Goal: Complete Application Form: Complete application form

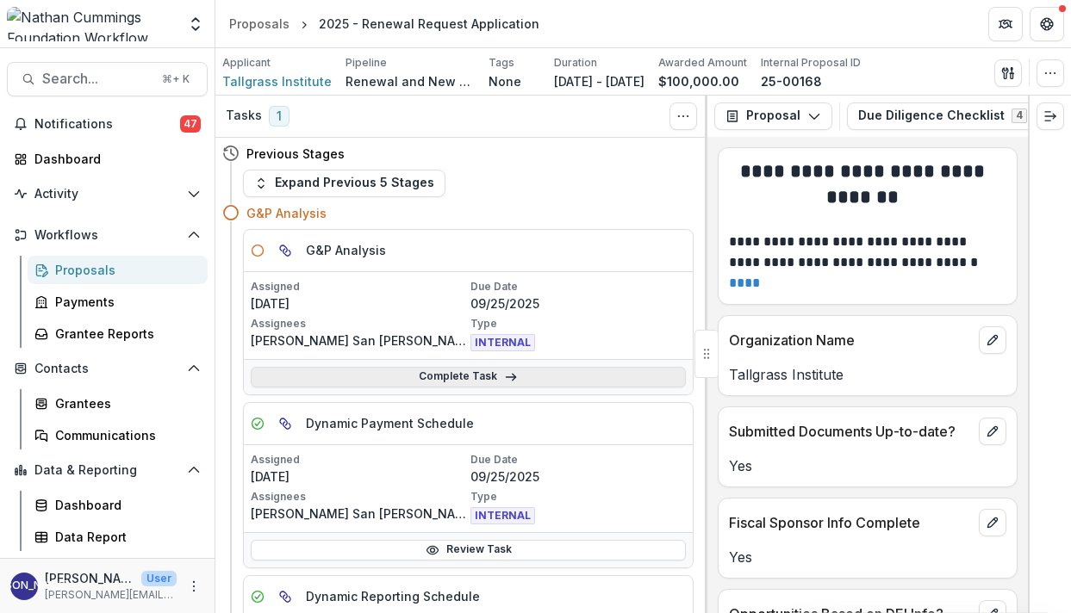
click at [495, 373] on link "Complete Task" at bounding box center [468, 377] width 435 height 21
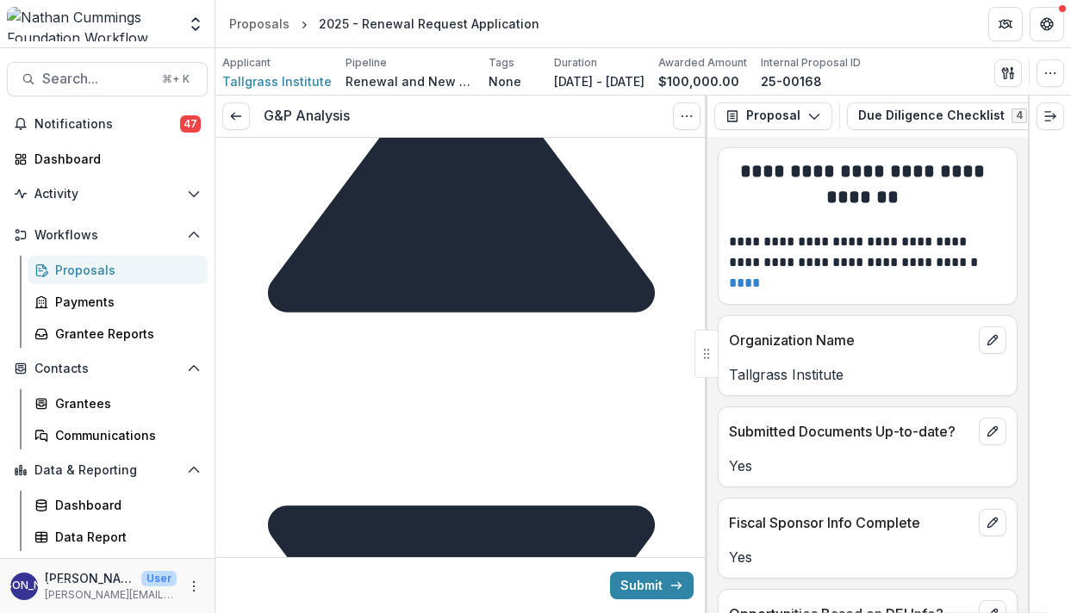
scroll to position [6983, 0]
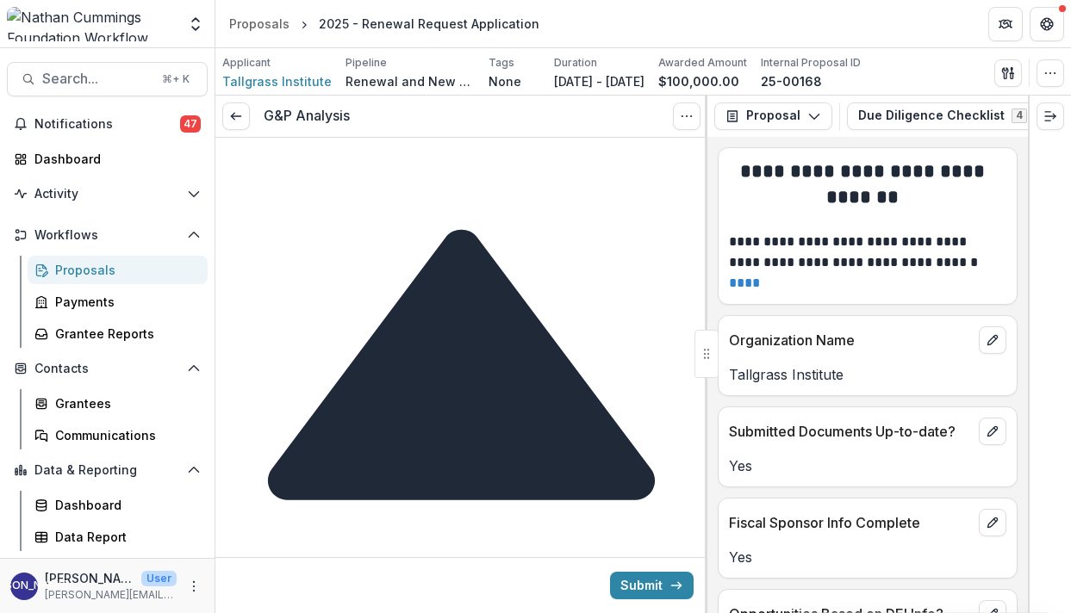
scroll to position [7617, 0]
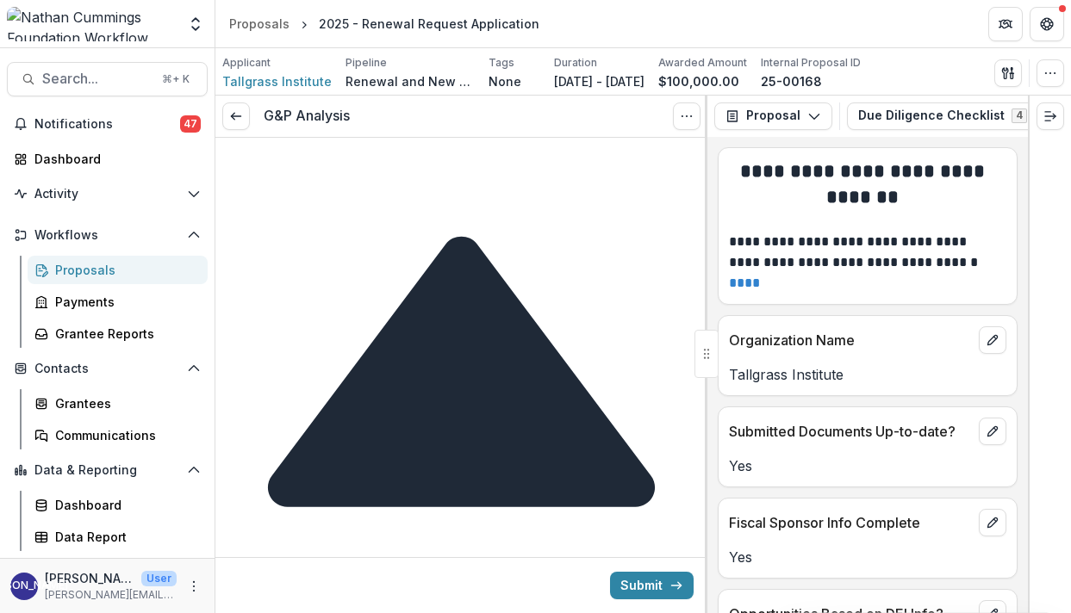
drag, startPoint x: 382, startPoint y: 346, endPoint x: 500, endPoint y: 302, distance: 126.3
drag, startPoint x: 506, startPoint y: 299, endPoint x: 426, endPoint y: 301, distance: 79.3
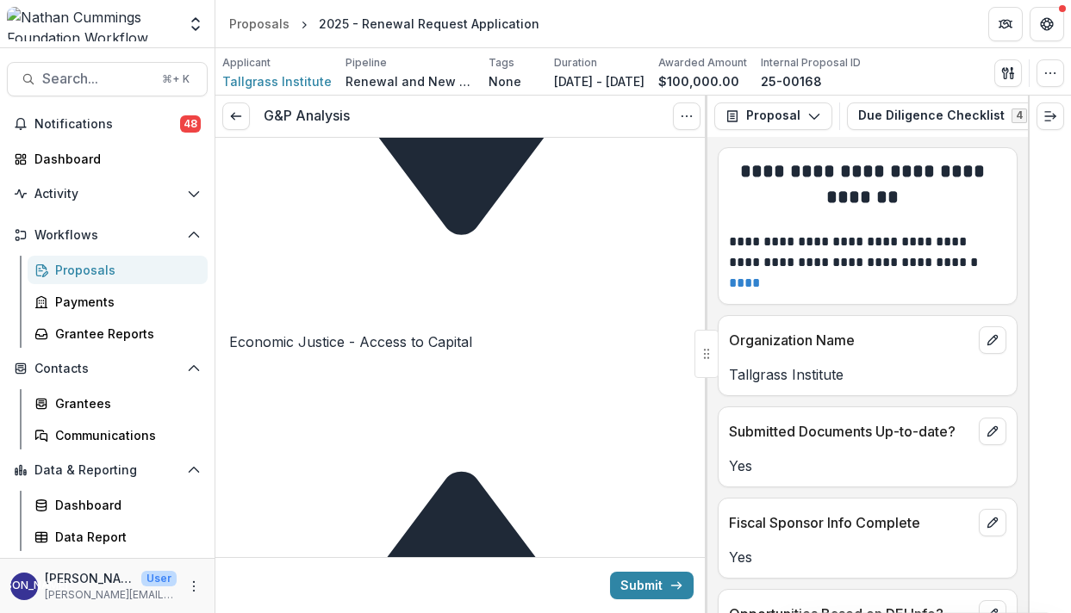
scroll to position [7367, 0]
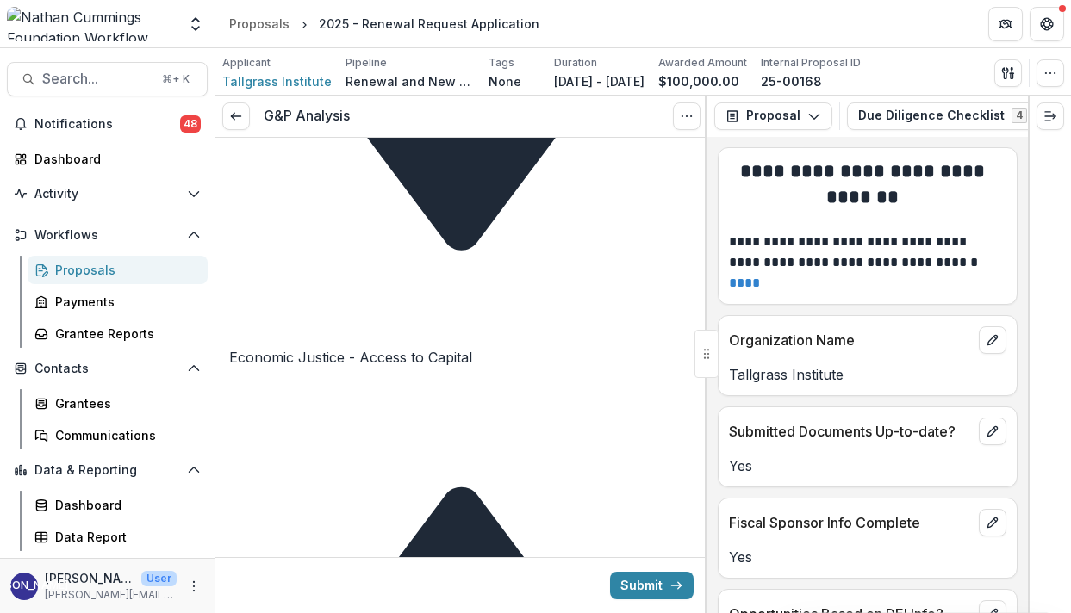
drag, startPoint x: 318, startPoint y: 291, endPoint x: 646, endPoint y: 322, distance: 329.7
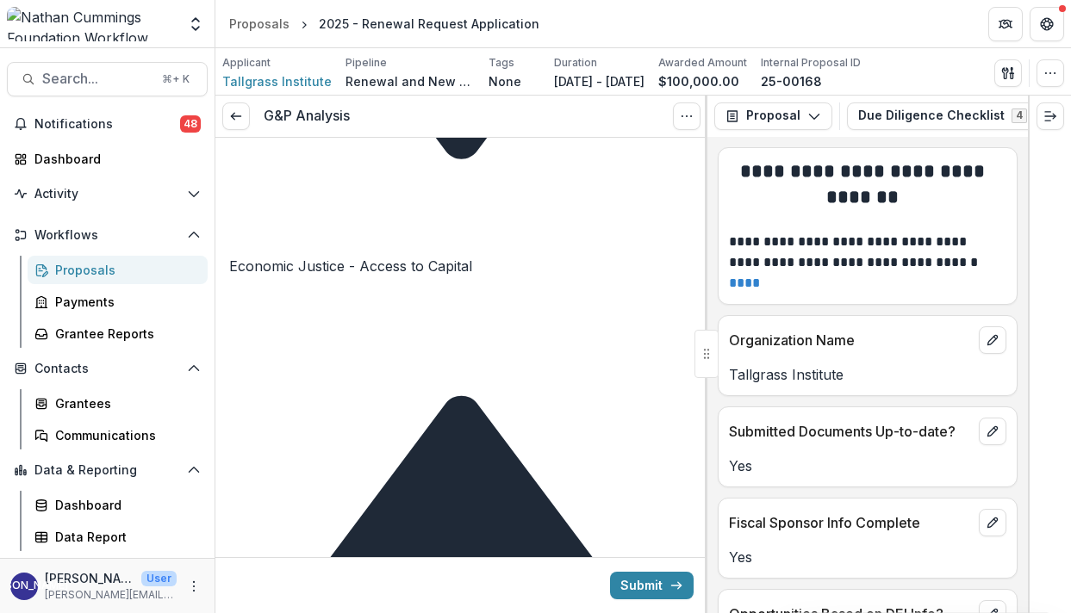
scroll to position [7471, 0]
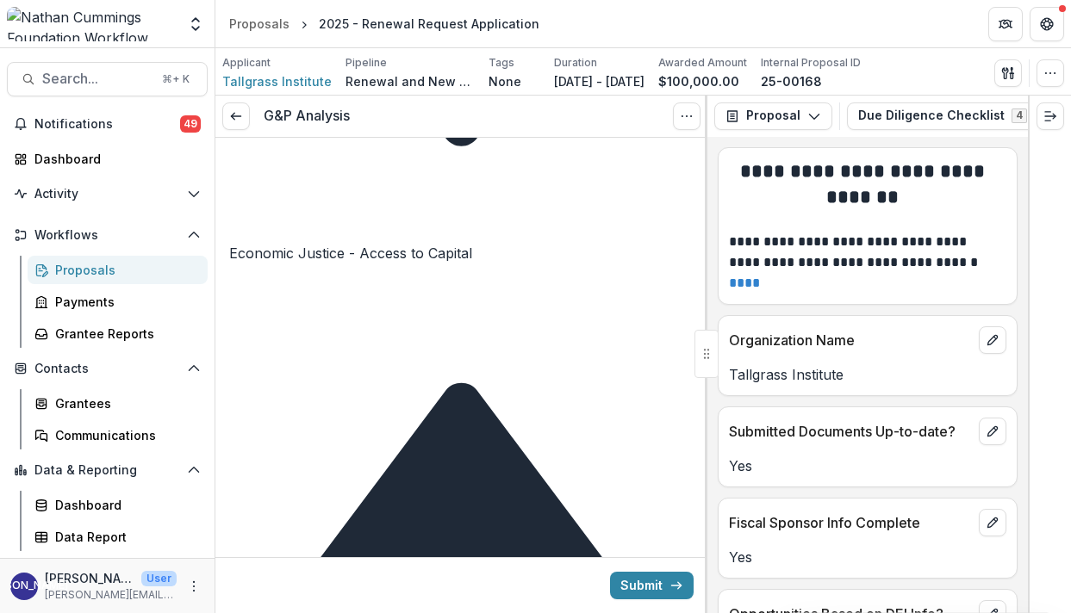
drag, startPoint x: 369, startPoint y: 335, endPoint x: 428, endPoint y: 389, distance: 80.5
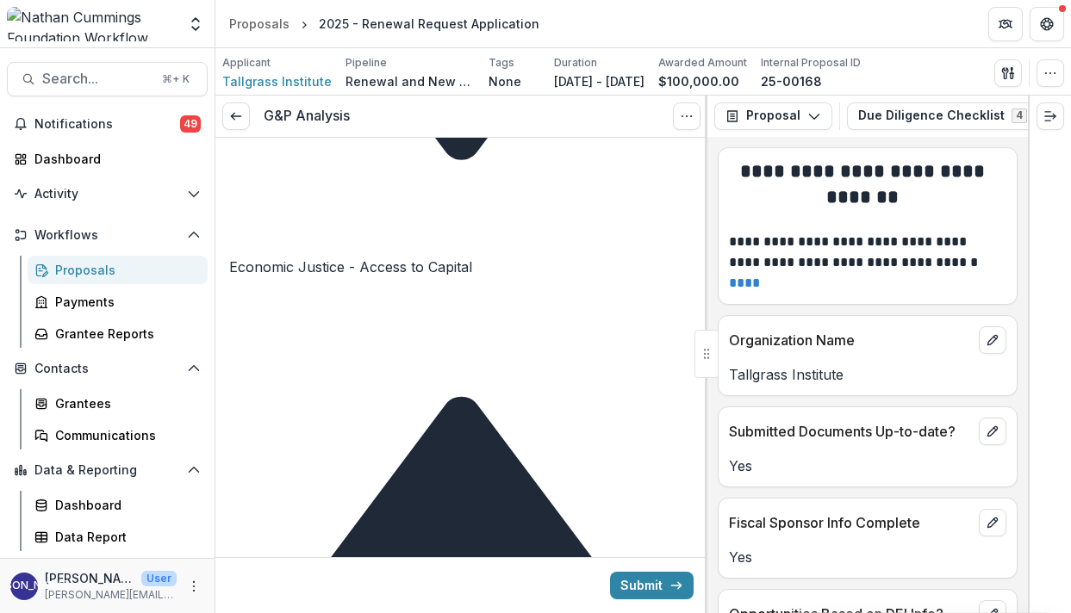
scroll to position [7454, 0]
drag, startPoint x: 536, startPoint y: 256, endPoint x: 677, endPoint y: 258, distance: 141.3
drag, startPoint x: 549, startPoint y: 279, endPoint x: 565, endPoint y: 277, distance: 16.5
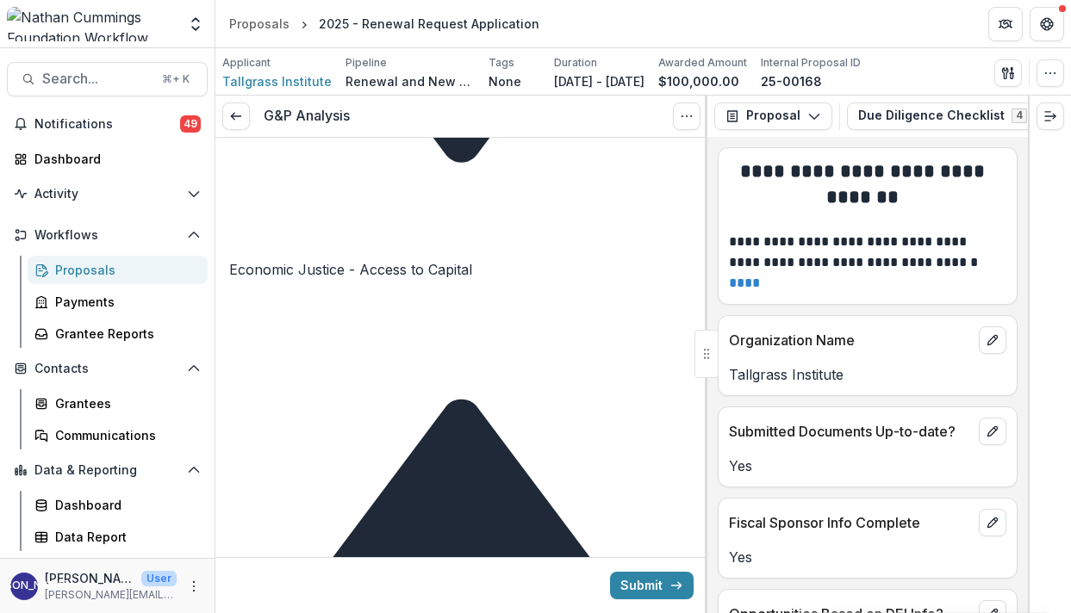
drag, startPoint x: 565, startPoint y: 277, endPoint x: 550, endPoint y: 277, distance: 15.5
drag, startPoint x: 606, startPoint y: 298, endPoint x: 618, endPoint y: 343, distance: 46.4
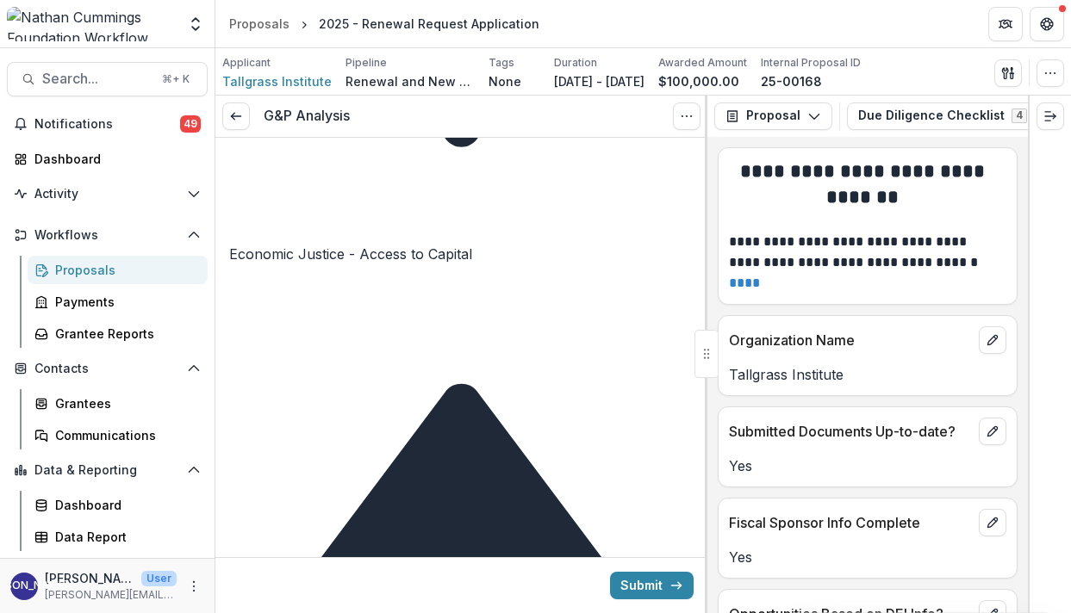
scroll to position [7471, 0]
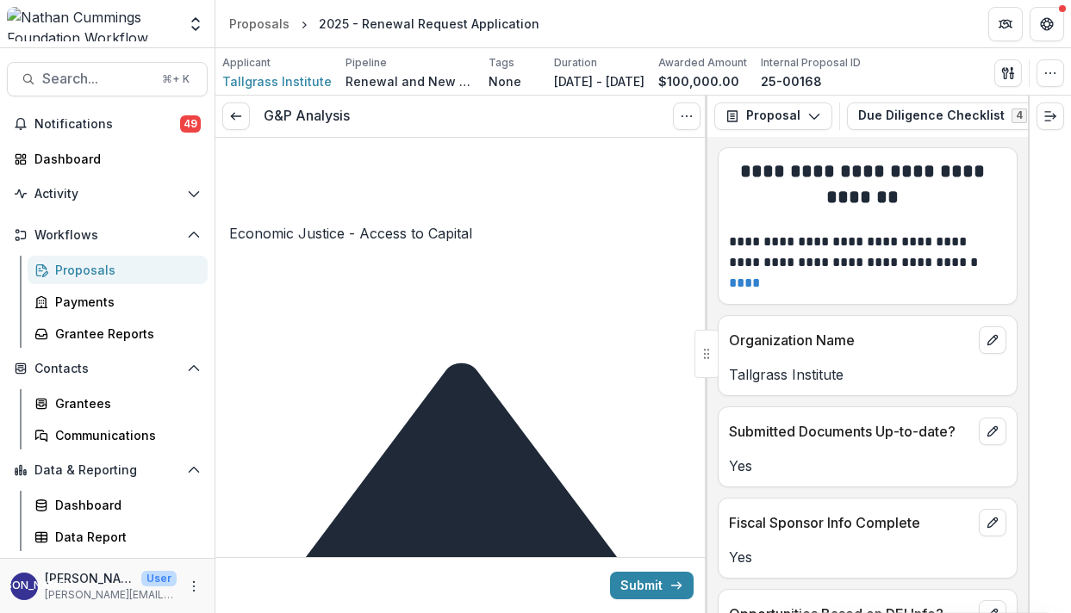
scroll to position [7492, 0]
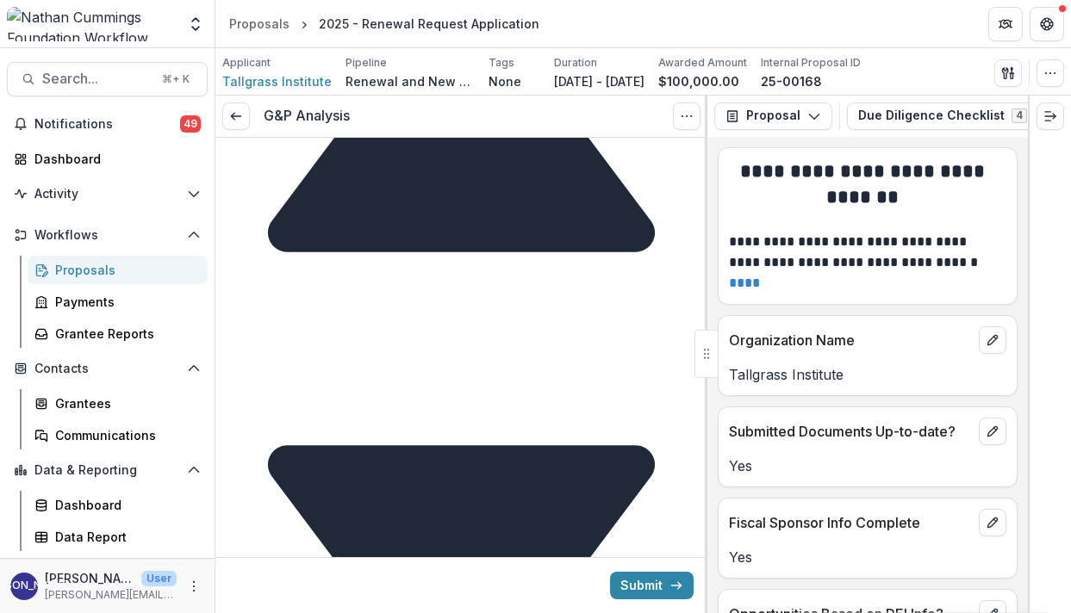
scroll to position [7874, 0]
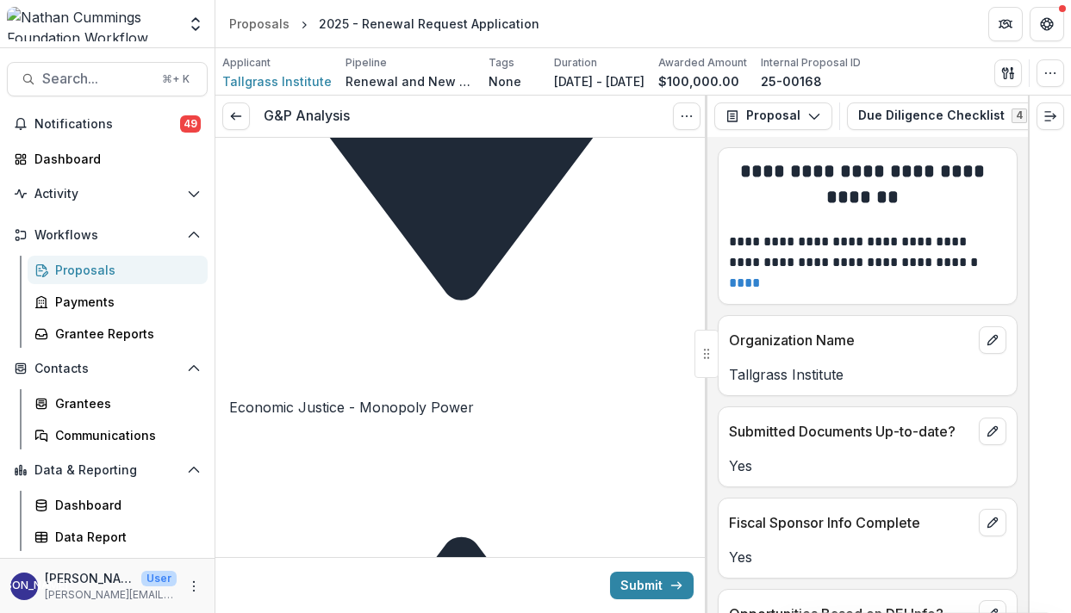
scroll to position [8268, 0]
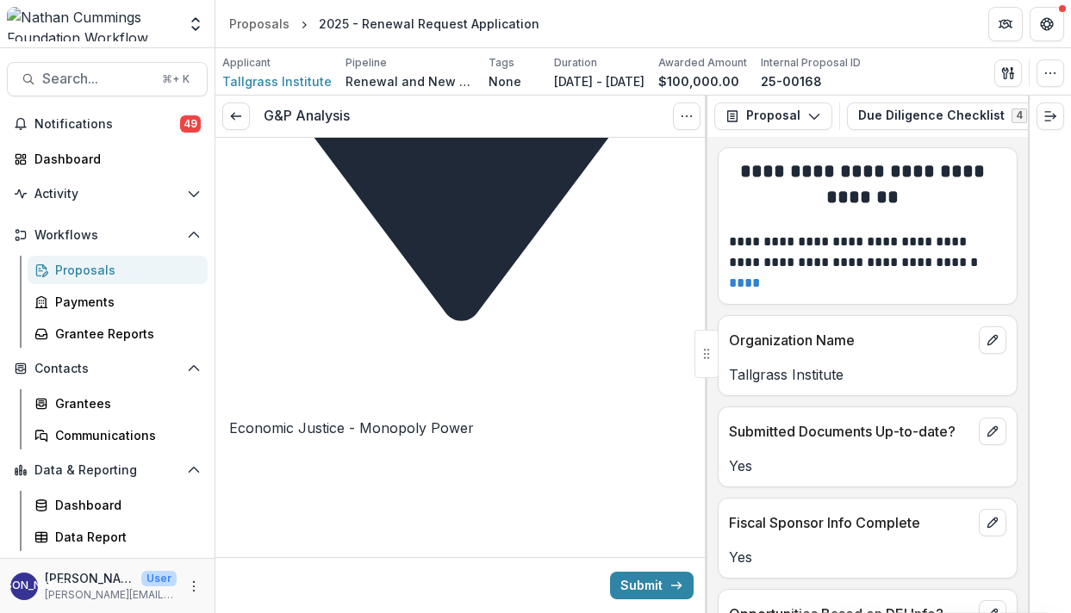
drag, startPoint x: 516, startPoint y: 368, endPoint x: 433, endPoint y: 200, distance: 187.3
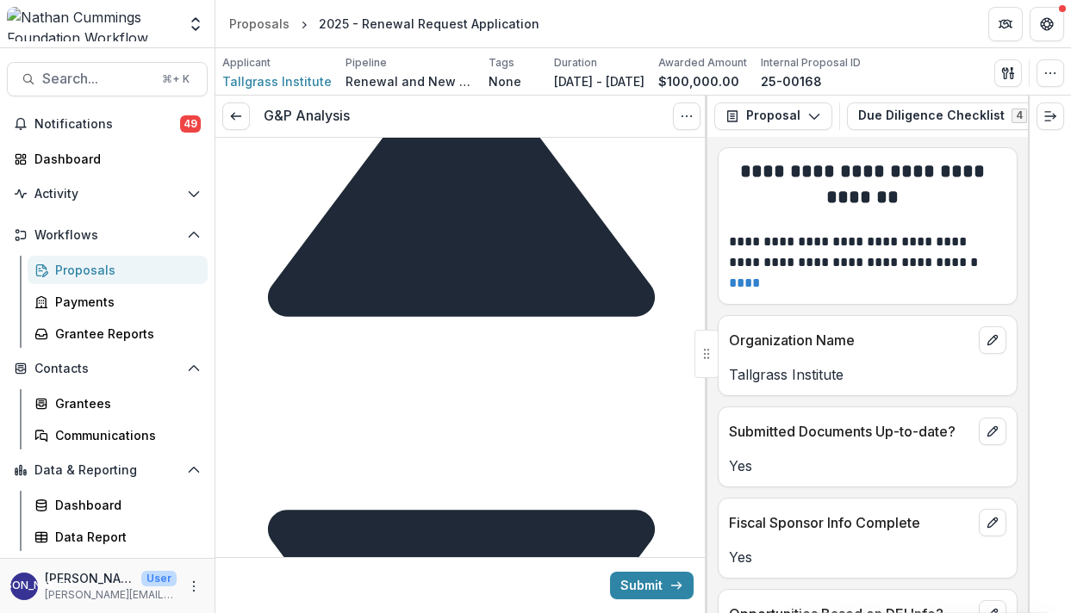
scroll to position [8780, 0]
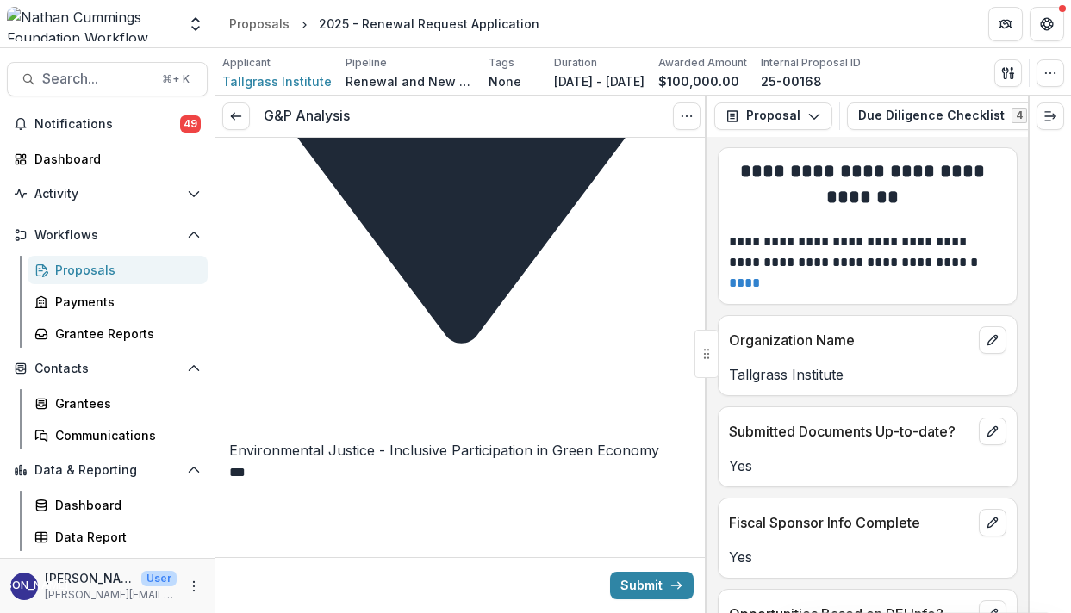
scroll to position [10188, 0]
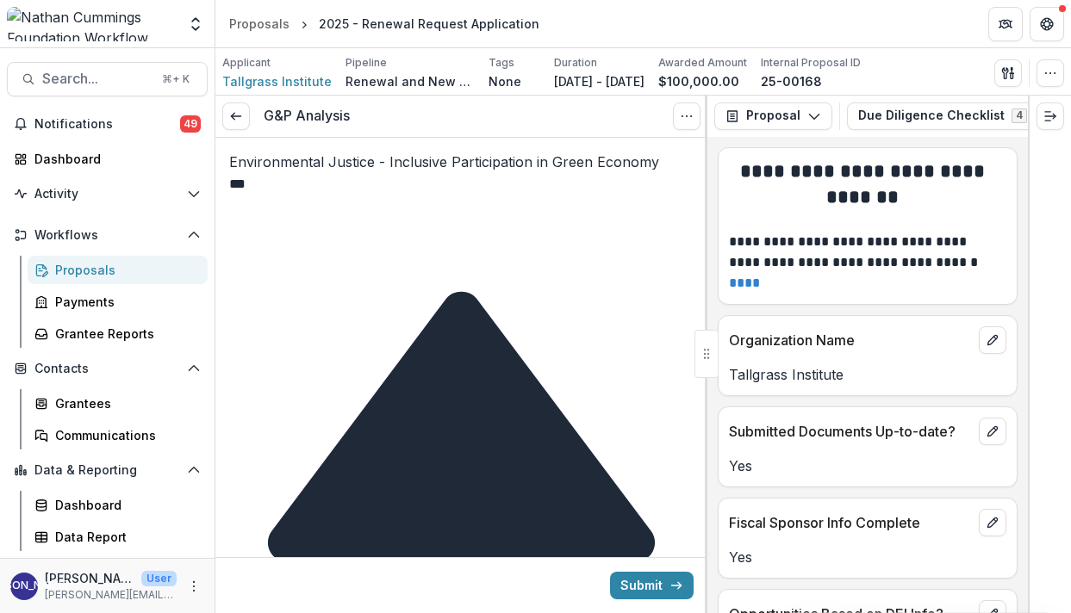
scroll to position [10554, 0]
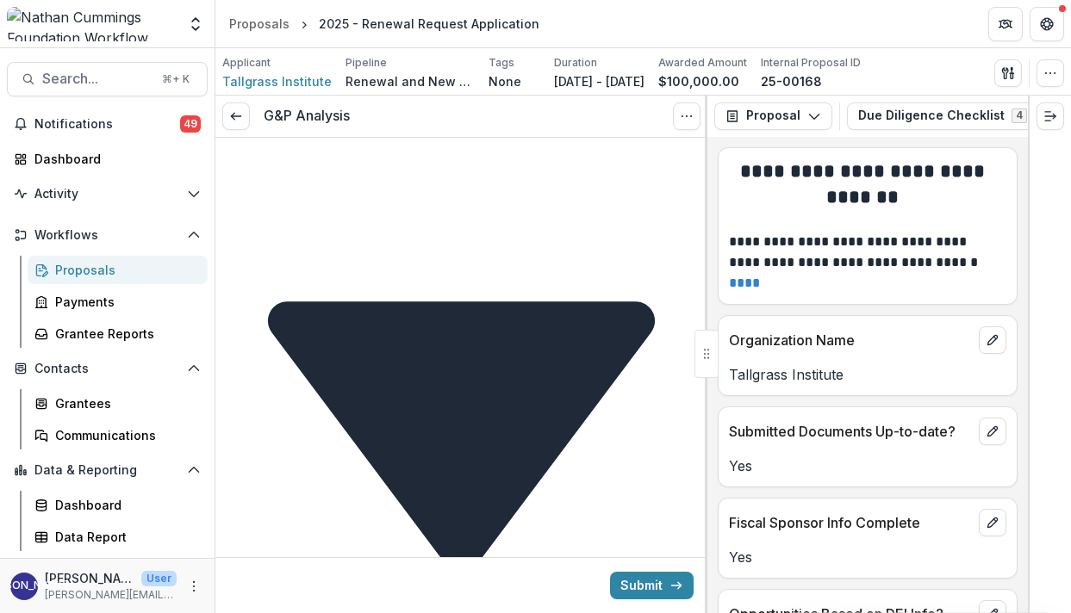
scroll to position [10933, 0]
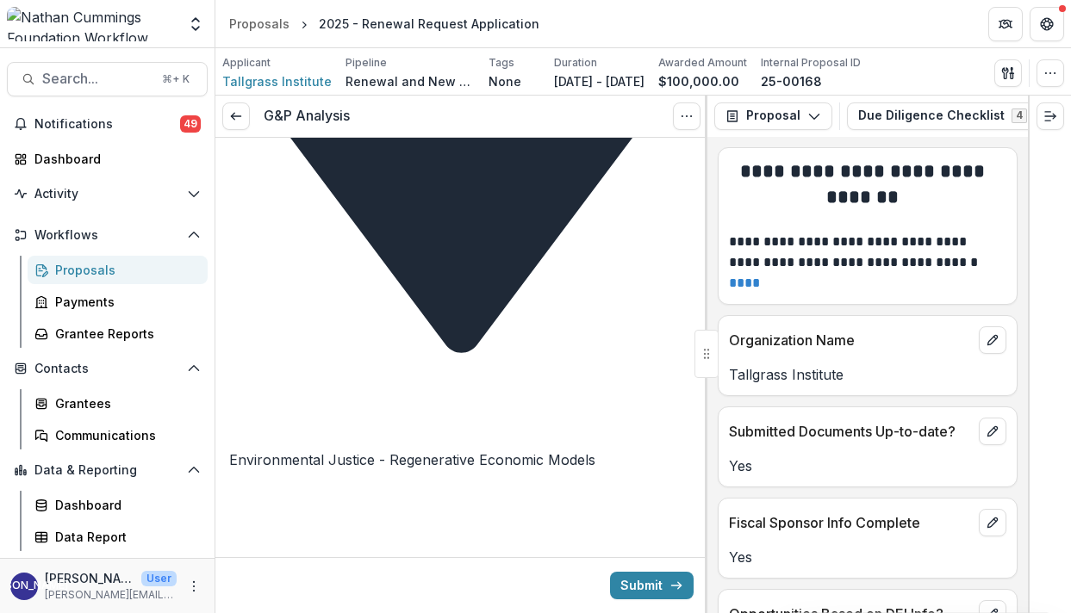
scroll to position [11153, 0]
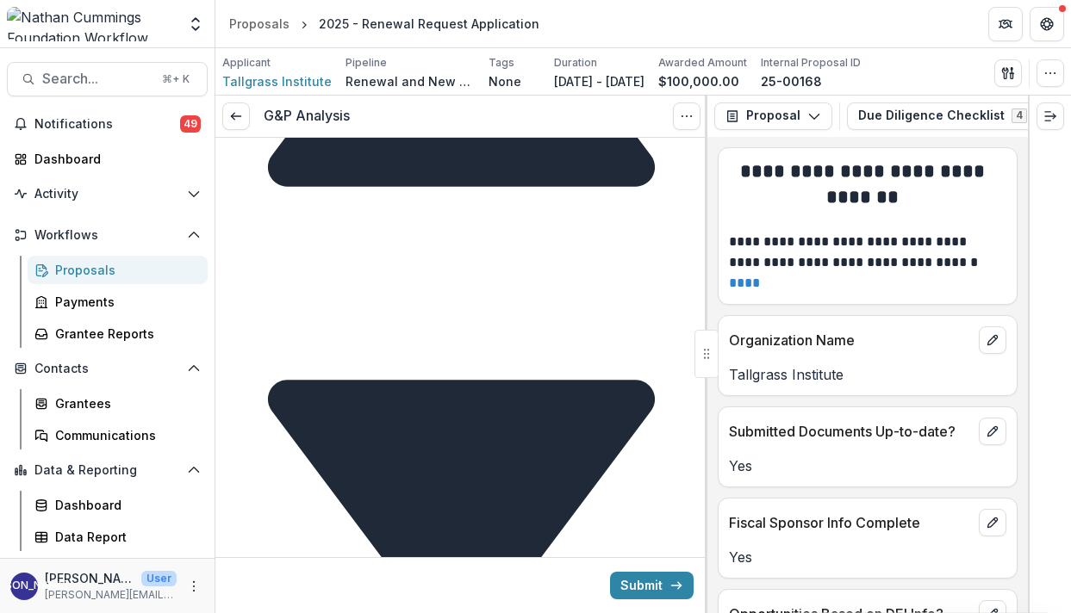
scroll to position [10826, 0]
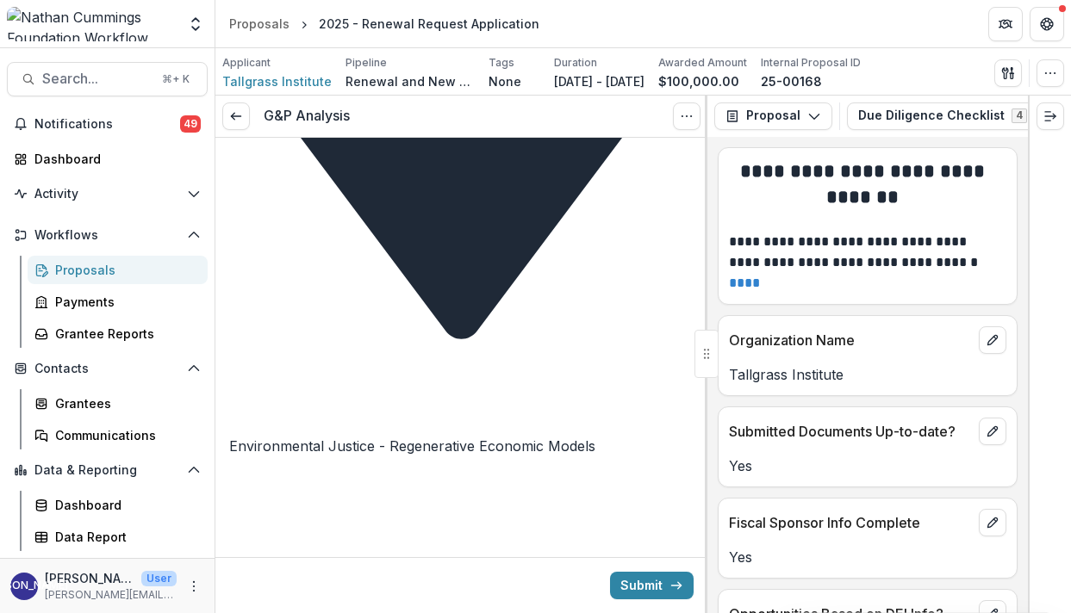
scroll to position [11200, 0]
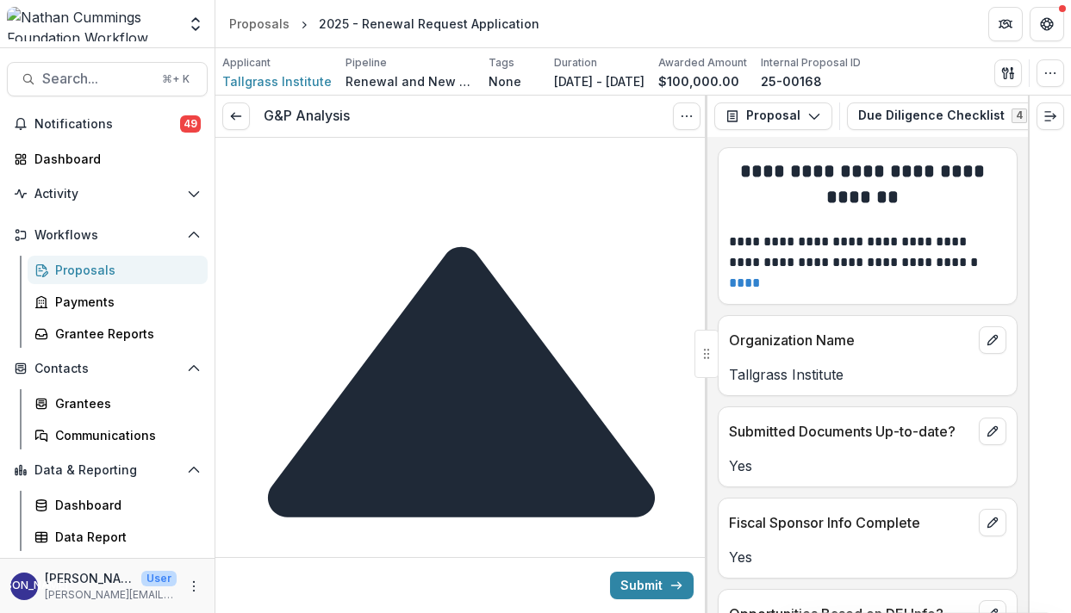
scroll to position [11504, 0]
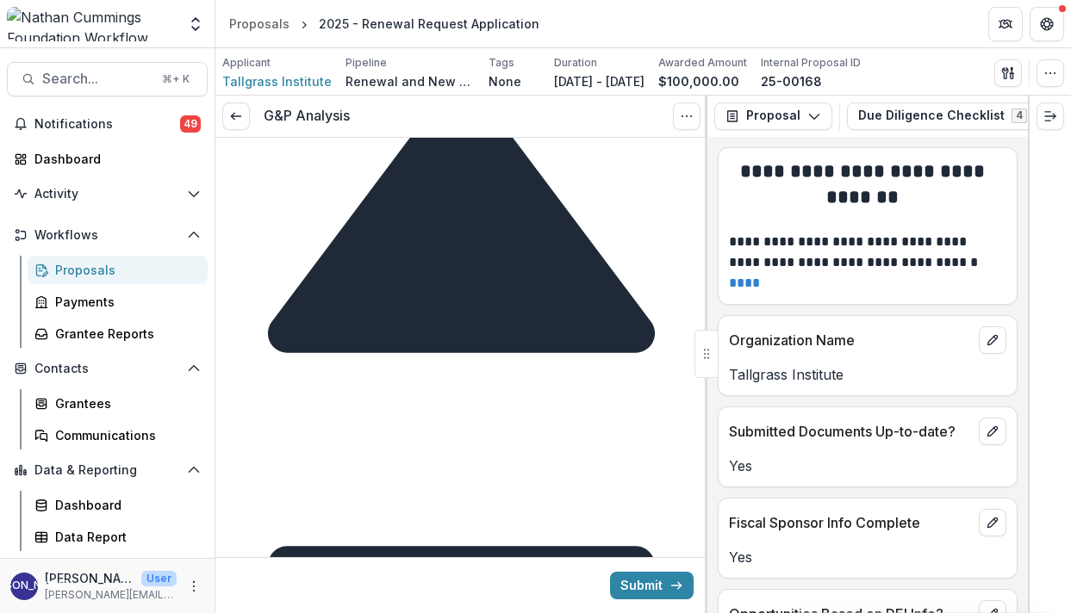
scroll to position [11696, 0]
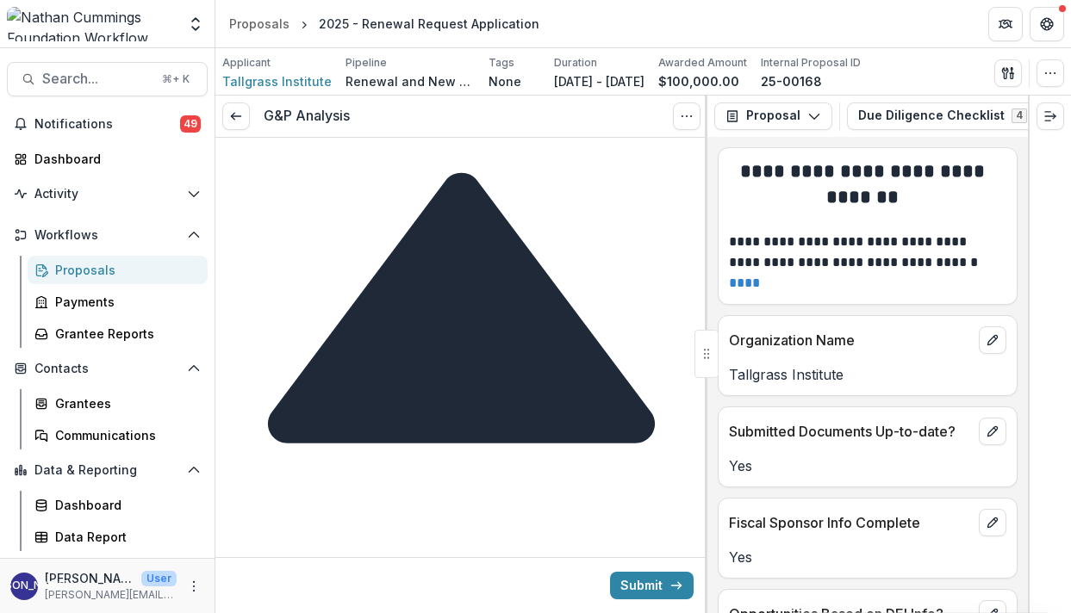
scroll to position [10507, 0]
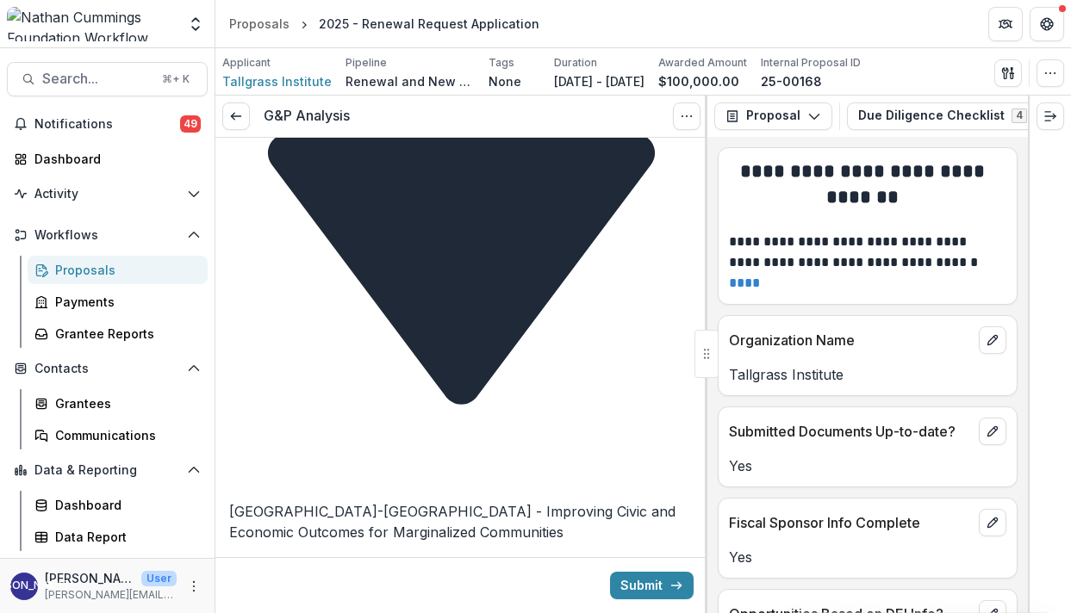
scroll to position [12072, 0]
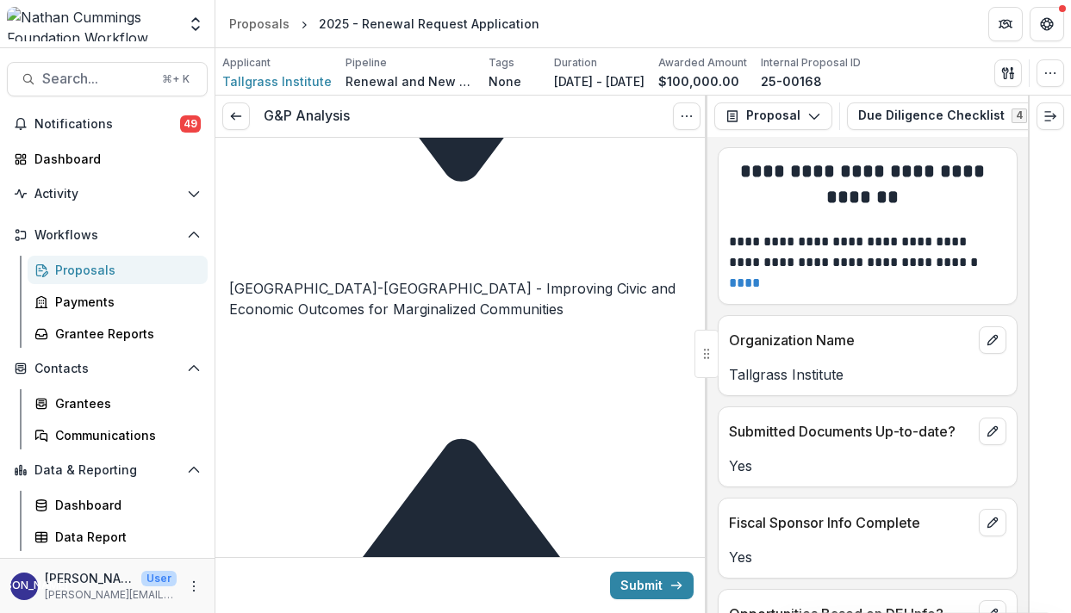
scroll to position [12299, 0]
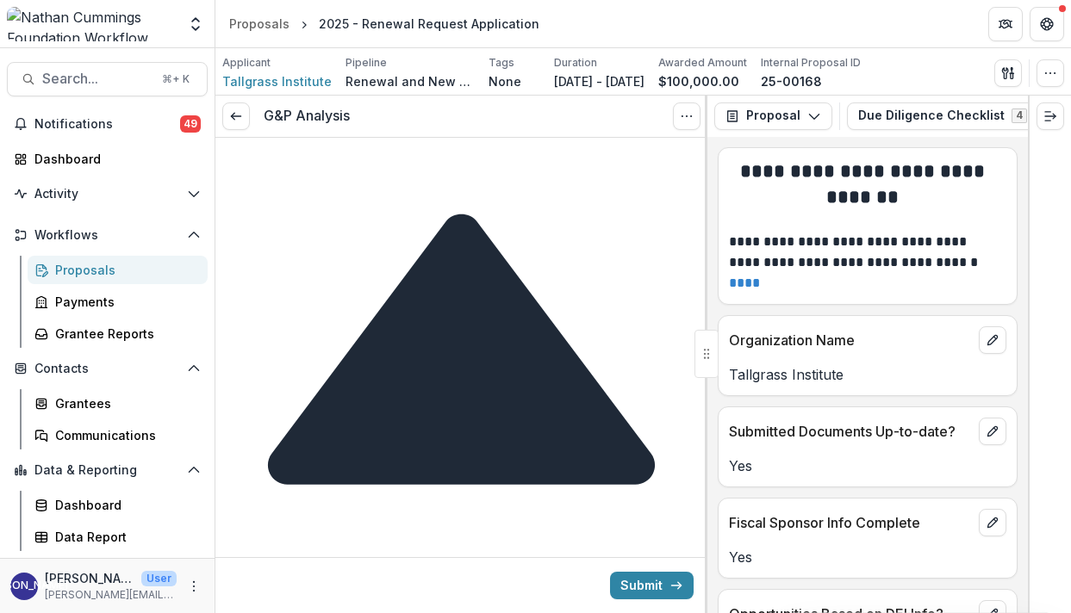
scroll to position [12577, 0]
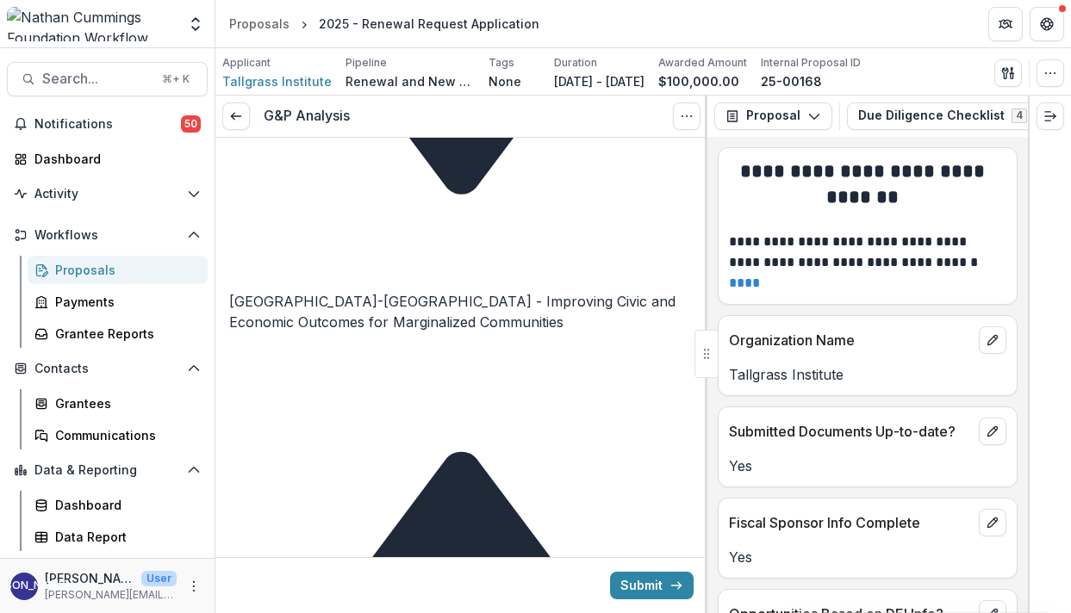
scroll to position [12416, 0]
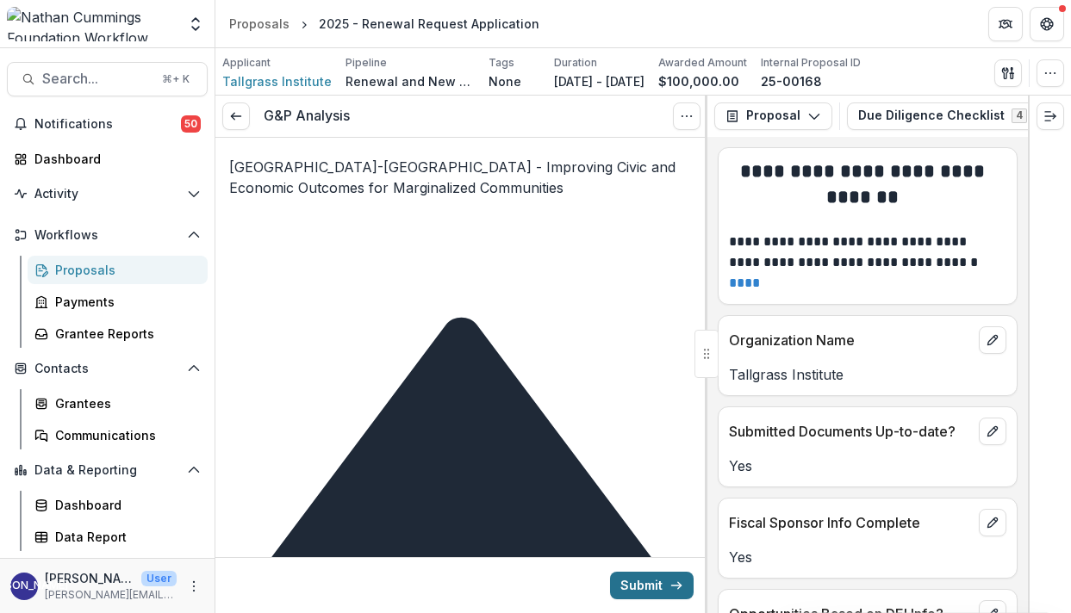
click at [635, 588] on button "Submit" at bounding box center [652, 586] width 84 height 28
click at [736, 145] on div "**********" at bounding box center [867, 375] width 321 height 476
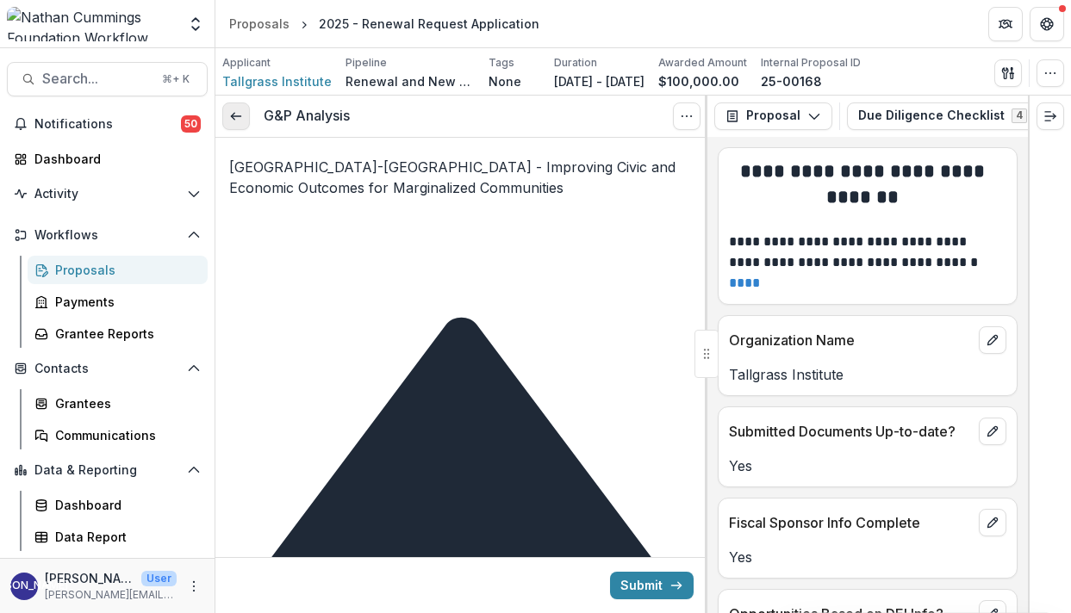
click at [244, 114] on link at bounding box center [236, 117] width 28 height 28
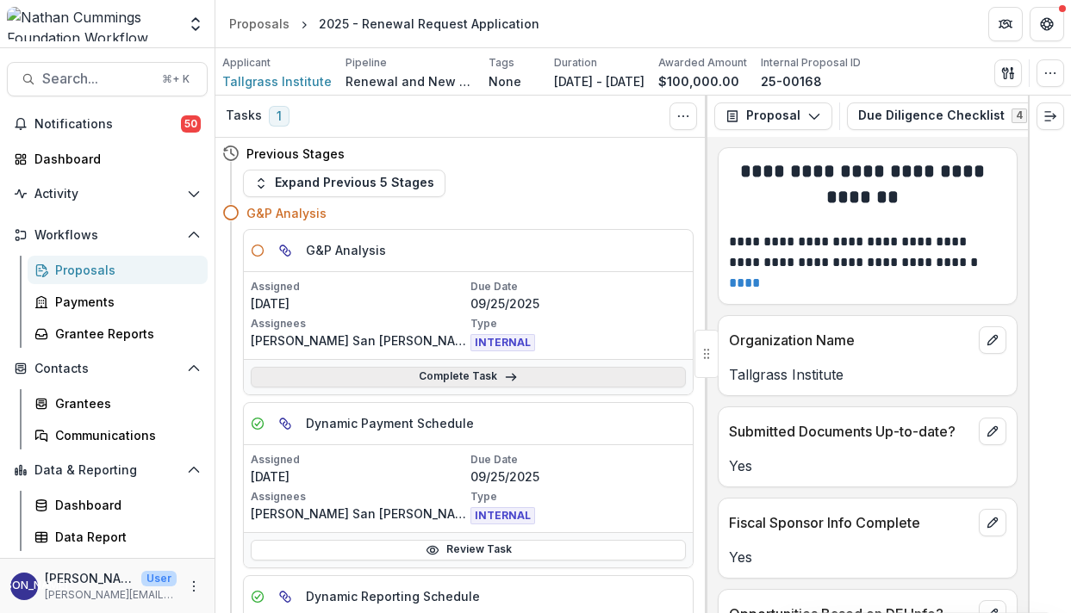
click at [504, 374] on icon at bounding box center [511, 377] width 14 height 14
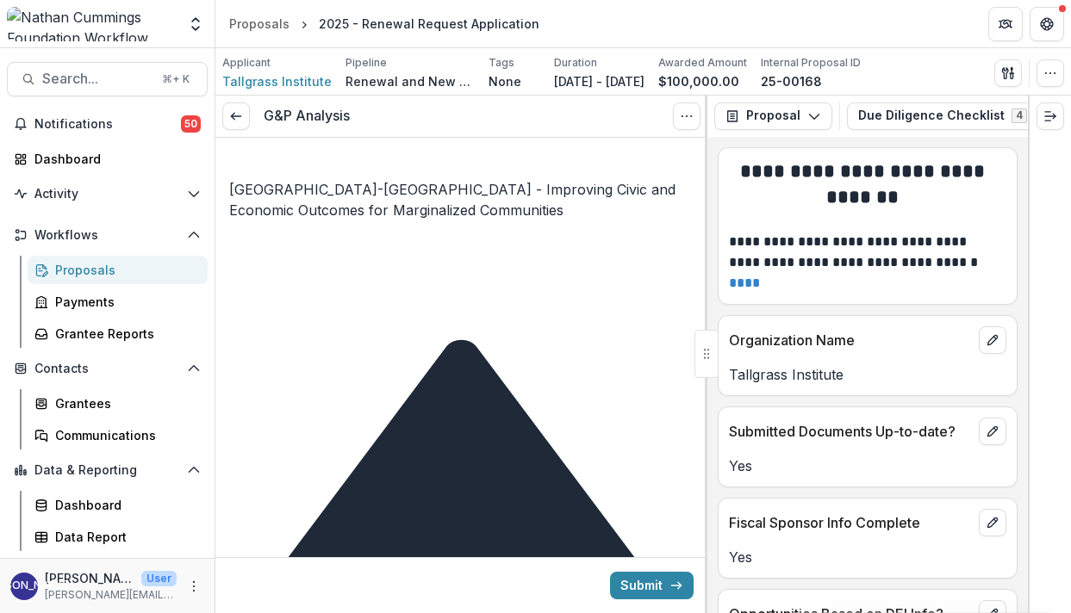
scroll to position [12318, 0]
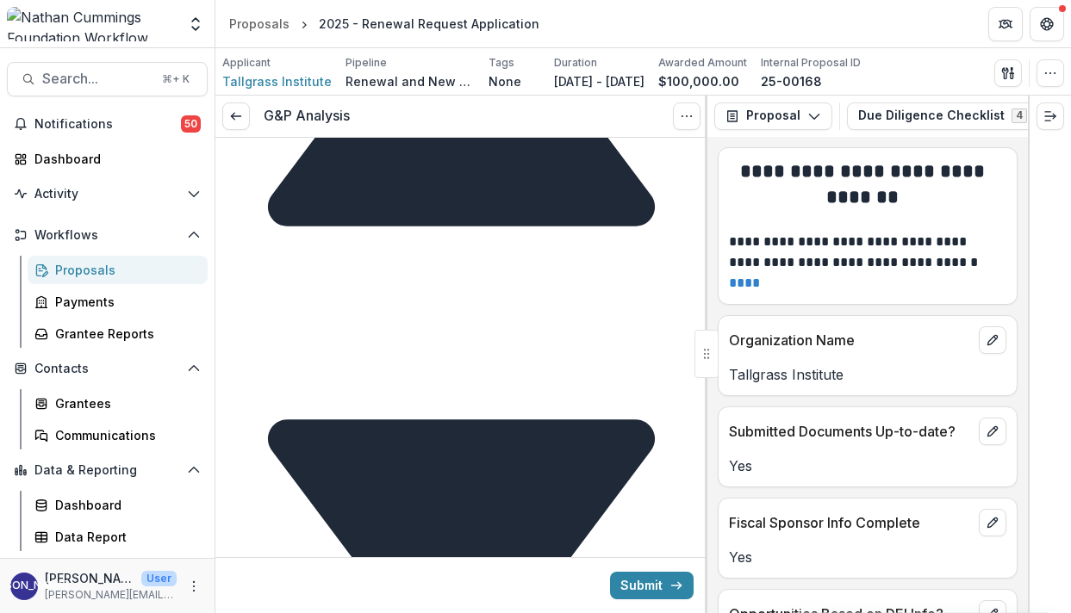
scroll to position [12766, 0]
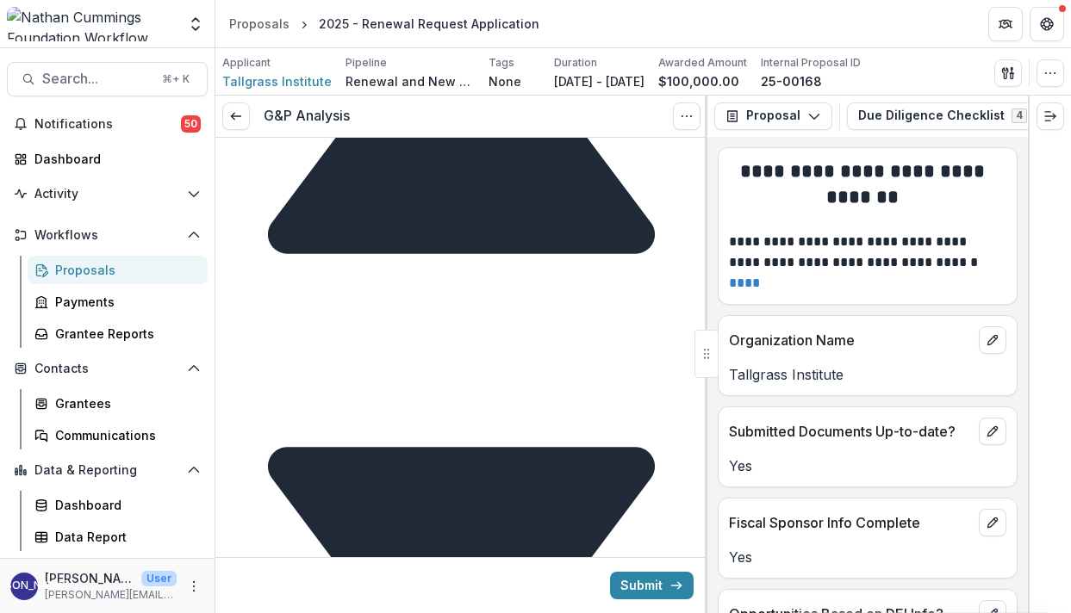
scroll to position [12882, 0]
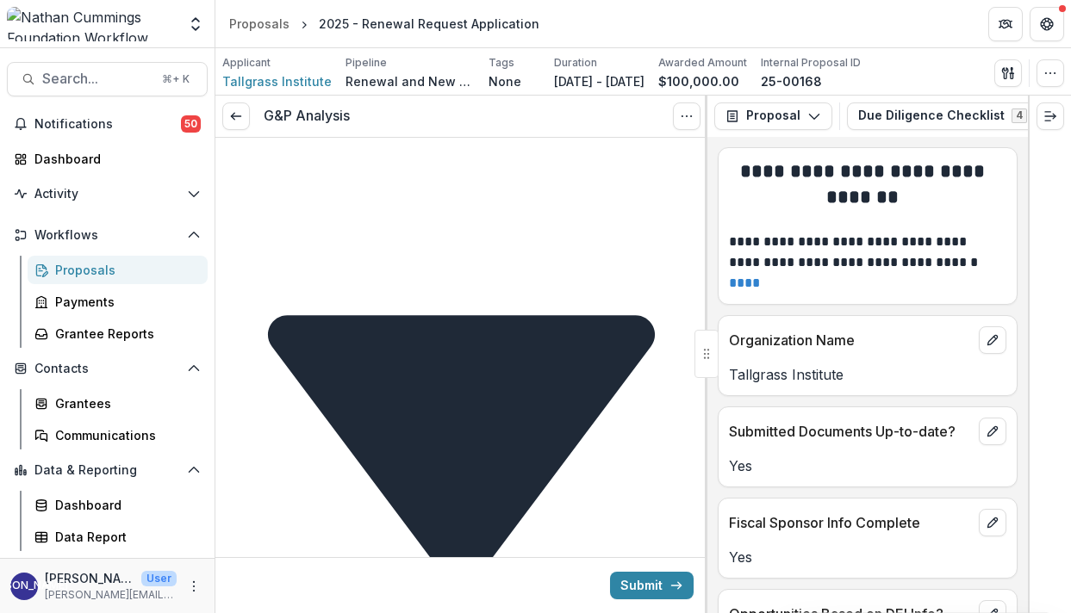
click at [237, 121] on icon at bounding box center [236, 116] width 14 height 14
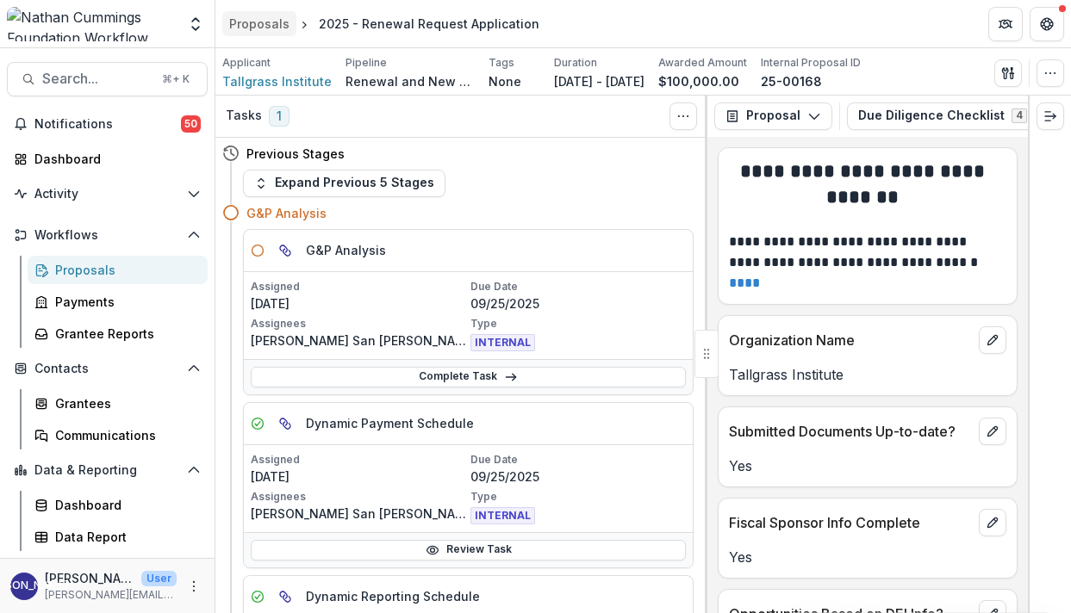
click at [271, 24] on div "Proposals" at bounding box center [259, 24] width 60 height 18
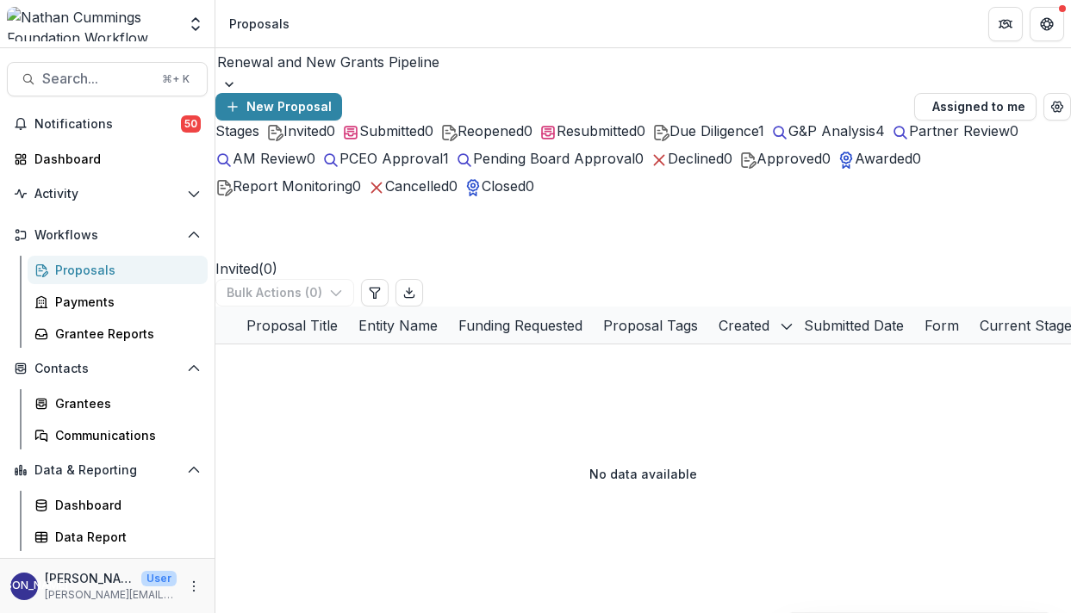
click at [788, 140] on span "G&P Analysis" at bounding box center [831, 130] width 87 height 17
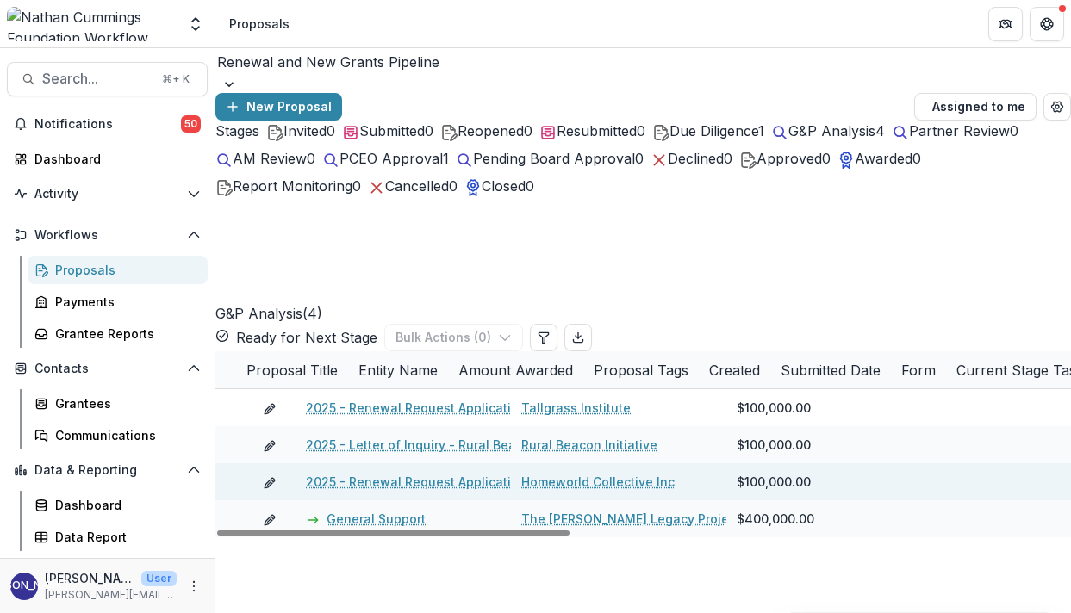
click at [421, 473] on link "2025 - Renewal Request Application" at bounding box center [416, 482] width 221 height 18
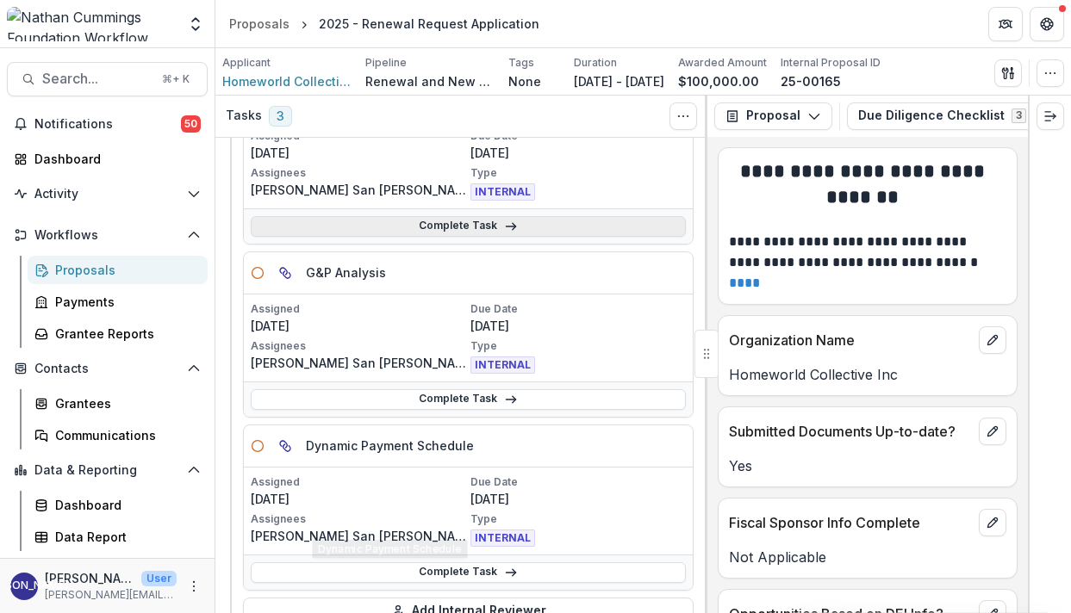
scroll to position [47, 0]
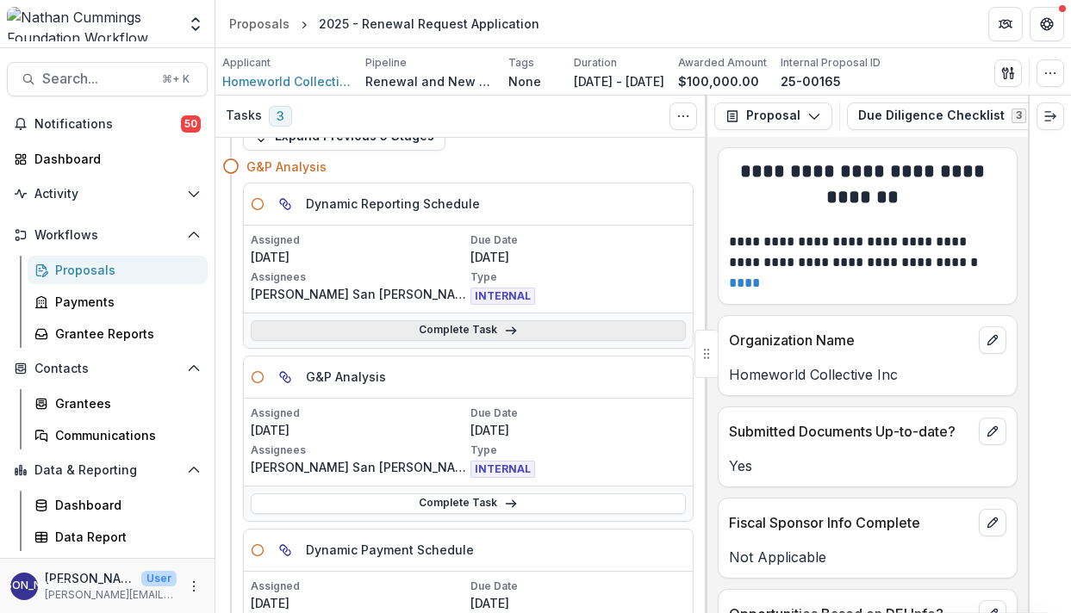
click at [442, 333] on link "Complete Task" at bounding box center [468, 331] width 435 height 21
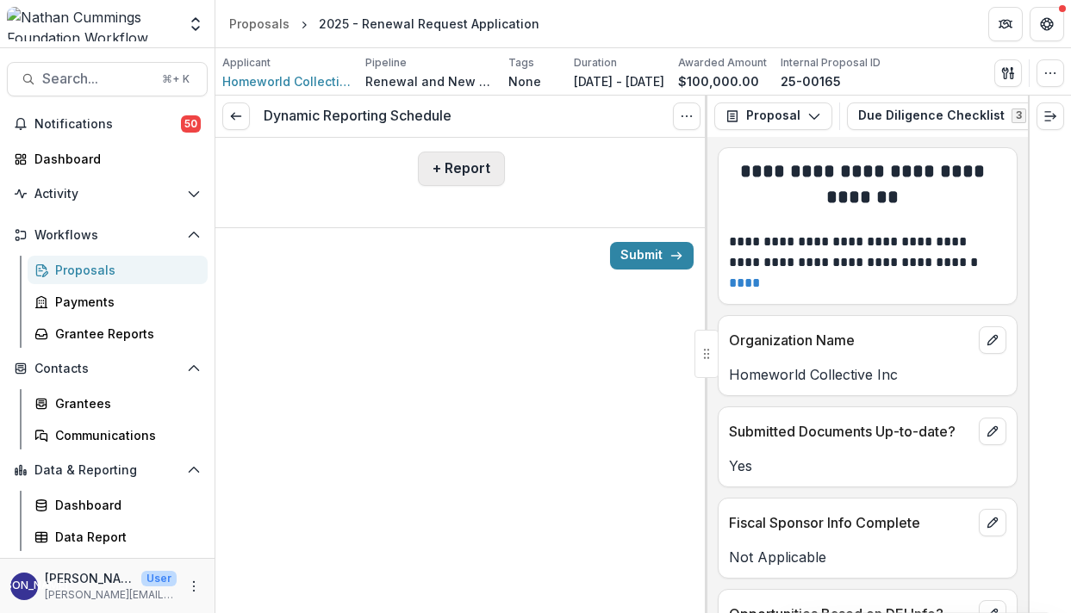
click at [467, 179] on button "+ Report" at bounding box center [461, 169] width 87 height 34
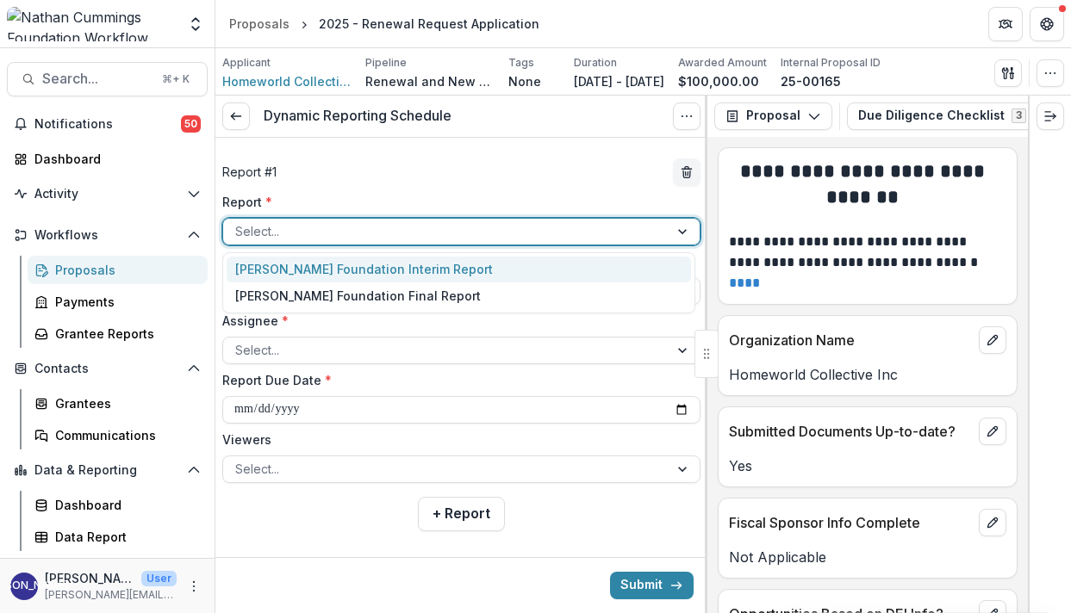
click at [451, 231] on div at bounding box center [445, 232] width 421 height 22
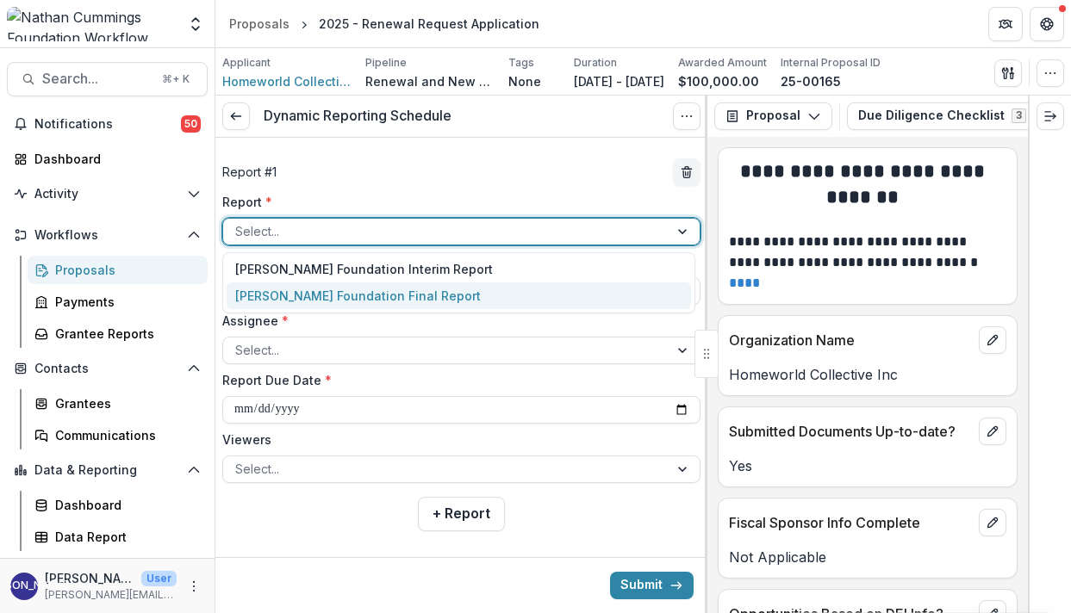
click at [421, 302] on div "[PERSON_NAME] Foundation Final Report" at bounding box center [459, 296] width 464 height 27
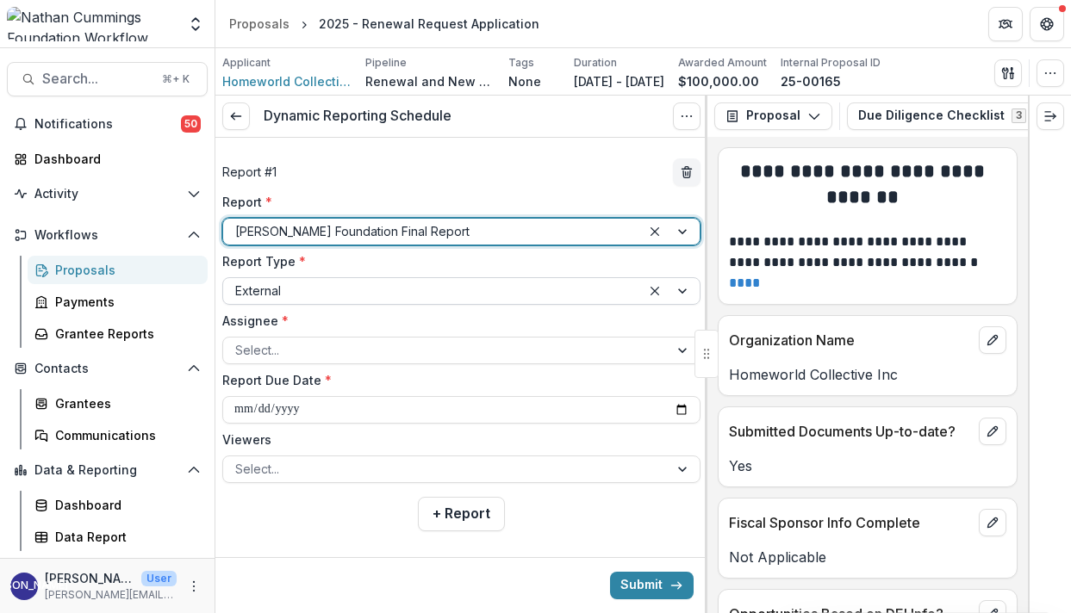
click at [400, 292] on div at bounding box center [432, 291] width 394 height 22
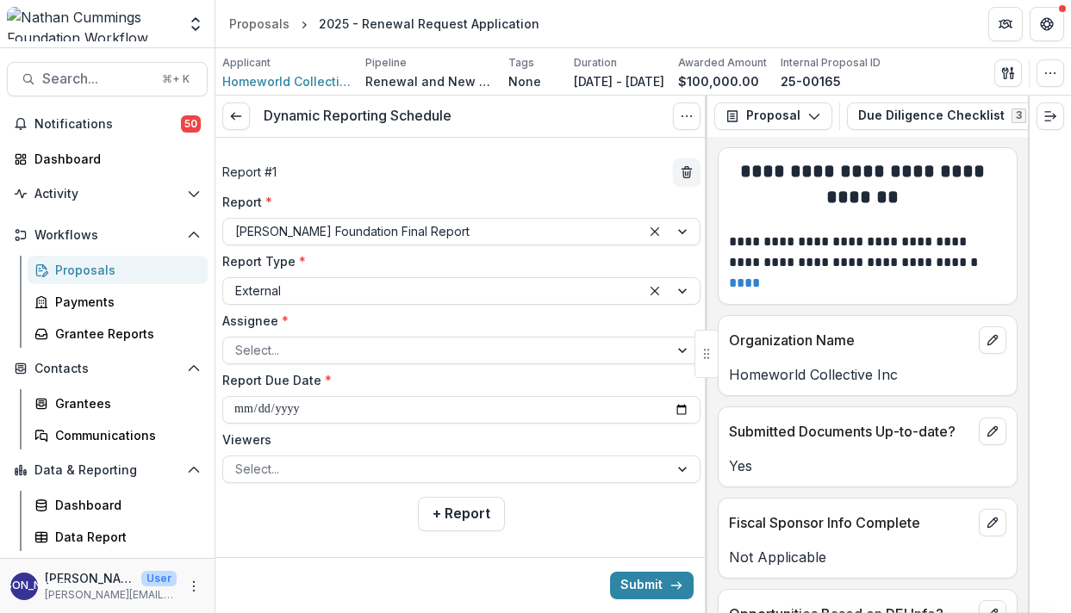
click at [401, 259] on label "Report Type *" at bounding box center [456, 261] width 468 height 18
click at [239, 282] on input "Report Type *" at bounding box center [236, 291] width 3 height 18
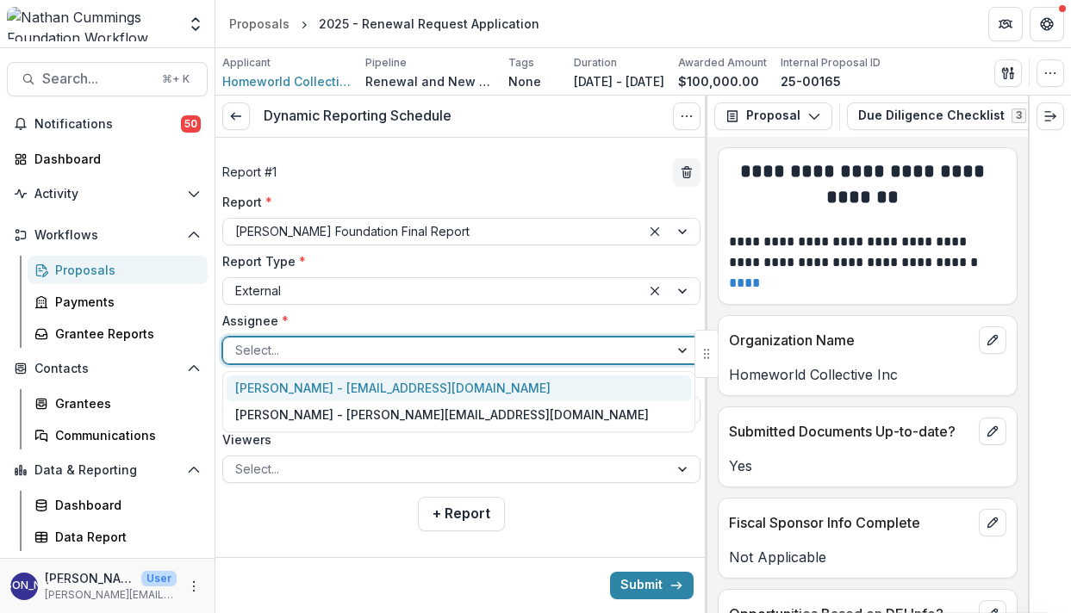
click at [357, 352] on div at bounding box center [445, 350] width 421 height 22
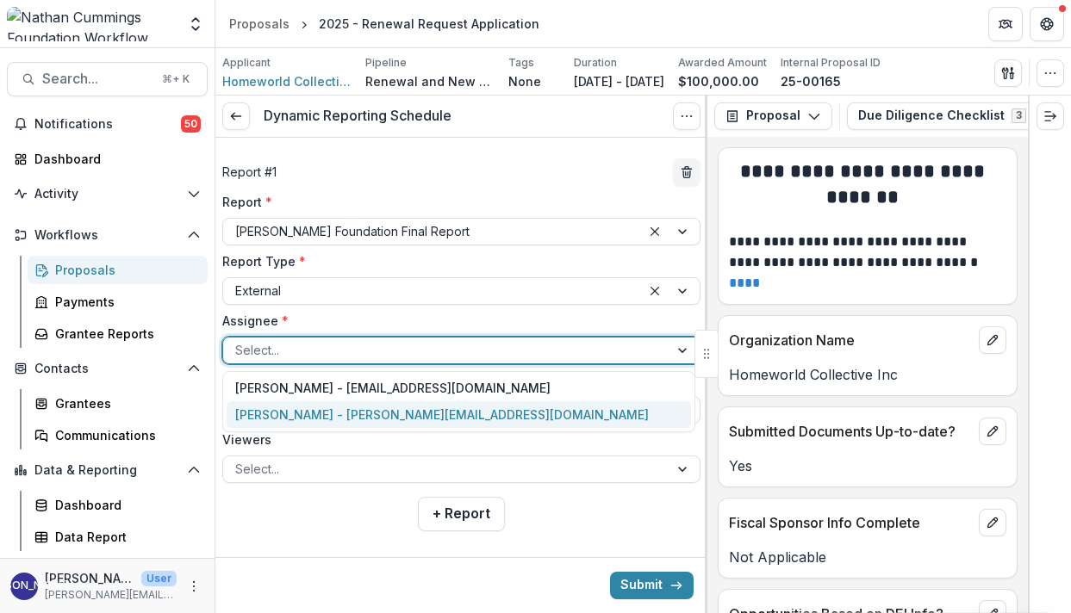
click at [336, 413] on div "[PERSON_NAME] - [PERSON_NAME][EMAIL_ADDRESS][DOMAIN_NAME]" at bounding box center [459, 414] width 464 height 27
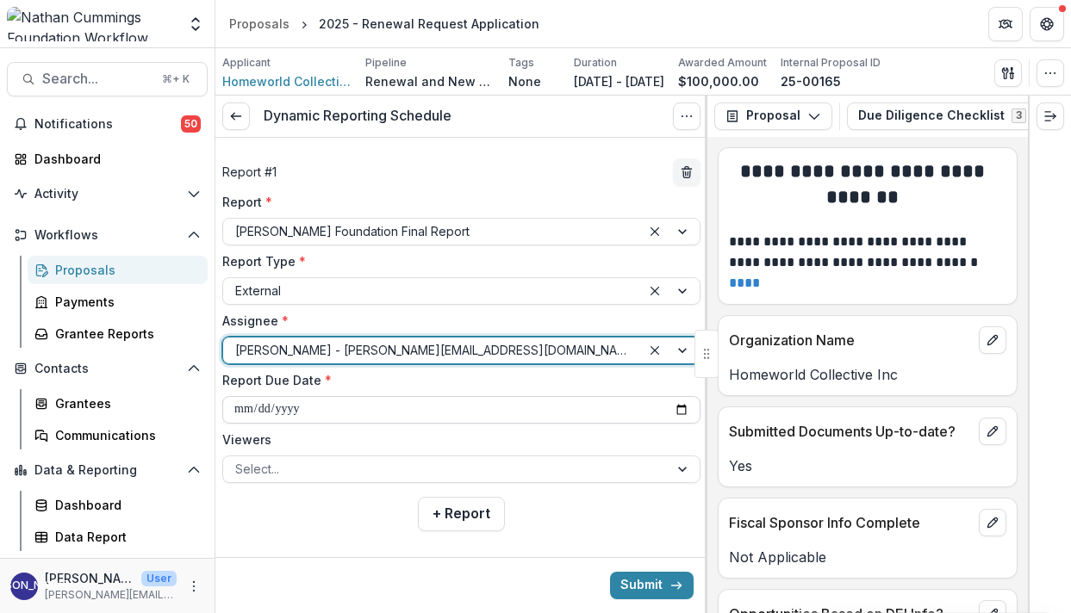
click at [320, 408] on input "**********" at bounding box center [461, 410] width 478 height 28
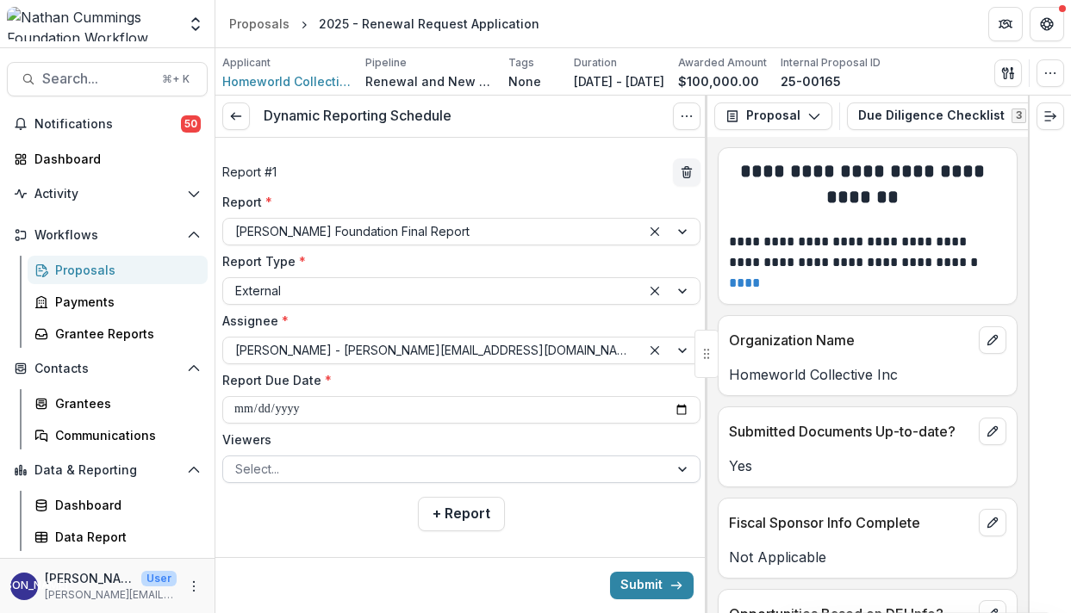
click at [363, 474] on div at bounding box center [445, 469] width 421 height 22
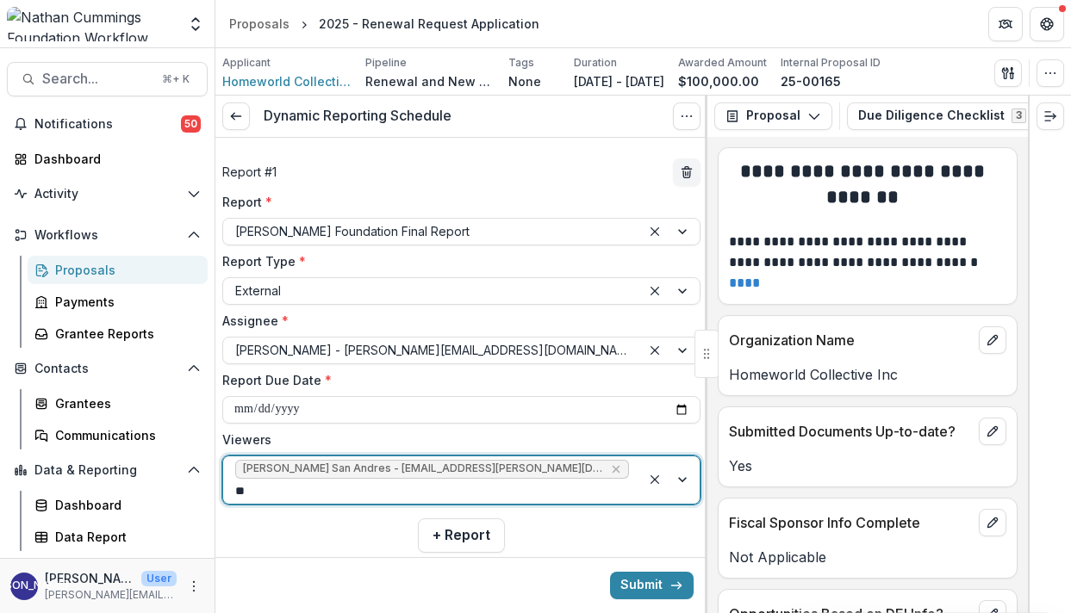
type input "***"
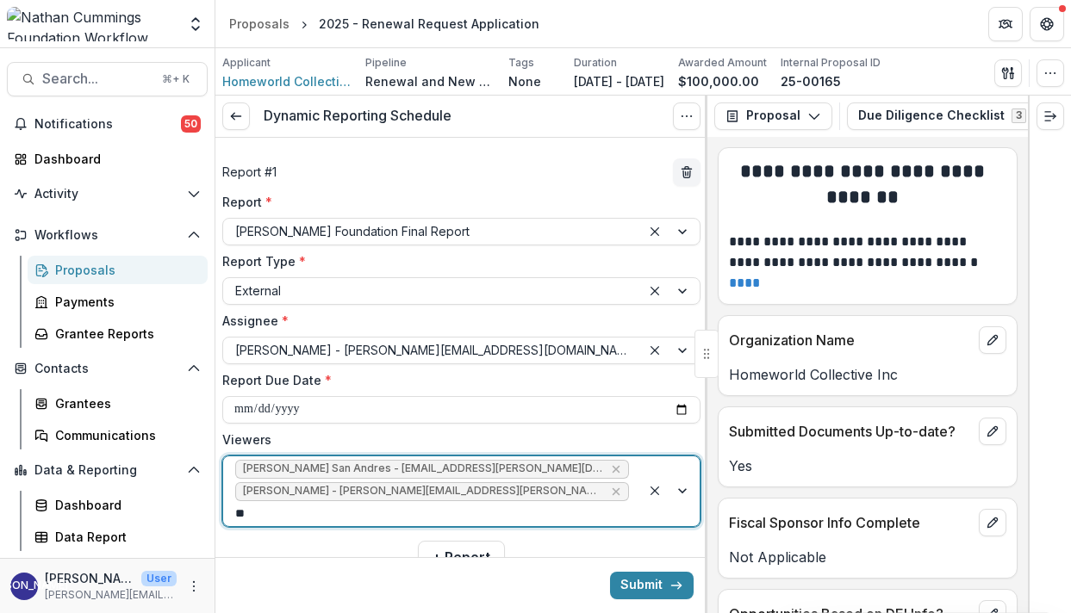
type input "***"
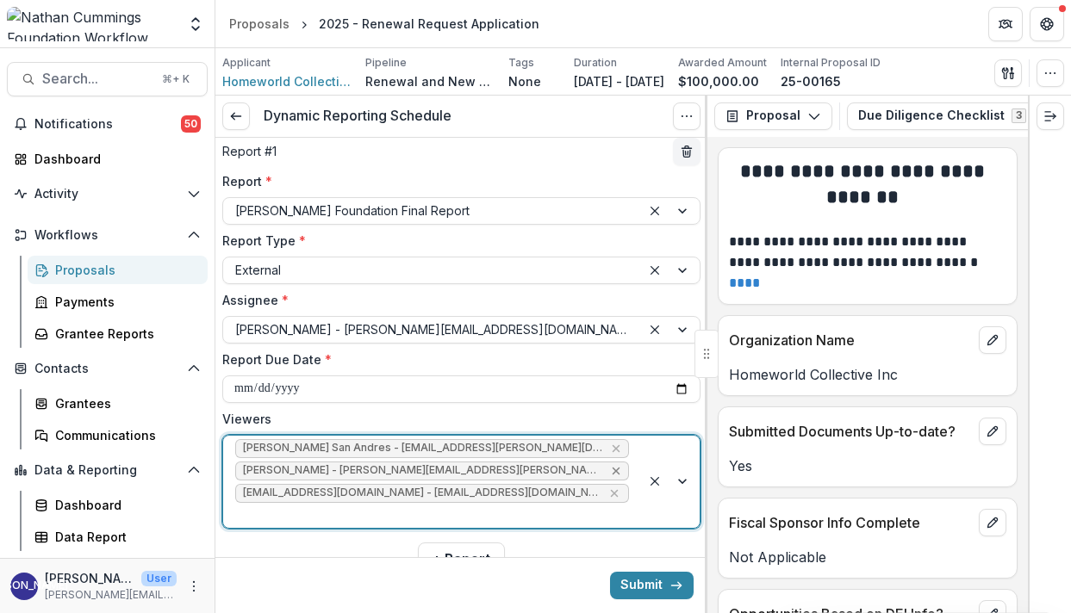
scroll to position [28, 0]
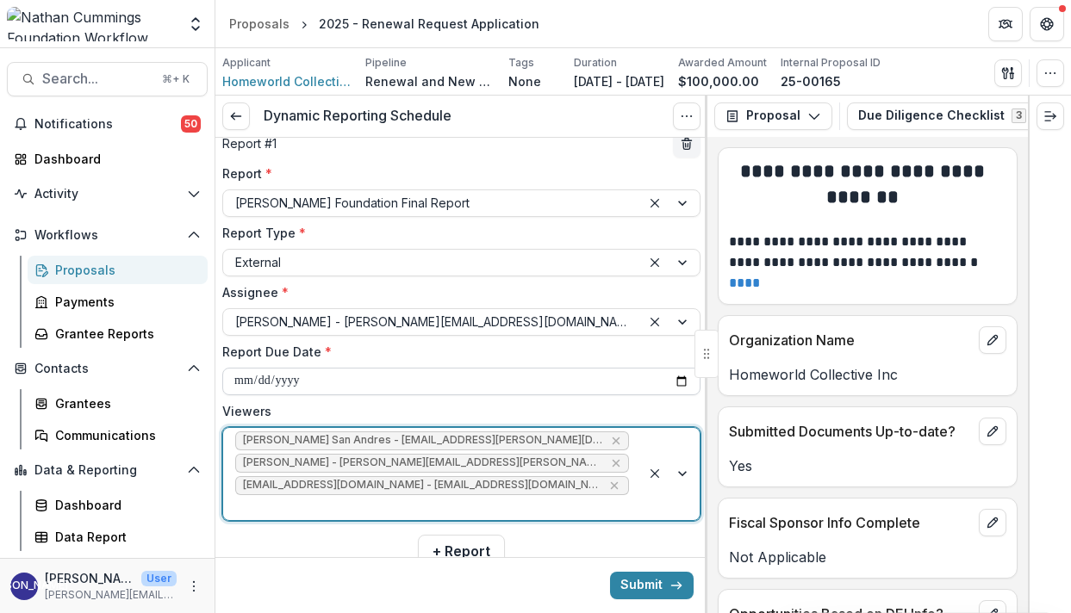
click at [322, 378] on input "**********" at bounding box center [461, 382] width 478 height 28
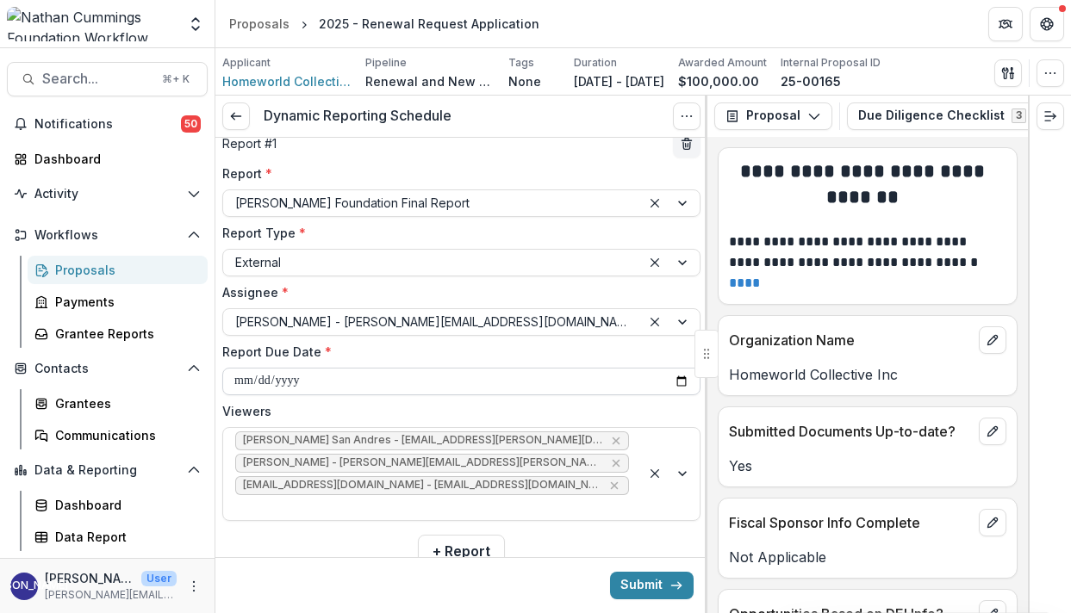
type input "**********"
click at [370, 402] on label "Viewers" at bounding box center [456, 411] width 468 height 18
click at [239, 499] on input "Viewers" at bounding box center [236, 508] width 3 height 18
drag, startPoint x: 625, startPoint y: 594, endPoint x: 562, endPoint y: 521, distance: 95.9
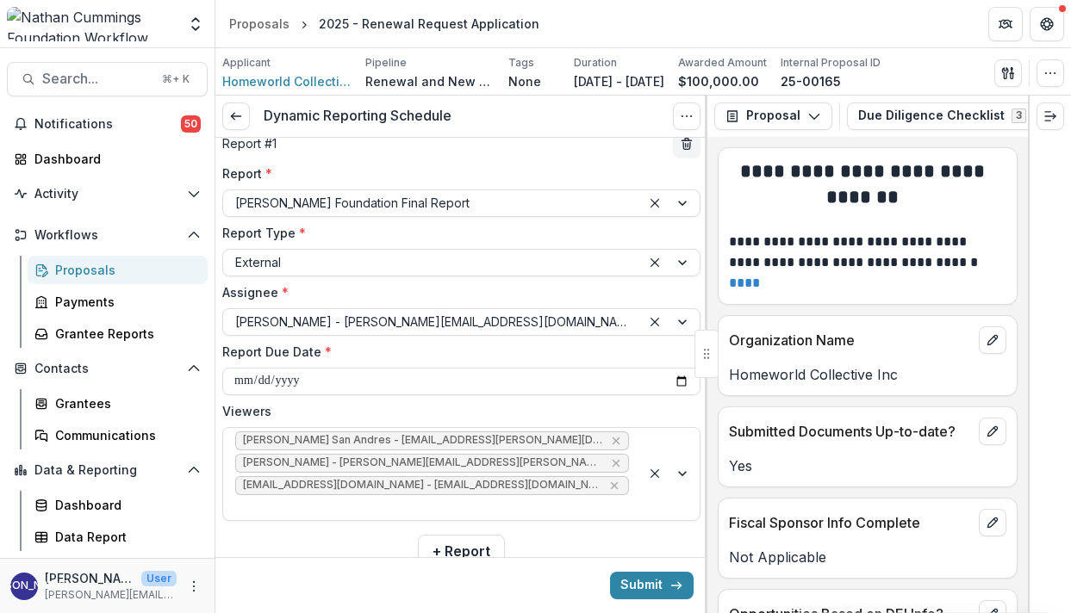
click at [562, 521] on form "**********" at bounding box center [461, 387] width 492 height 557
click at [632, 589] on button "Submit" at bounding box center [652, 586] width 84 height 28
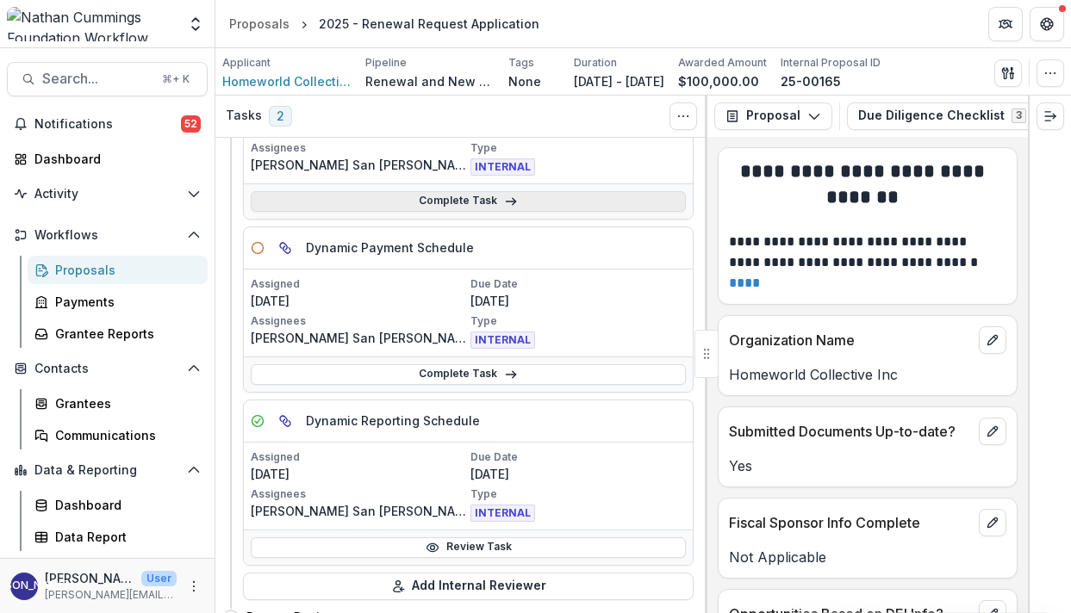
scroll to position [173, 0]
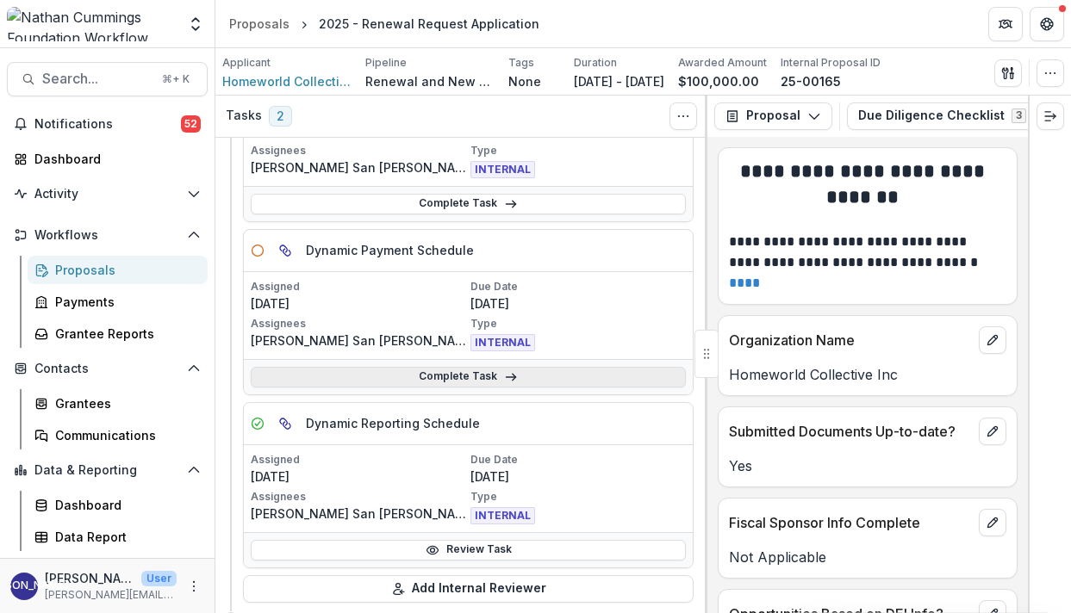
click at [447, 381] on link "Complete Task" at bounding box center [468, 377] width 435 height 21
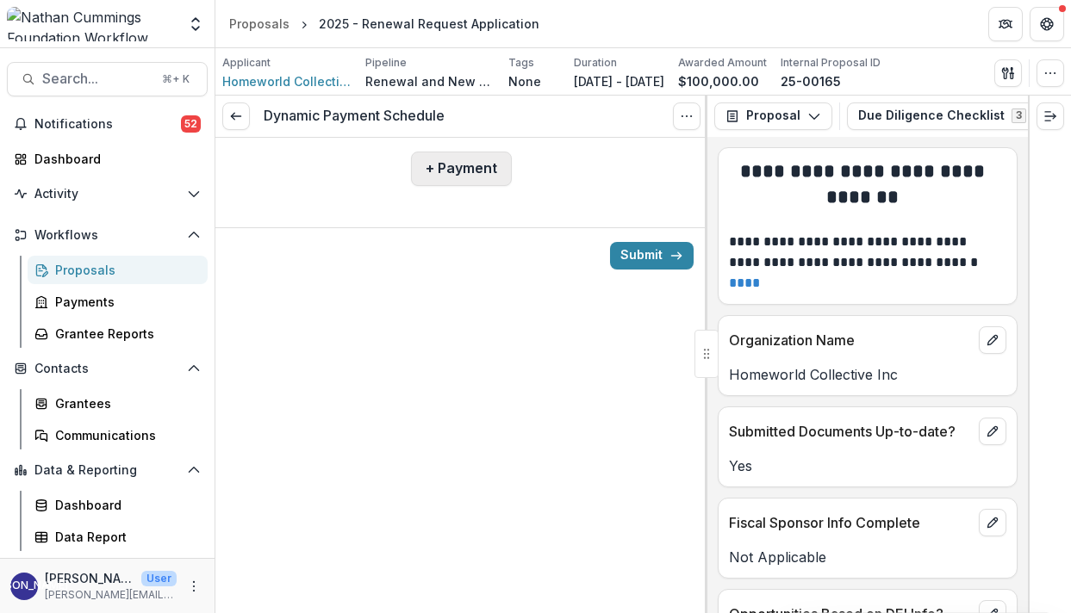
click at [477, 161] on button "+ Payment" at bounding box center [461, 169] width 101 height 34
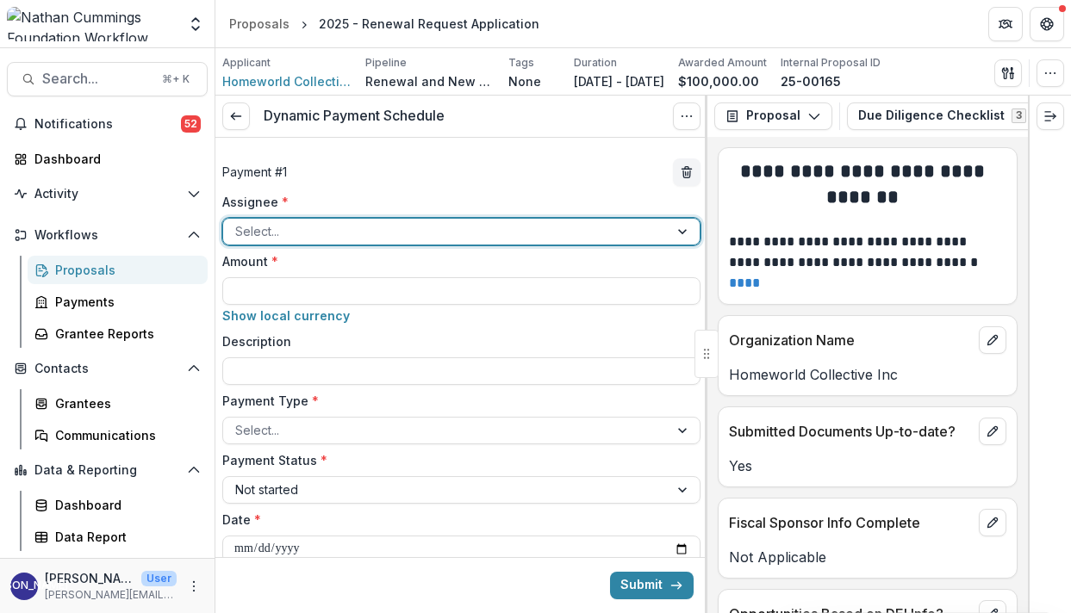
click at [443, 232] on div at bounding box center [445, 232] width 421 height 22
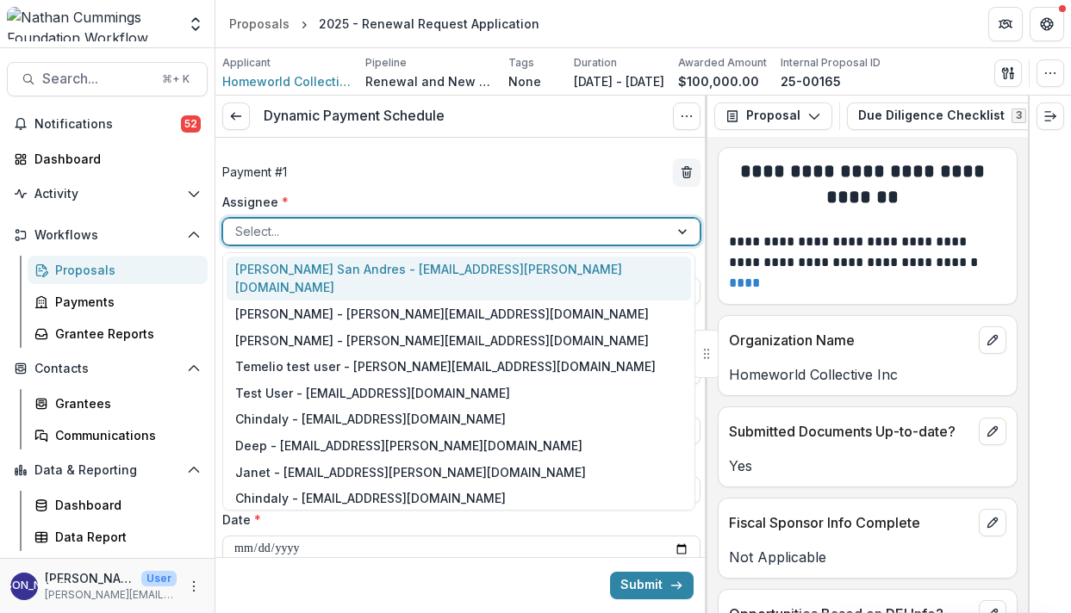
click at [430, 274] on div "[PERSON_NAME] San Andres - [EMAIL_ADDRESS][PERSON_NAME][DOMAIN_NAME]" at bounding box center [459, 279] width 464 height 45
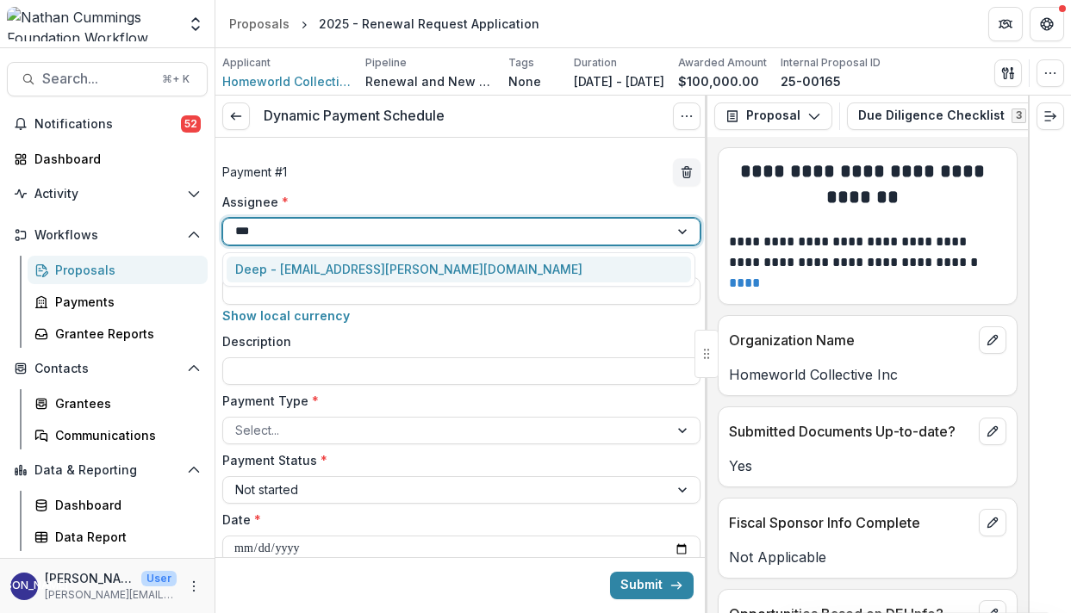
type input "****"
click at [473, 268] on div "Deep - [EMAIL_ADDRESS][PERSON_NAME][DOMAIN_NAME]" at bounding box center [459, 270] width 464 height 27
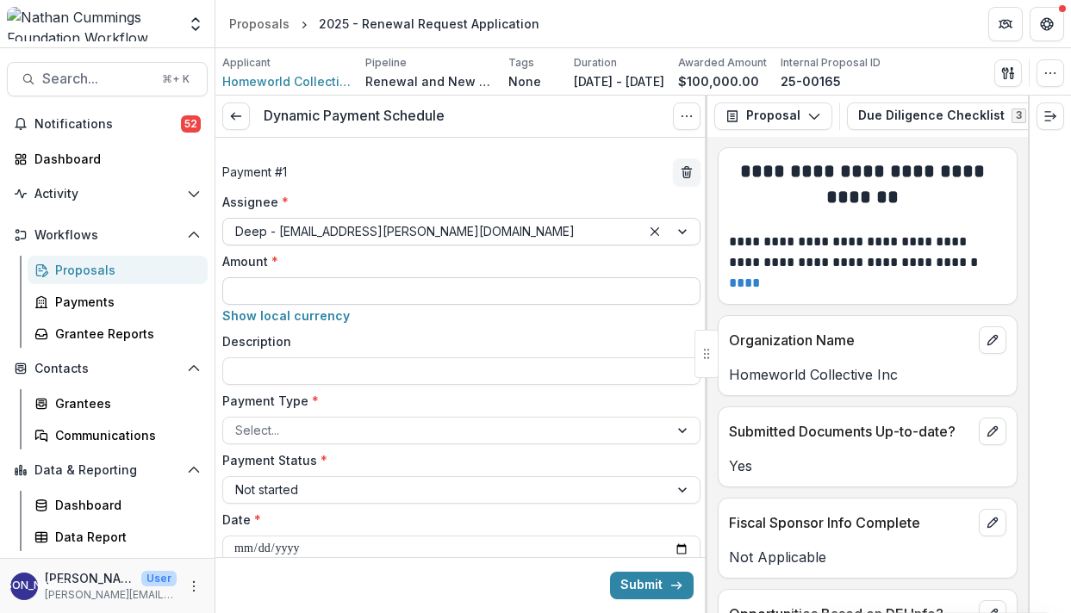
click at [460, 283] on input "Amount *" at bounding box center [461, 291] width 478 height 28
type input "********"
click at [345, 437] on div at bounding box center [445, 431] width 421 height 22
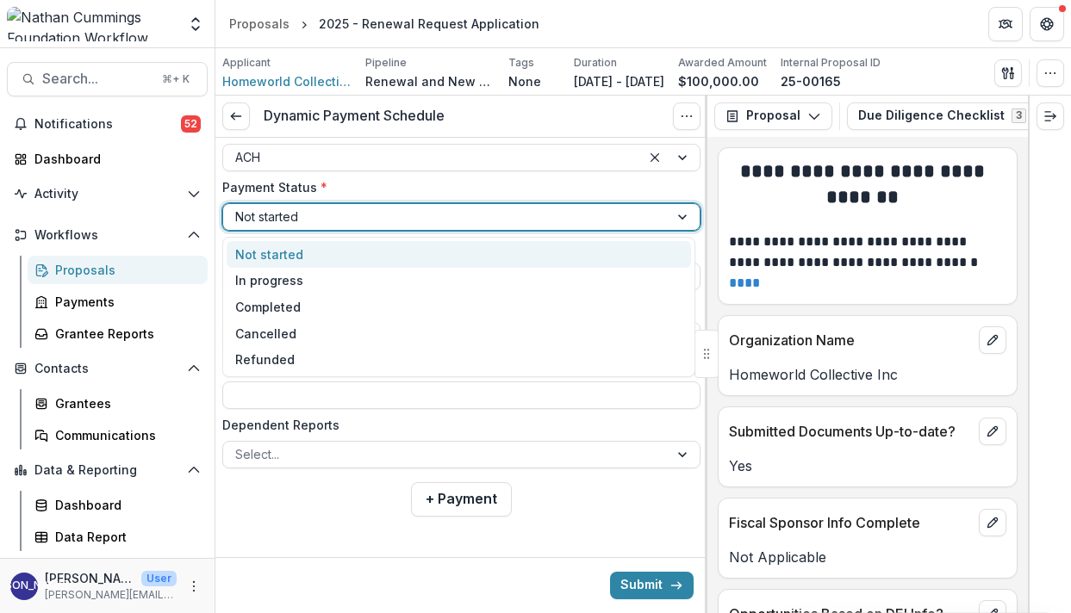
click at [333, 215] on div at bounding box center [445, 217] width 421 height 22
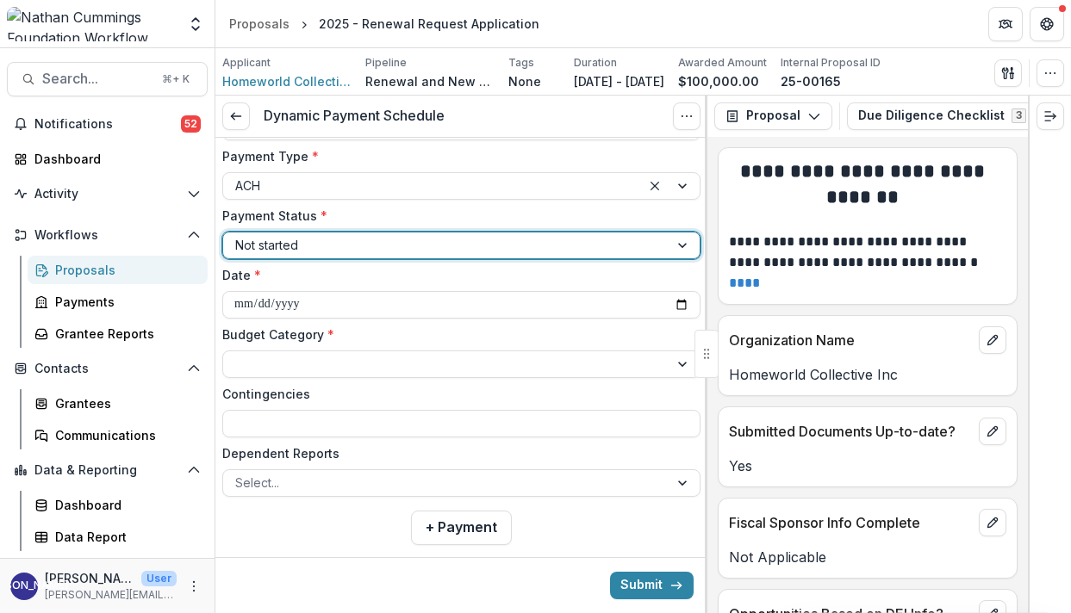
scroll to position [230, 0]
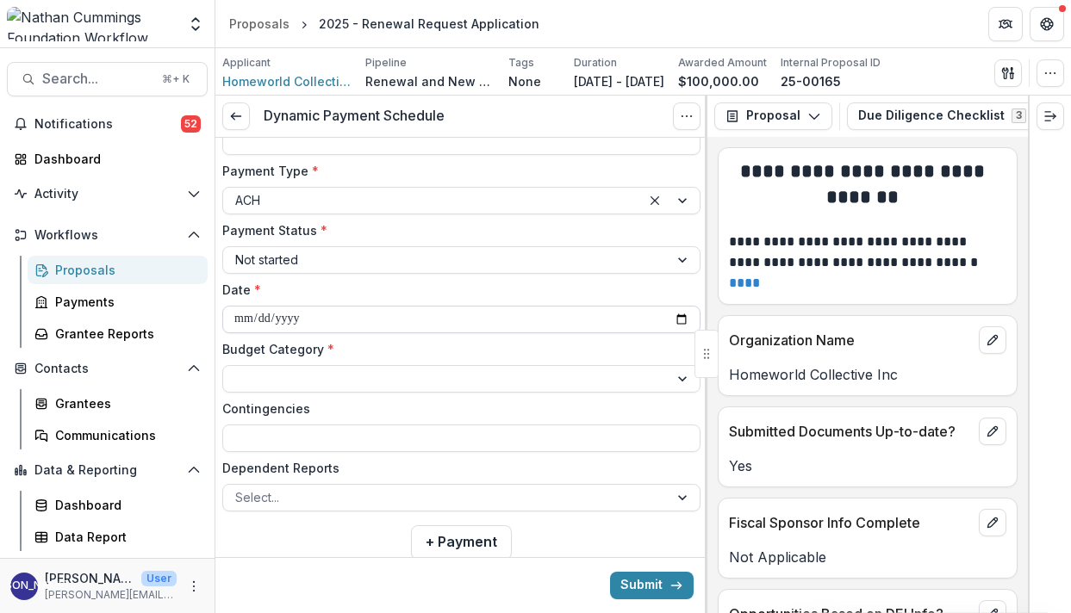
click at [271, 323] on input "**********" at bounding box center [461, 320] width 478 height 28
click at [244, 316] on input "**********" at bounding box center [461, 320] width 478 height 28
type input "**********"
click at [333, 381] on div at bounding box center [445, 379] width 421 height 22
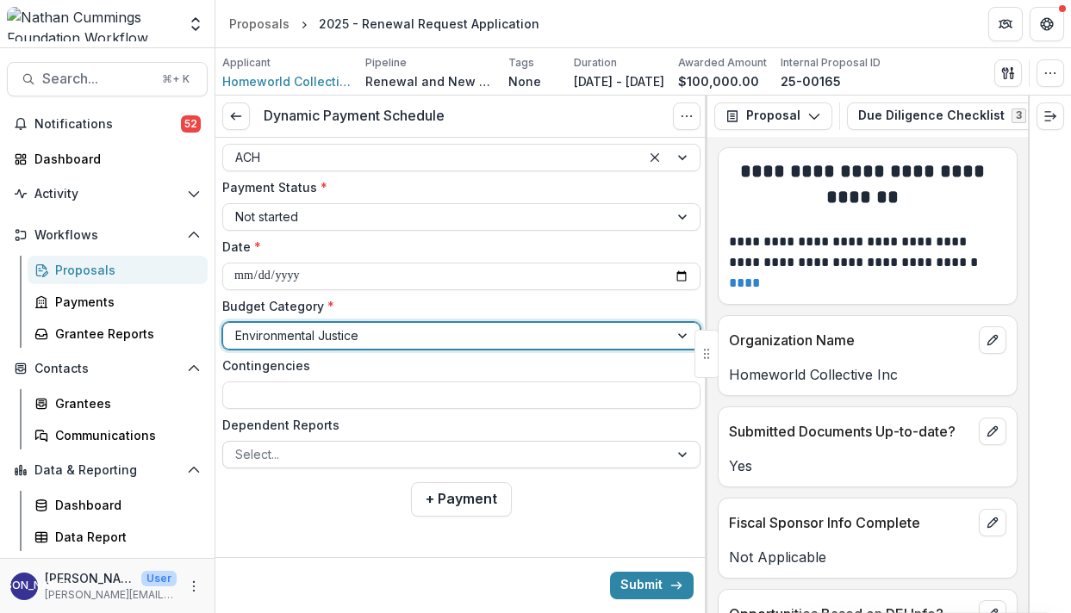
click at [302, 457] on div at bounding box center [445, 455] width 421 height 22
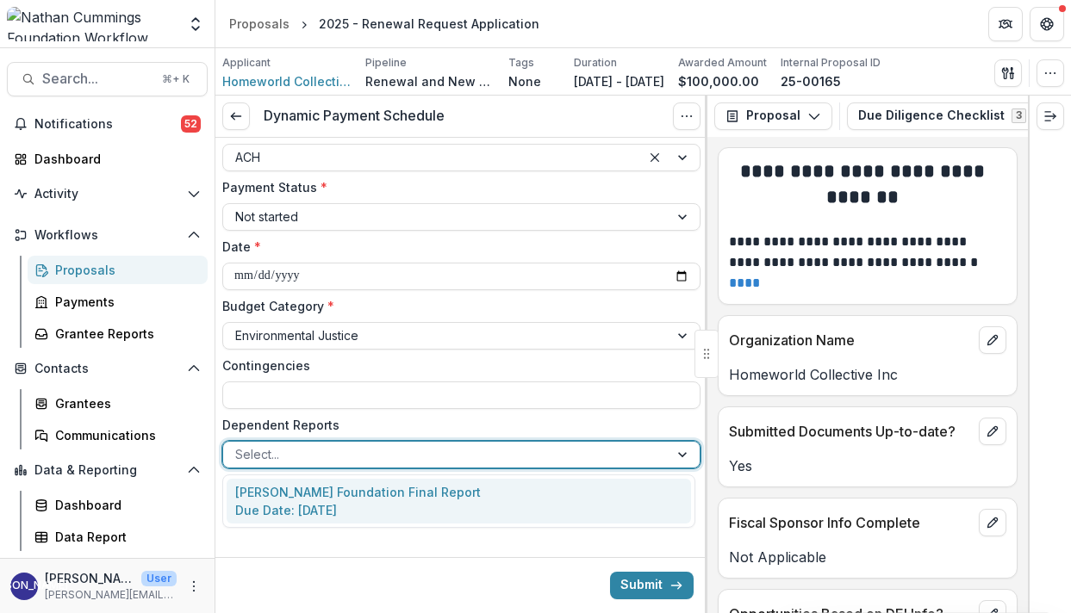
click at [366, 417] on label "Dependent Reports" at bounding box center [456, 425] width 468 height 18
click at [239, 445] on input "Dependent Reports" at bounding box center [236, 454] width 3 height 18
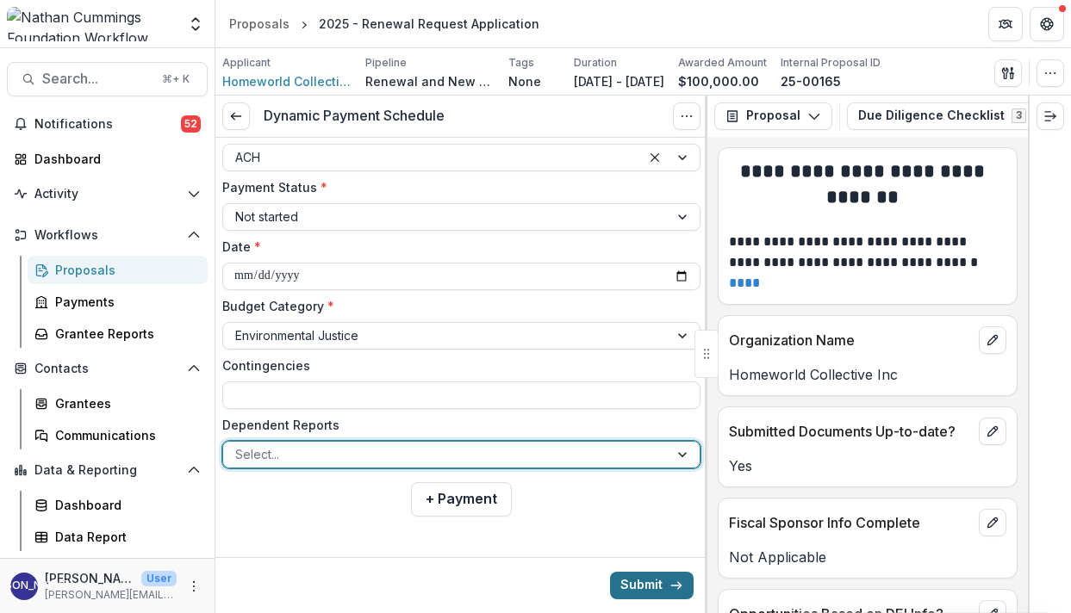
click at [631, 594] on button "Submit" at bounding box center [652, 586] width 84 height 28
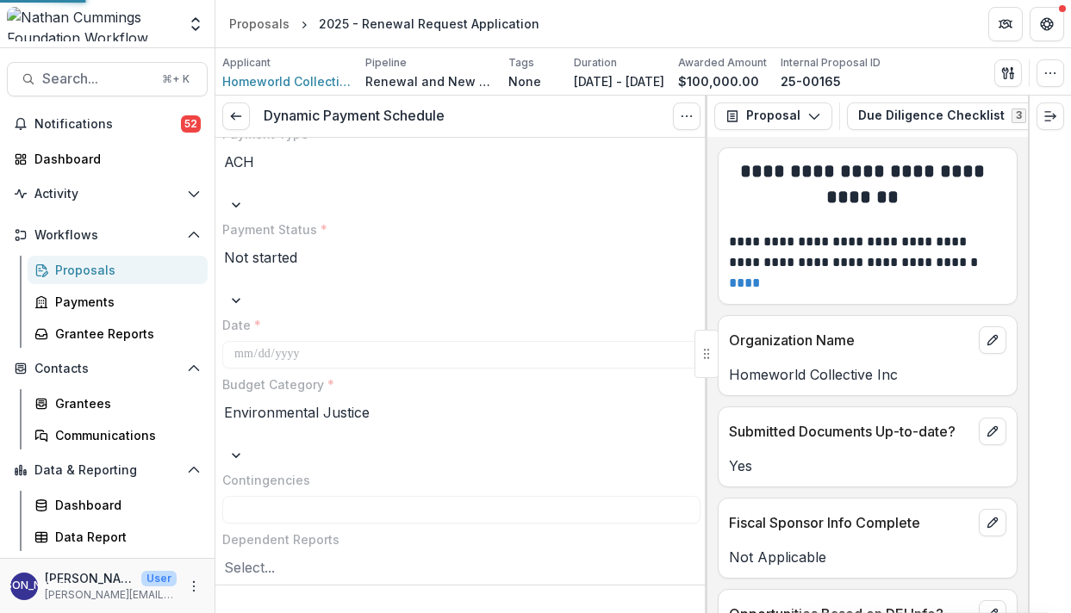
type input "********"
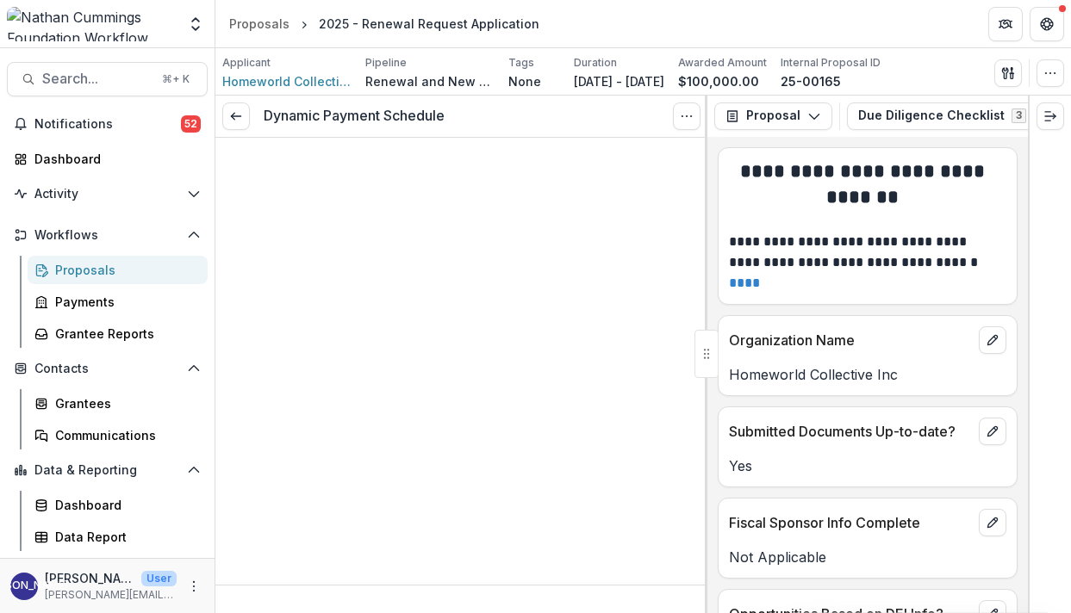
type input "********"
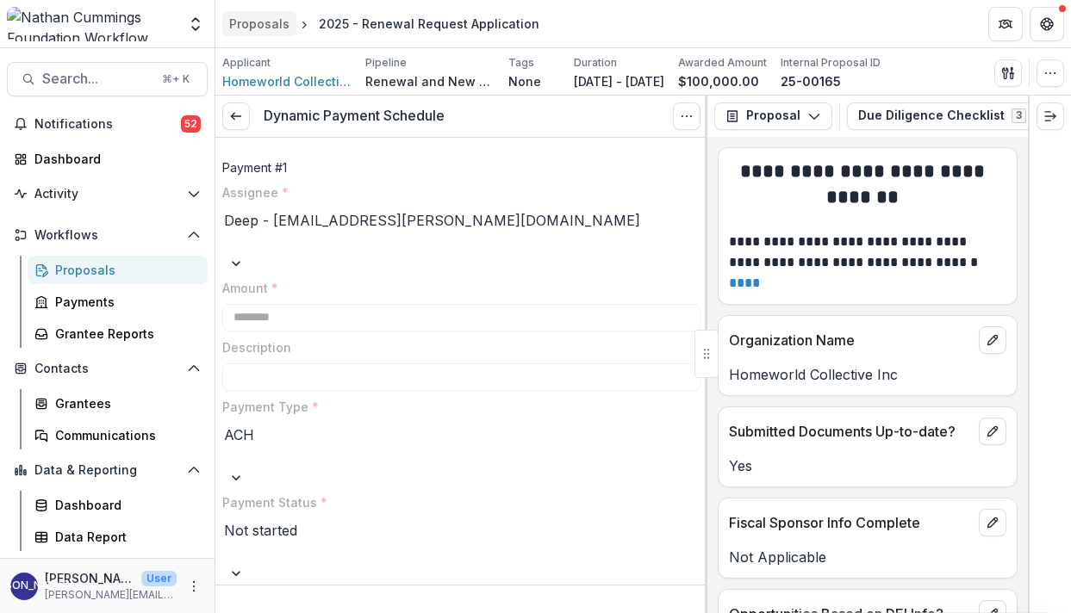
click at [264, 29] on div "Proposals" at bounding box center [259, 24] width 60 height 18
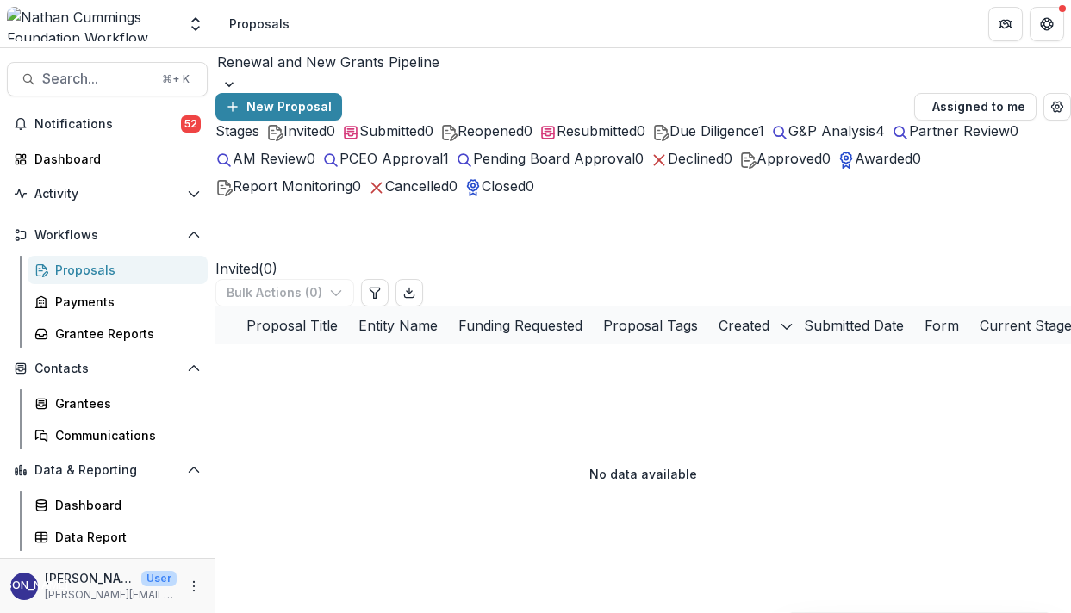
click at [788, 140] on span "G&P Analysis" at bounding box center [831, 130] width 87 height 17
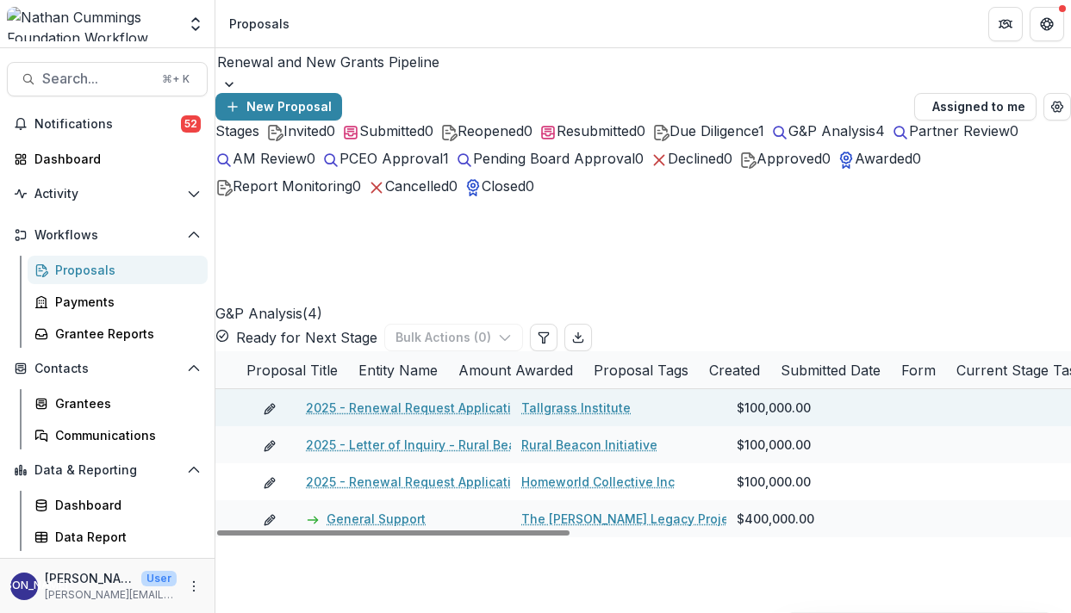
click at [363, 399] on link "2025 - Renewal Request Application" at bounding box center [416, 408] width 221 height 18
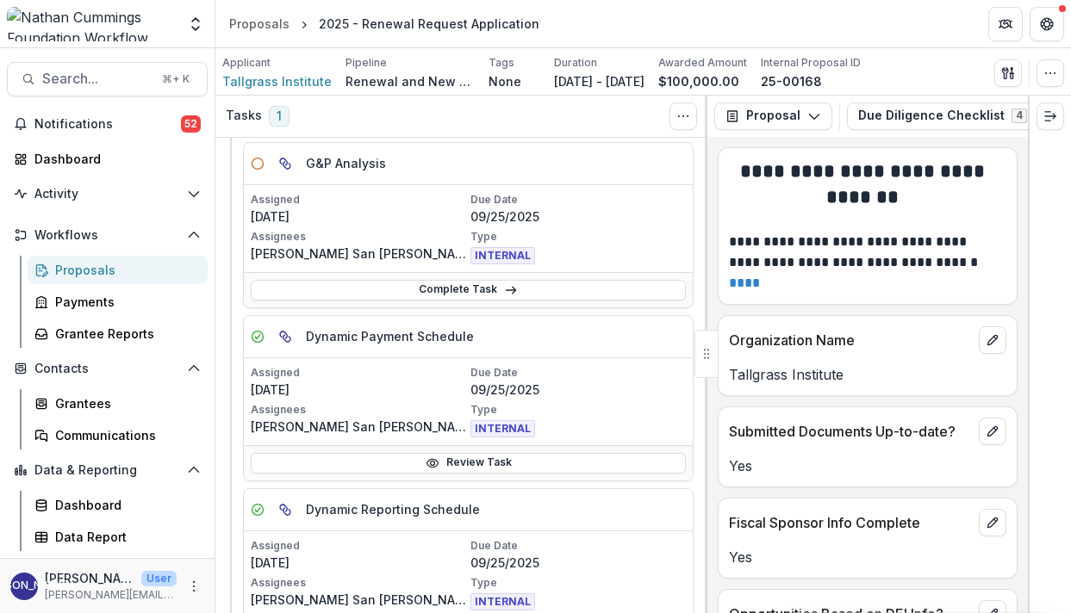
scroll to position [100, 0]
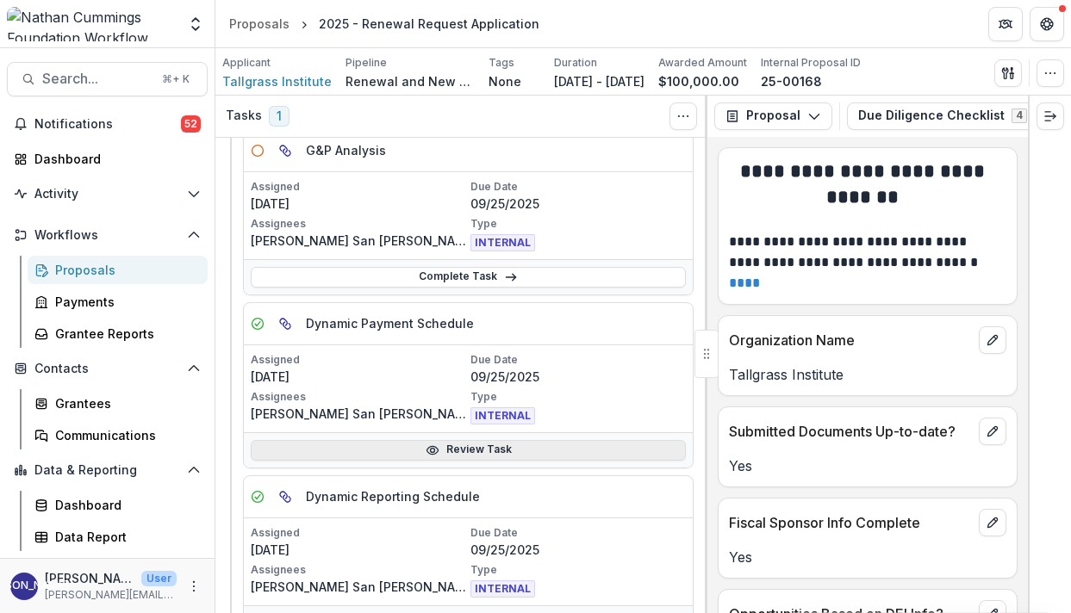
click at [363, 449] on link "Review Task" at bounding box center [468, 450] width 435 height 21
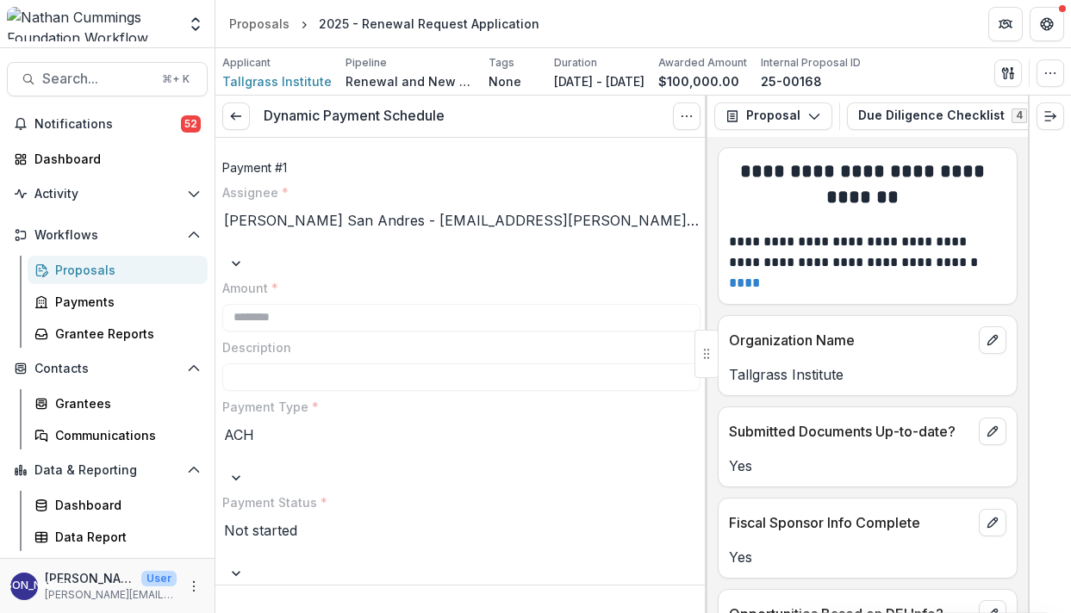
scroll to position [174, 0]
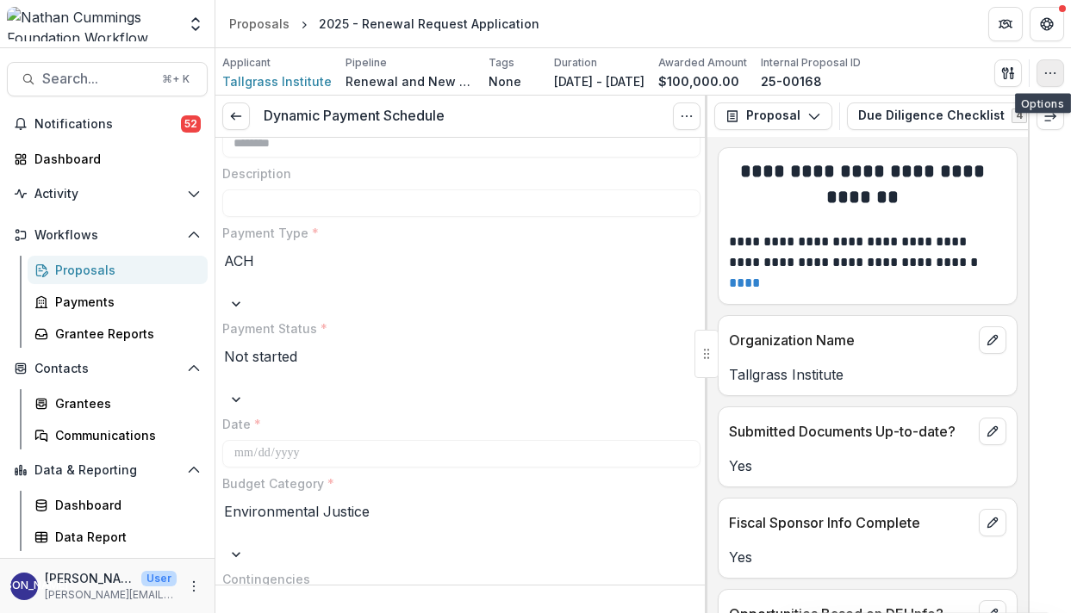
click at [1043, 73] on icon "button" at bounding box center [1050, 73] width 14 height 14
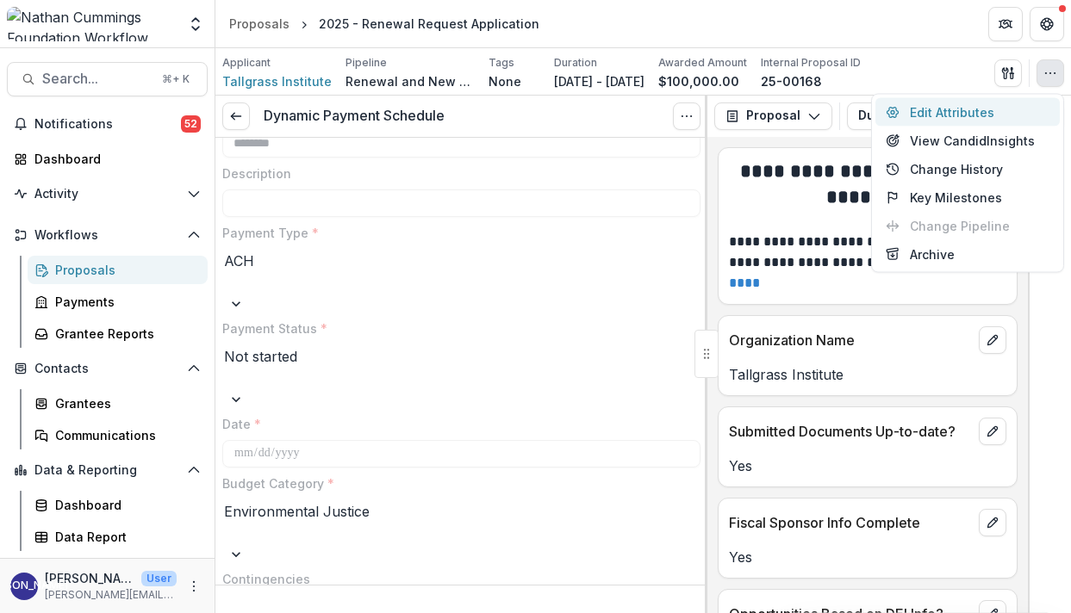
click at [978, 120] on button "Edit Attributes" at bounding box center [967, 112] width 184 height 28
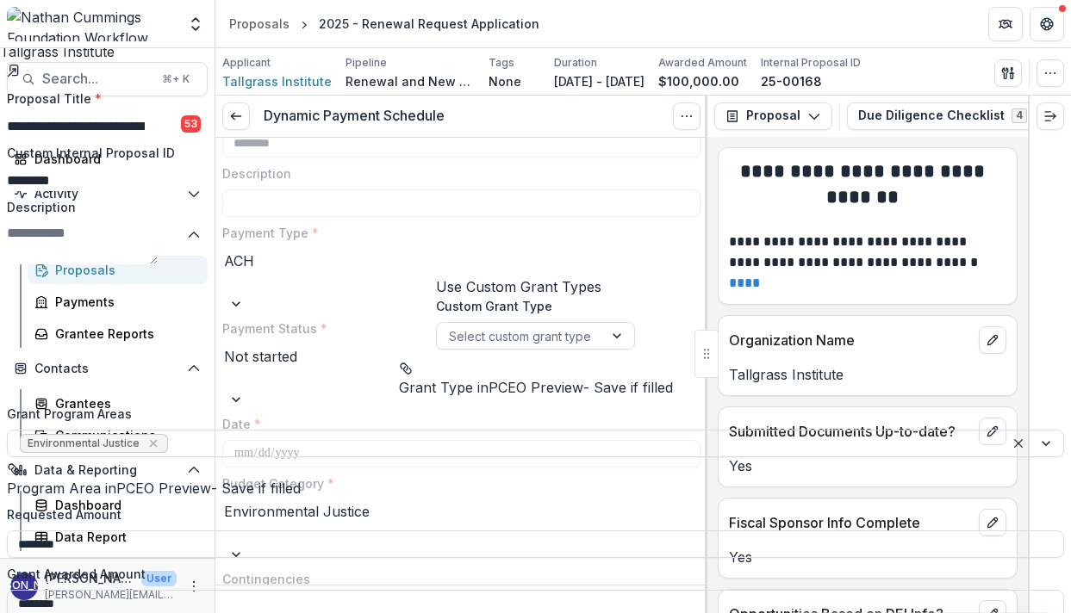
scroll to position [822, 0]
click at [14, 19] on icon "Close" at bounding box center [7, 12] width 14 height 14
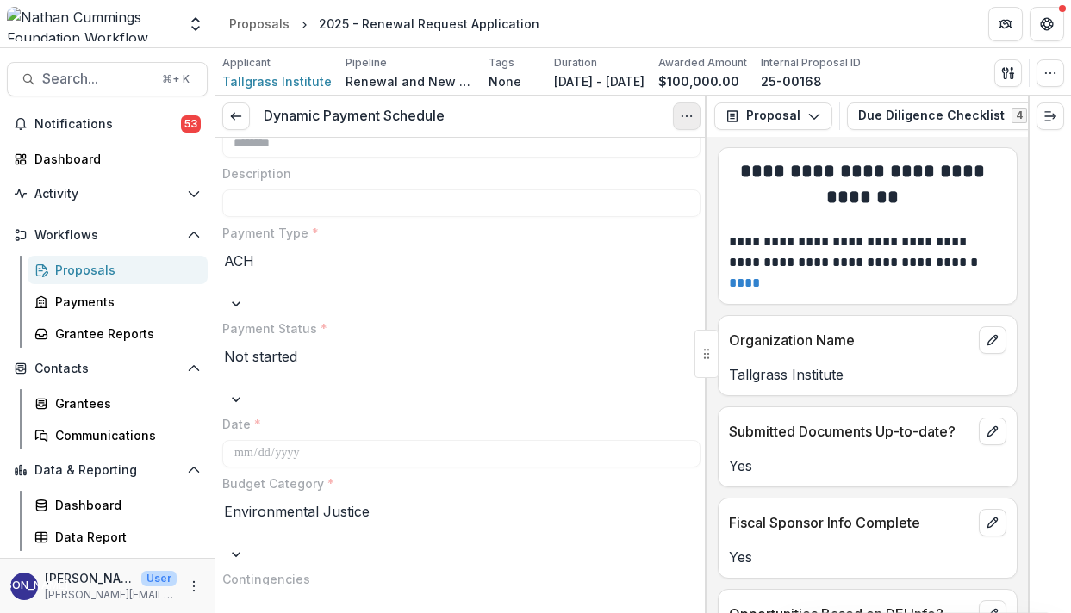
click at [684, 118] on icon "Options" at bounding box center [687, 116] width 14 height 14
click at [605, 186] on button "Reopen Task" at bounding box center [604, 191] width 184 height 28
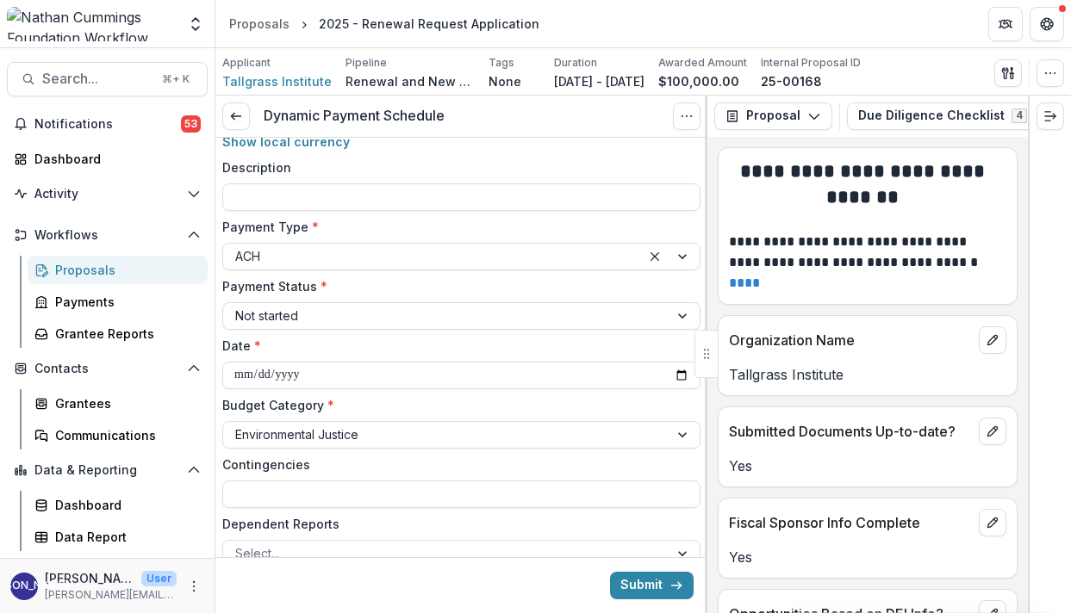
type input "********"
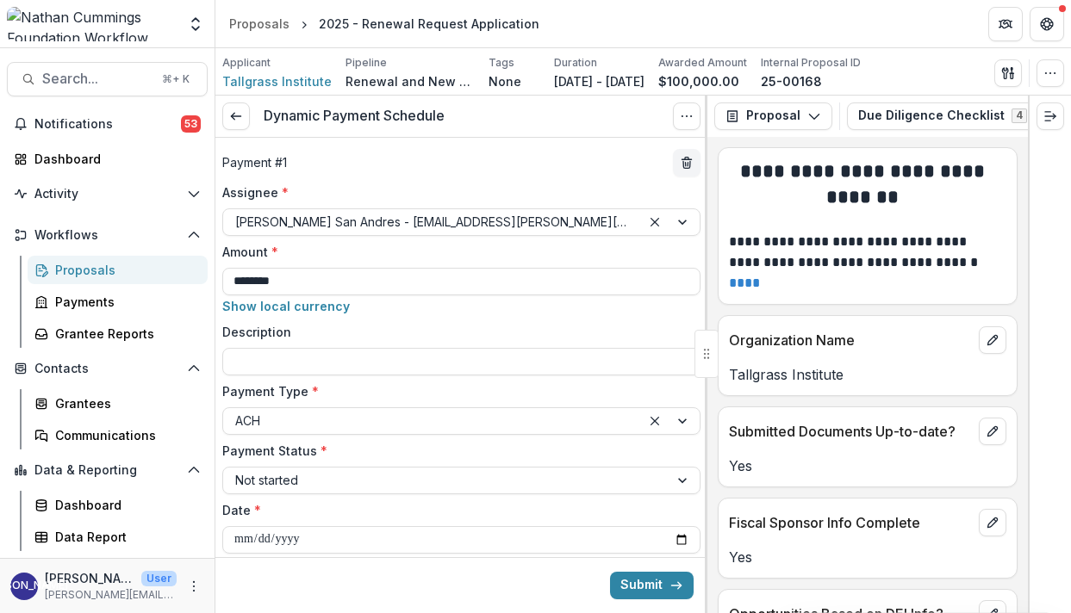
scroll to position [0, 0]
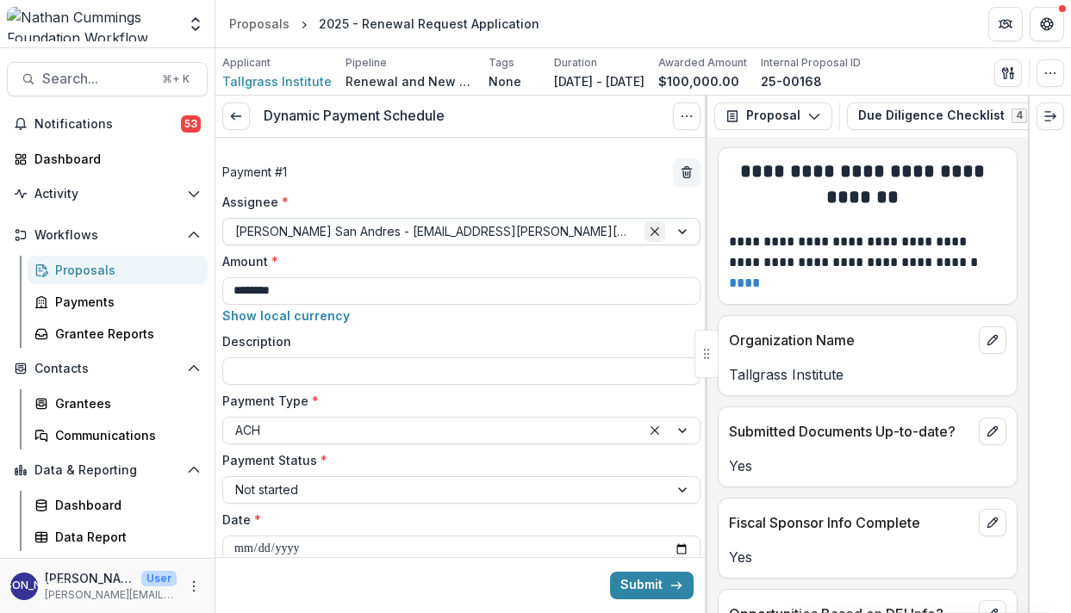
click at [650, 231] on icon "Clear selected options" at bounding box center [654, 231] width 9 height 9
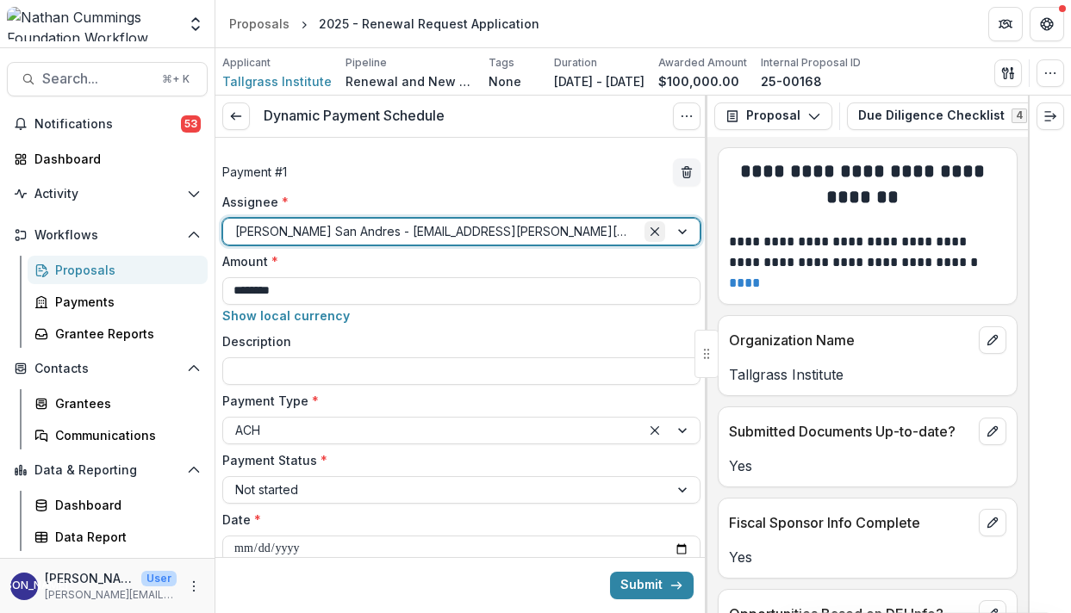
click at [650, 231] on icon "Clear selected options" at bounding box center [654, 231] width 9 height 9
click at [657, 234] on div "Clear selected options" at bounding box center [654, 231] width 21 height 21
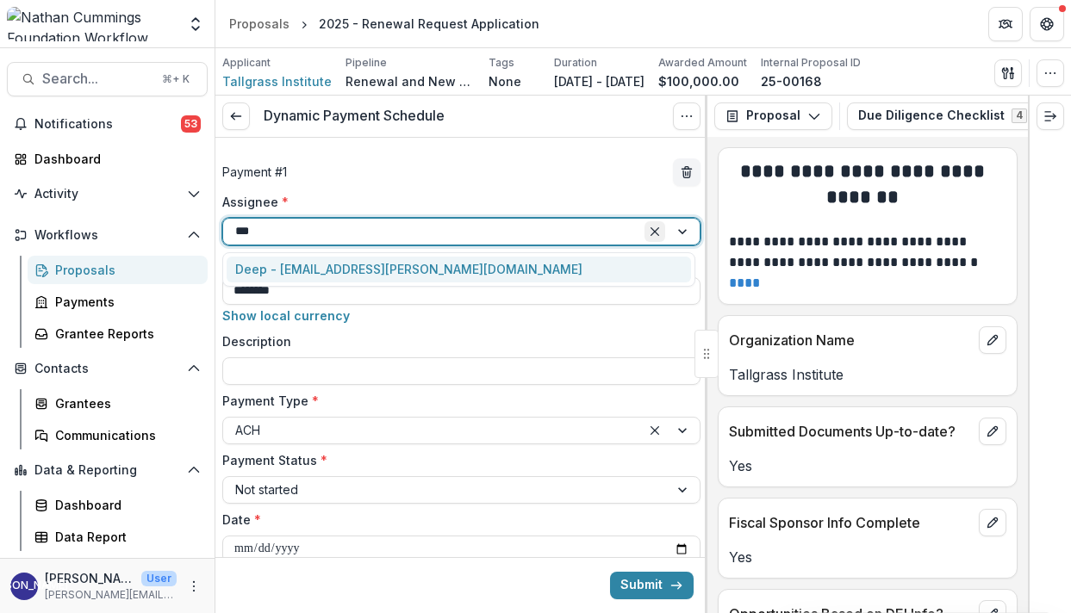
type input "****"
click at [423, 276] on div "Deep - [EMAIL_ADDRESS][PERSON_NAME][DOMAIN_NAME]" at bounding box center [459, 270] width 464 height 27
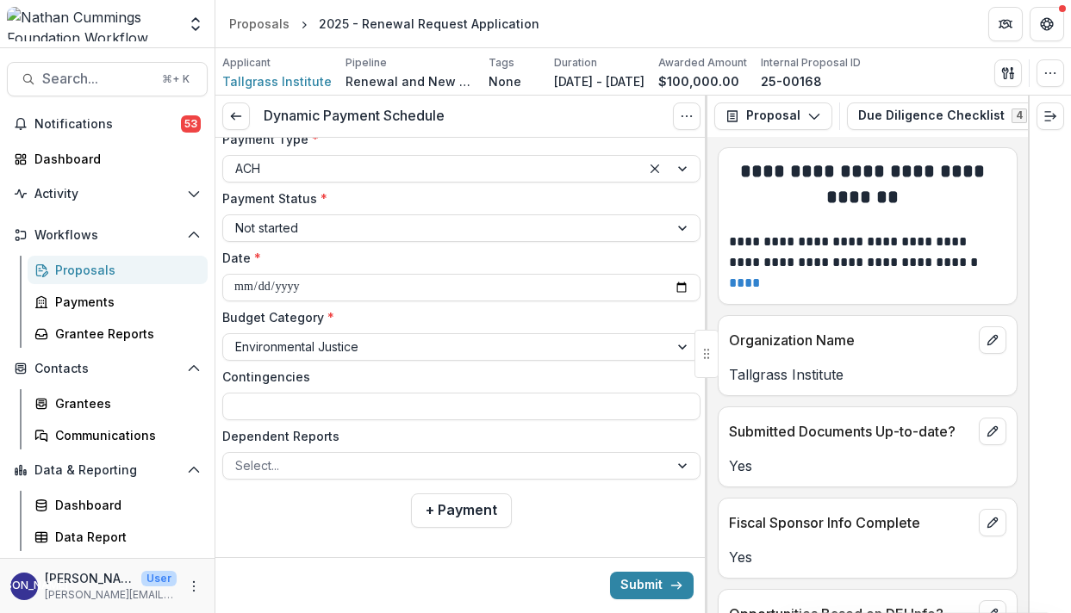
scroll to position [273, 0]
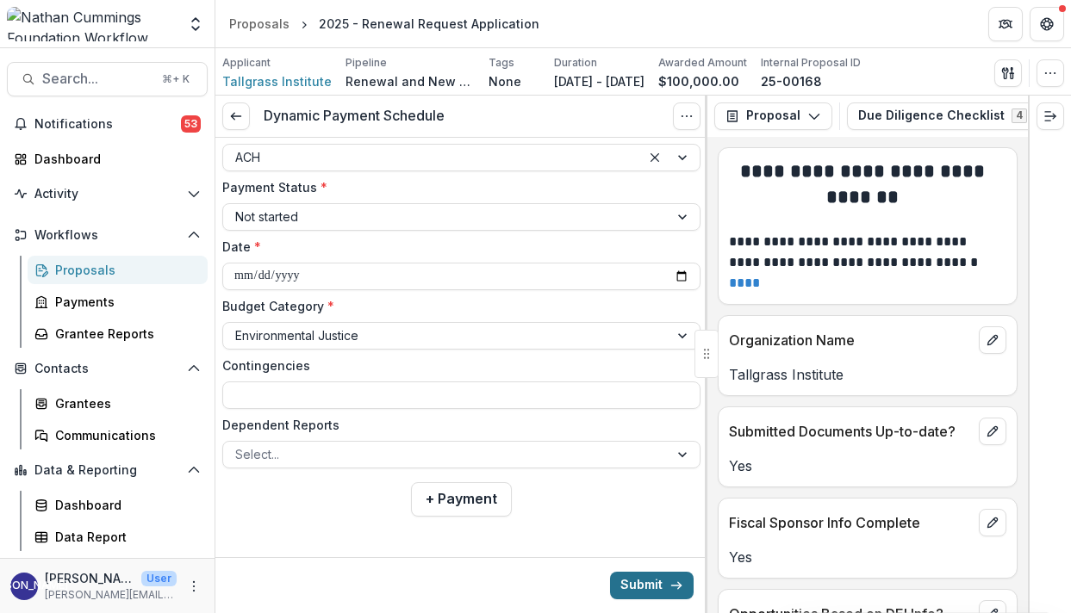
click at [628, 592] on button "Submit" at bounding box center [652, 586] width 84 height 28
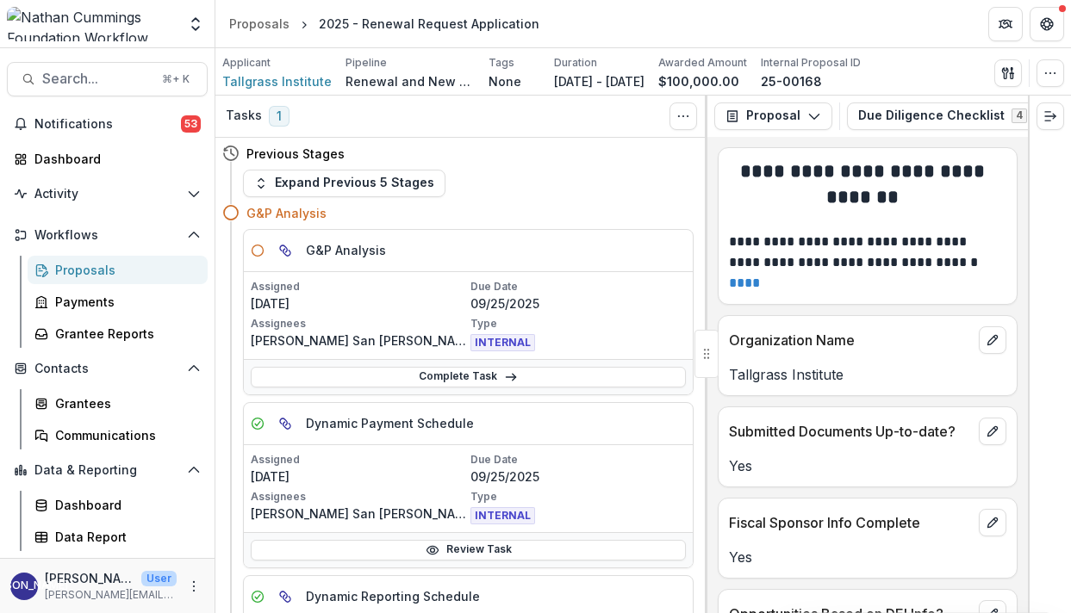
scroll to position [96, 0]
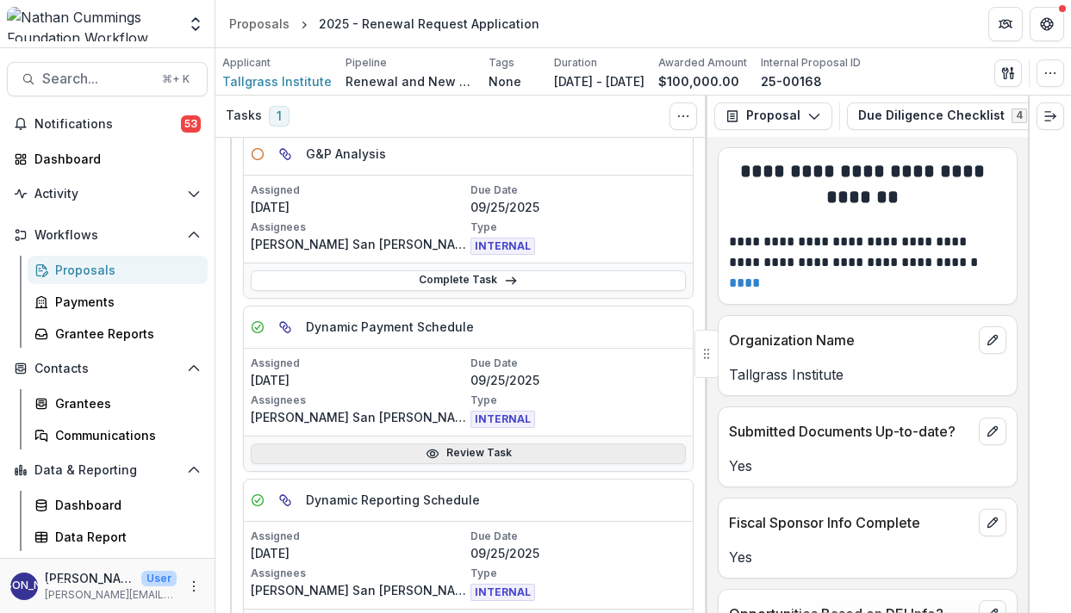
click at [515, 449] on link "Review Task" at bounding box center [468, 454] width 435 height 21
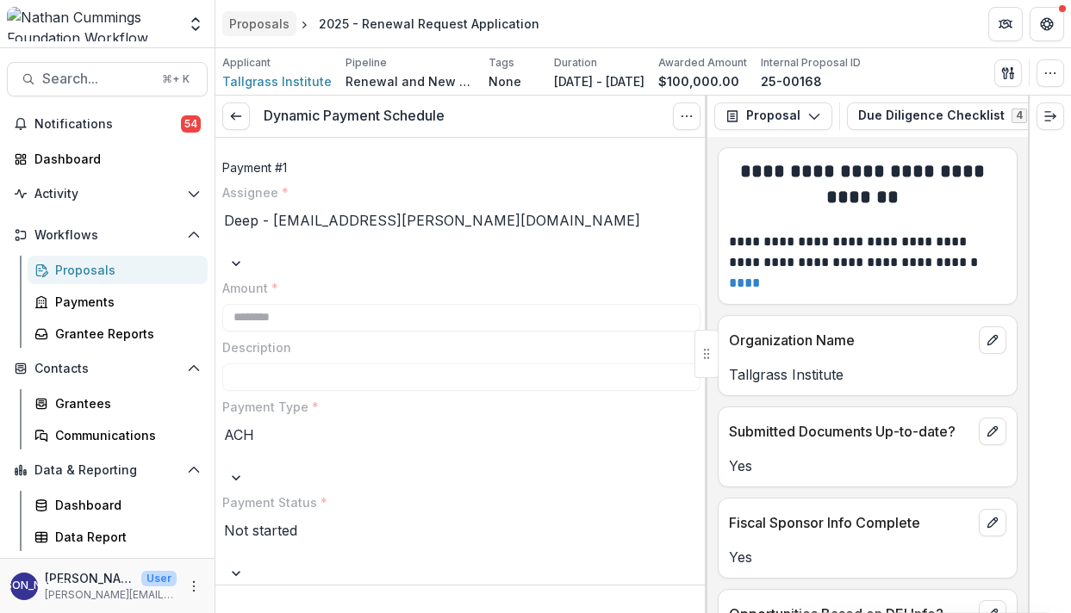
click at [261, 20] on div "Proposals" at bounding box center [259, 24] width 60 height 18
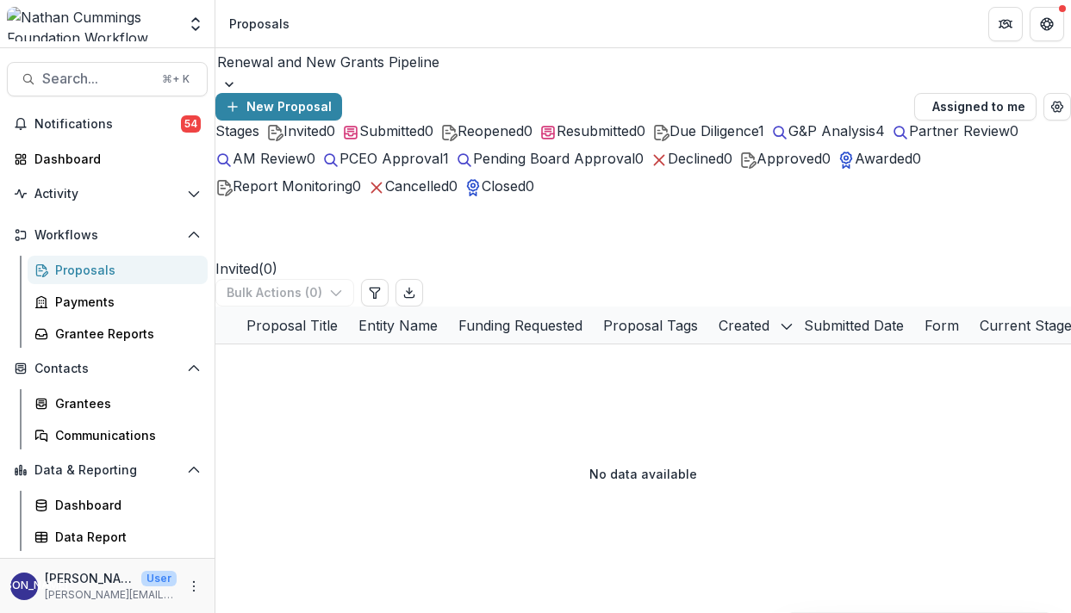
click at [788, 140] on span "G&P Analysis" at bounding box center [831, 130] width 87 height 17
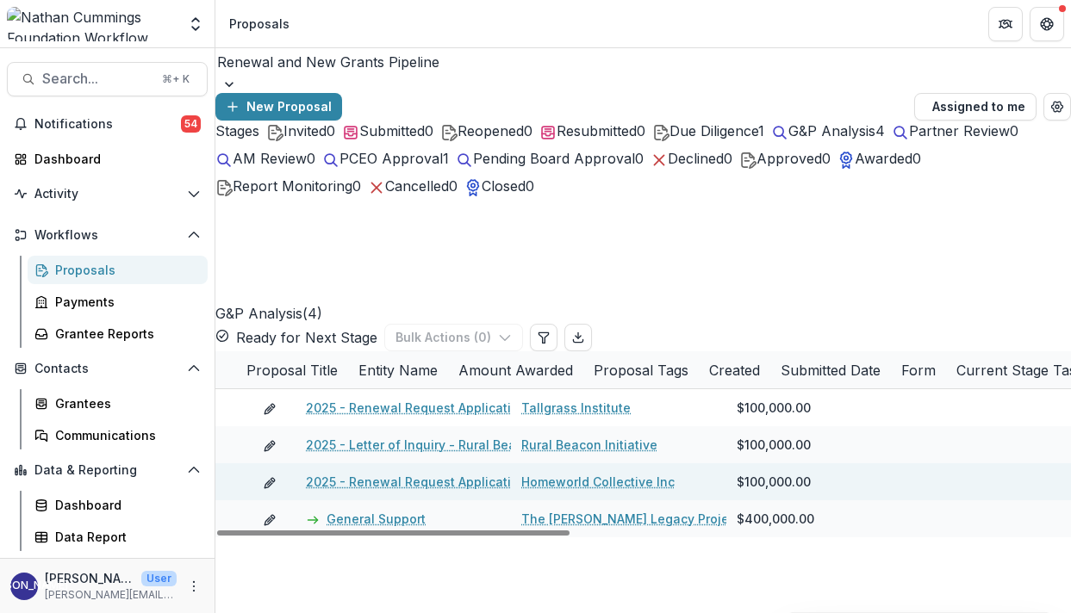
click at [448, 473] on link "2025 - Renewal Request Application" at bounding box center [416, 482] width 221 height 18
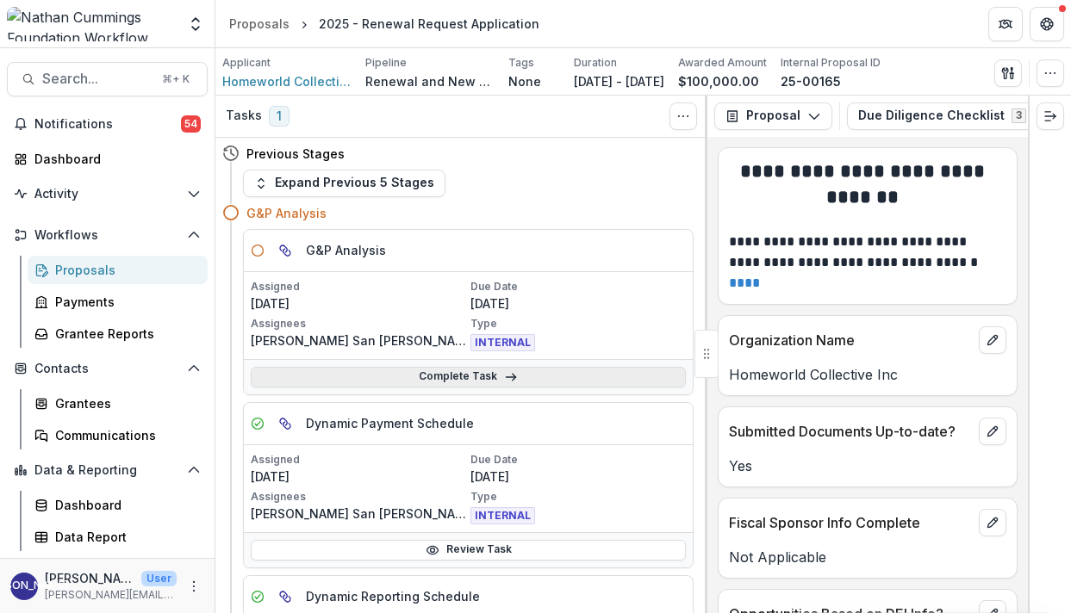
click at [400, 380] on link "Complete Task" at bounding box center [468, 377] width 435 height 21
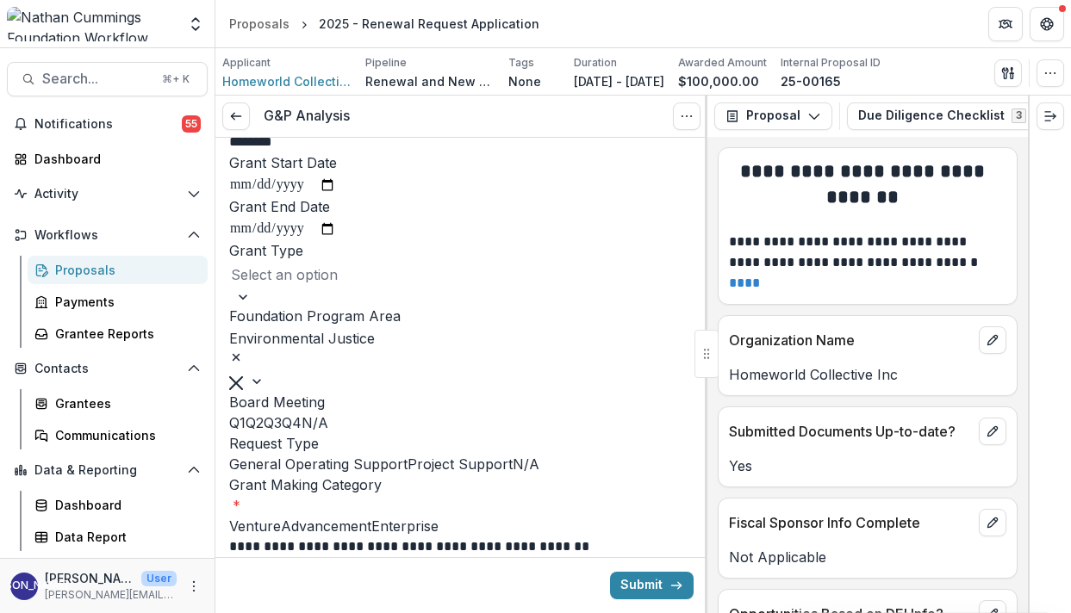
scroll to position [136, 0]
click at [538, 286] on div at bounding box center [461, 274] width 461 height 24
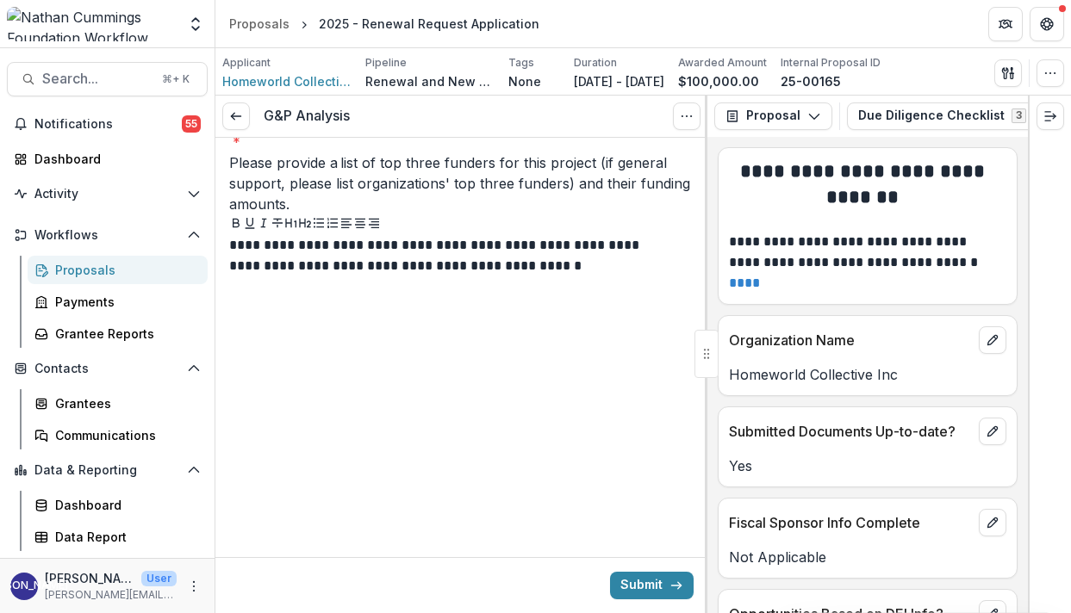
scroll to position [637, 0]
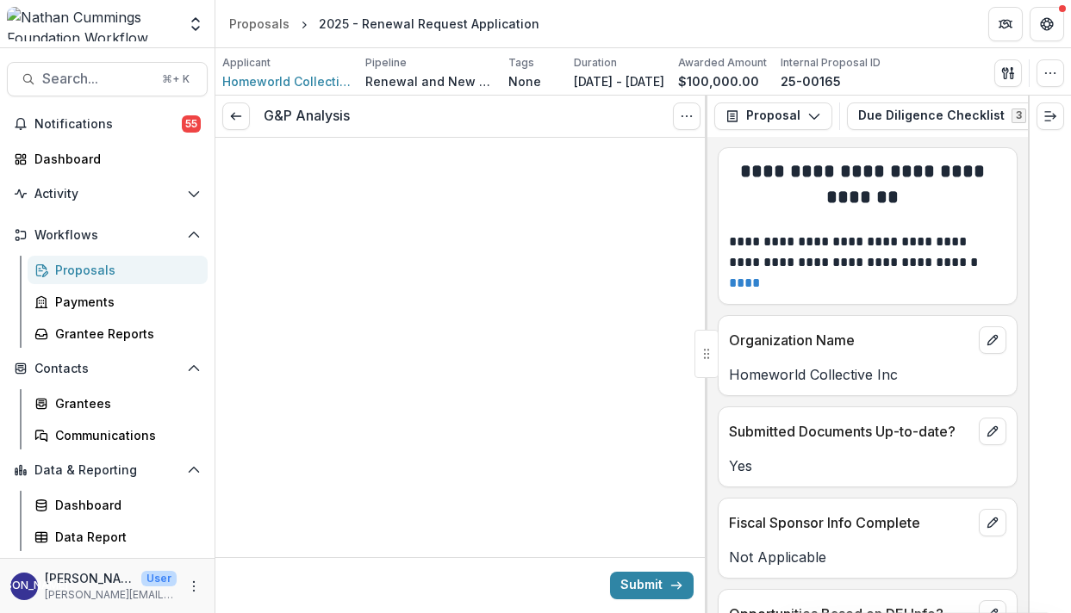
scroll to position [805, 0]
drag, startPoint x: 634, startPoint y: 314, endPoint x: 235, endPoint y: 303, distance: 399.1
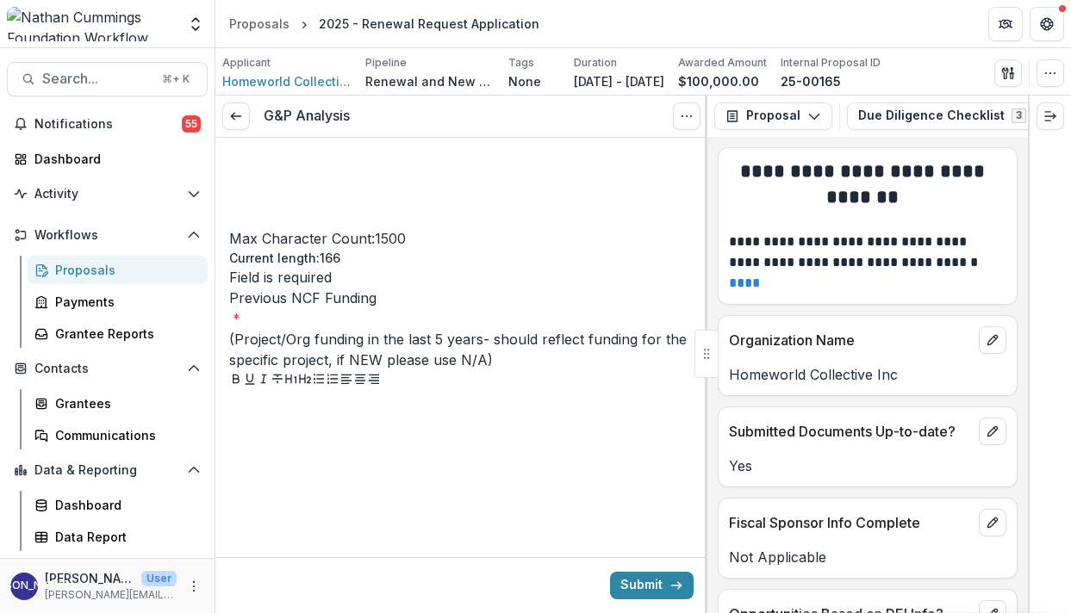
click at [393, 510] on div at bounding box center [461, 520] width 464 height 258
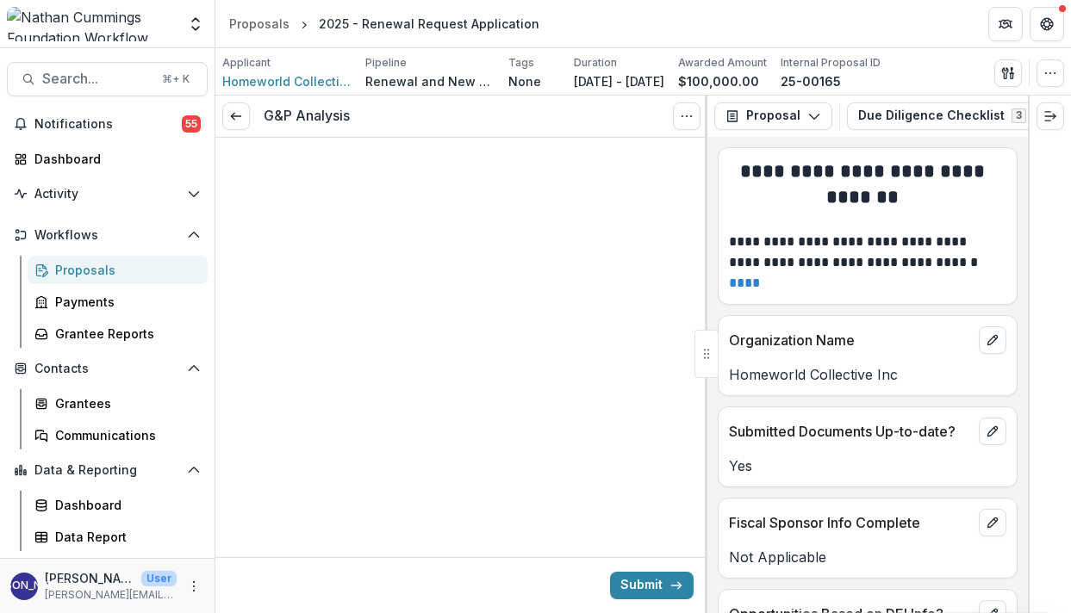
scroll to position [1913, 0]
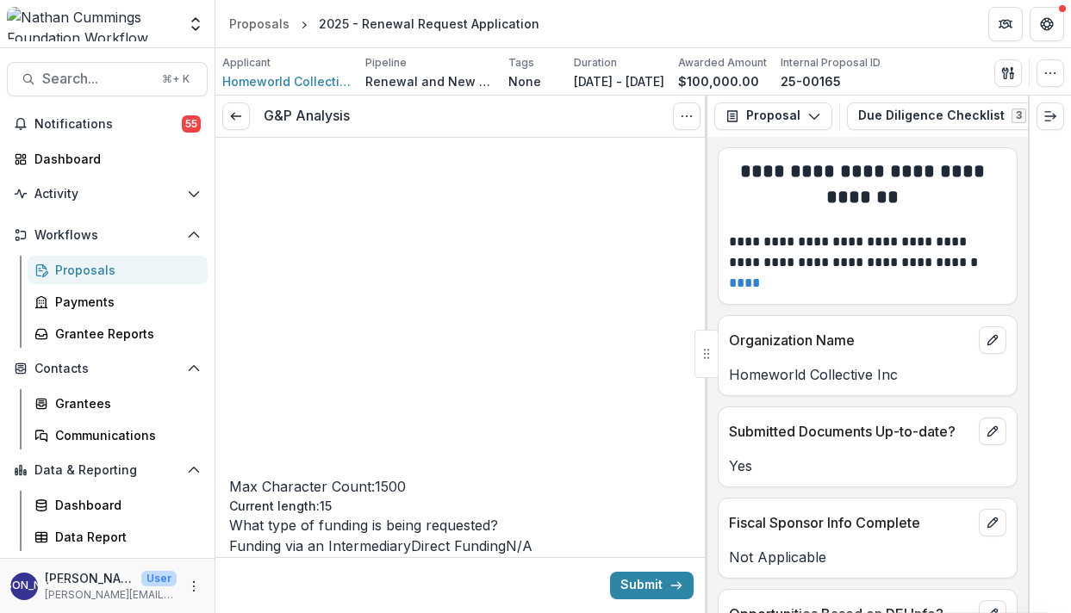
scroll to position [1974, 0]
click at [448, 601] on label "Other" at bounding box center [466, 609] width 37 height 17
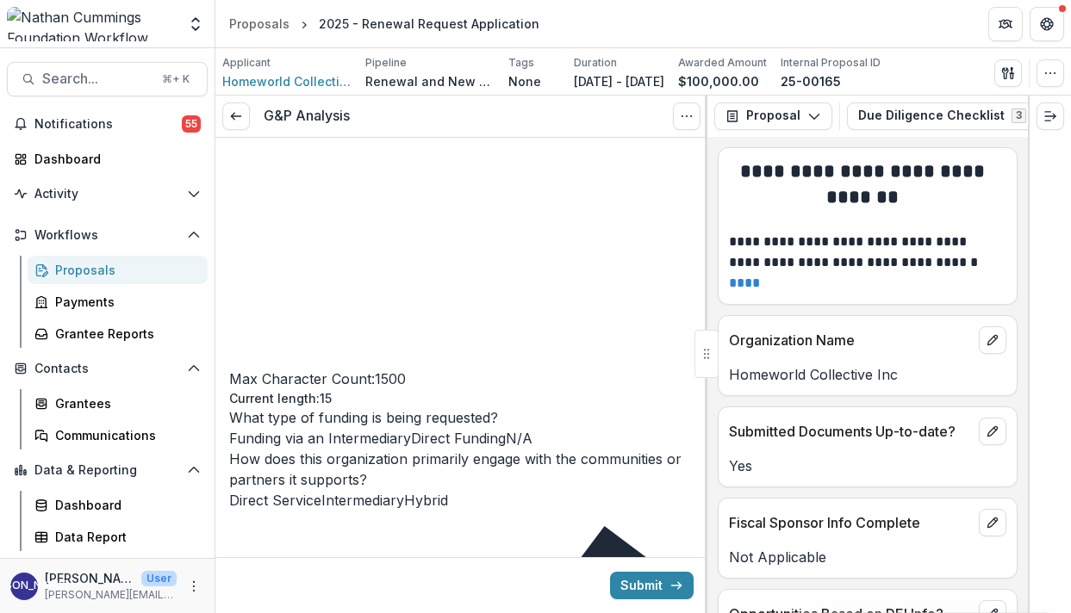
scroll to position [2105, 0]
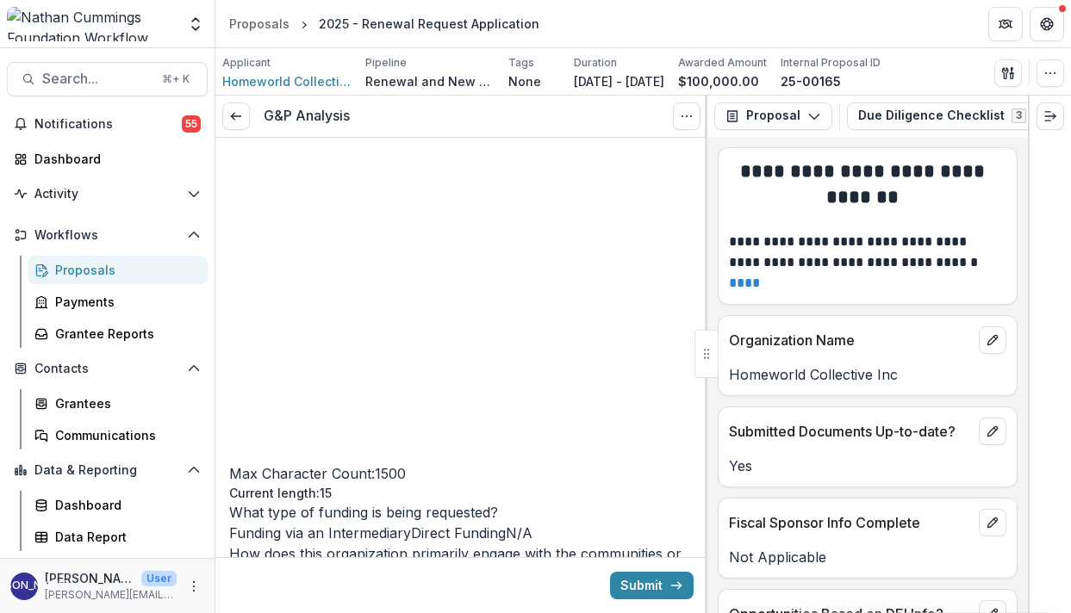
scroll to position [1989, 0]
click at [321, 585] on span at bounding box center [321, 593] width 0 height 17
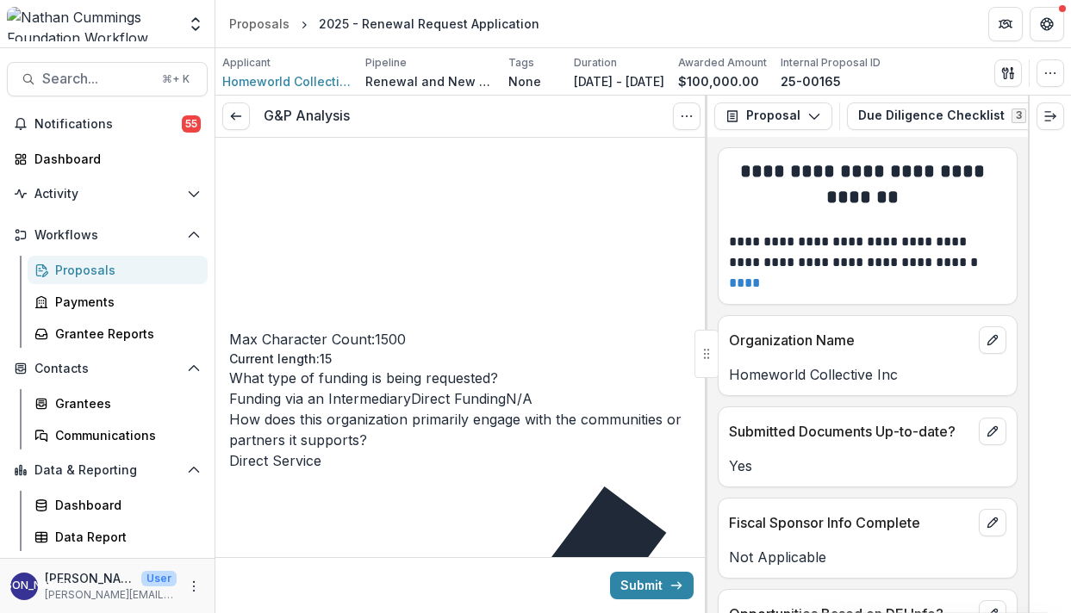
scroll to position [2146, 0]
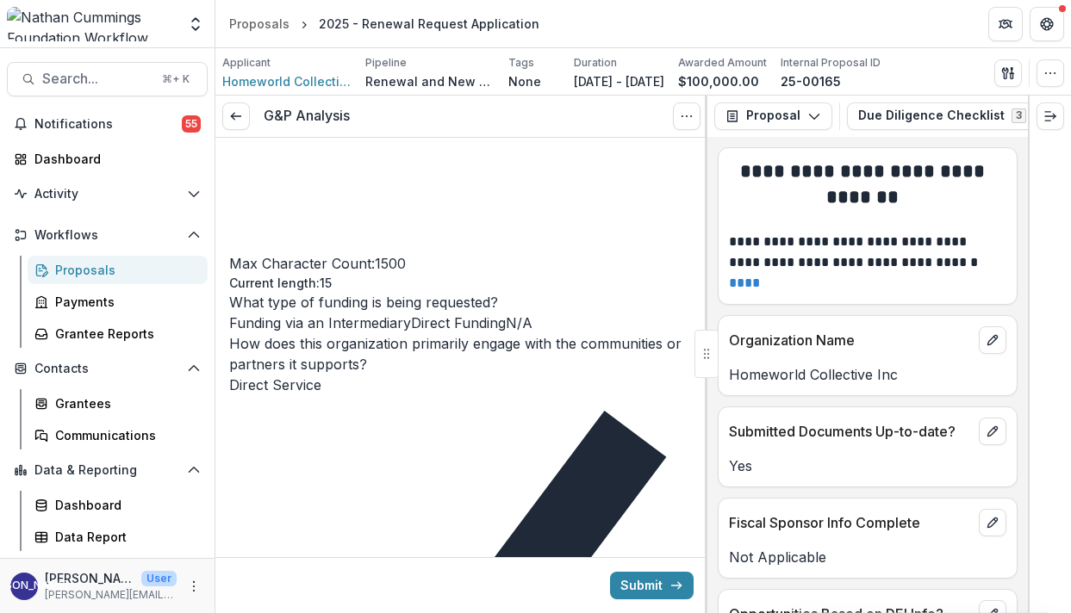
scroll to position [2206, 0]
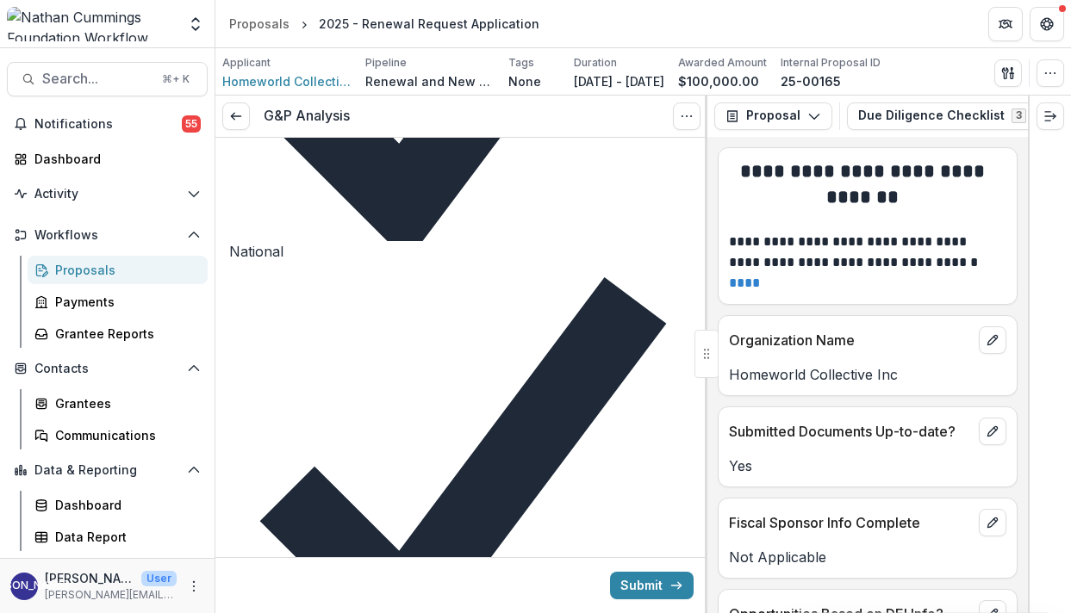
scroll to position [3234, 0]
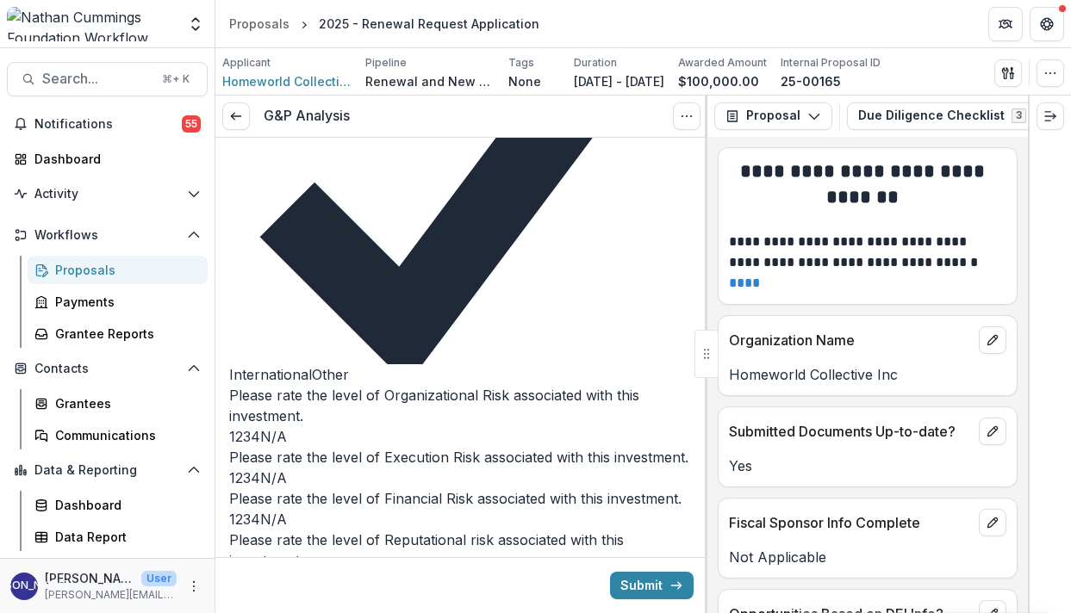
scroll to position [3517, 0]
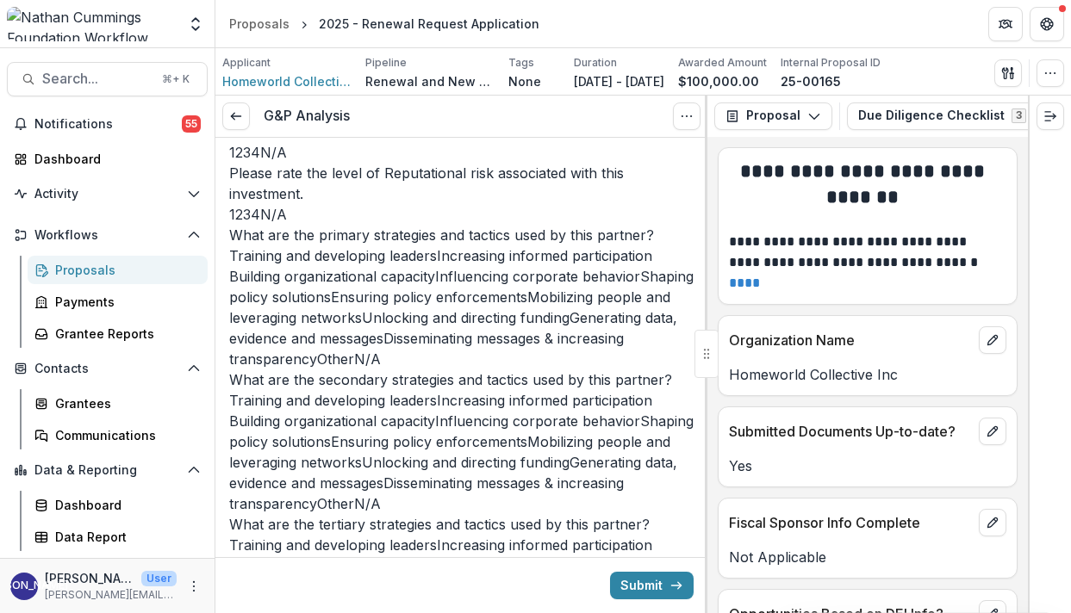
scroll to position [3887, 0]
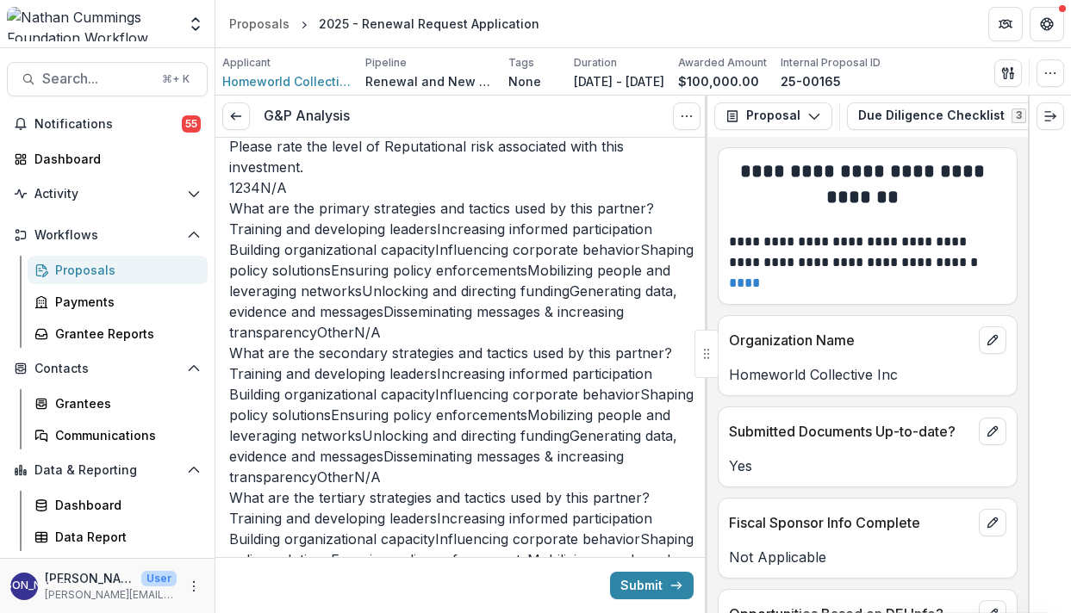
click at [362, 572] on span at bounding box center [362, 580] width 0 height 17
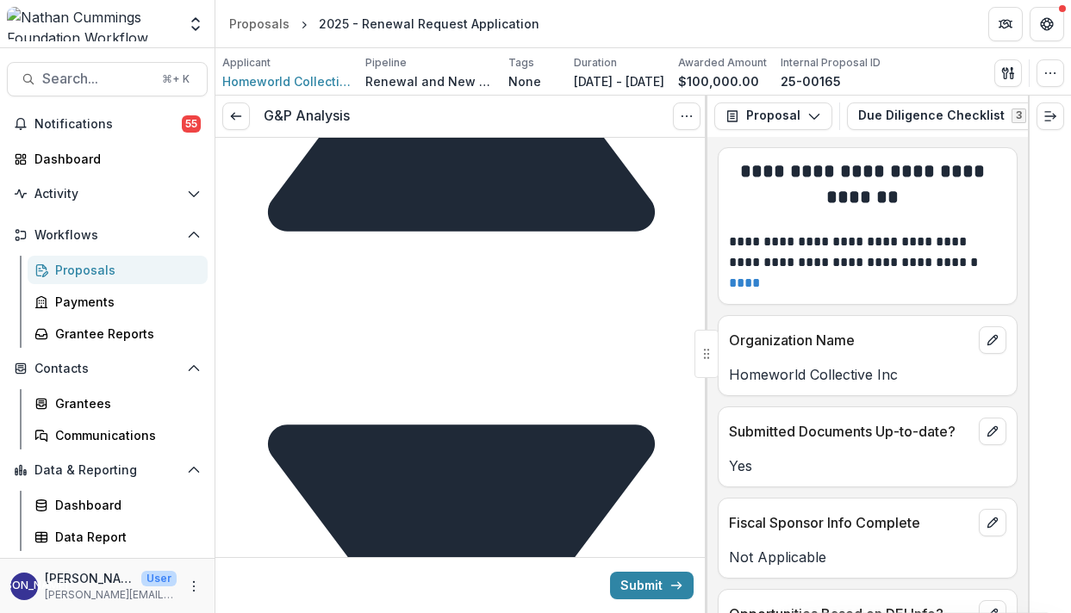
scroll to position [4854, 0]
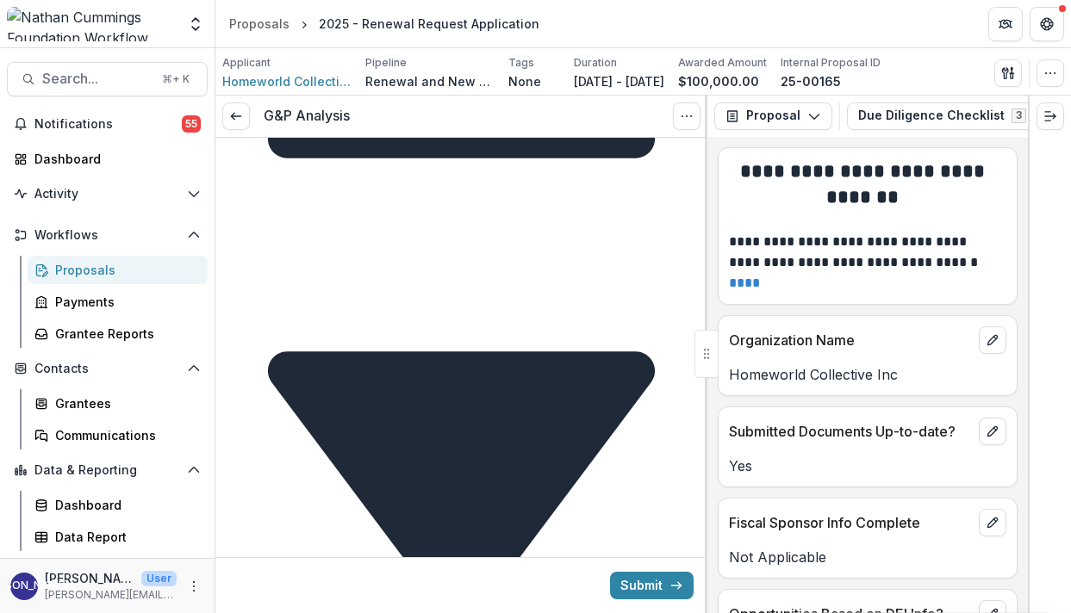
type input "***"
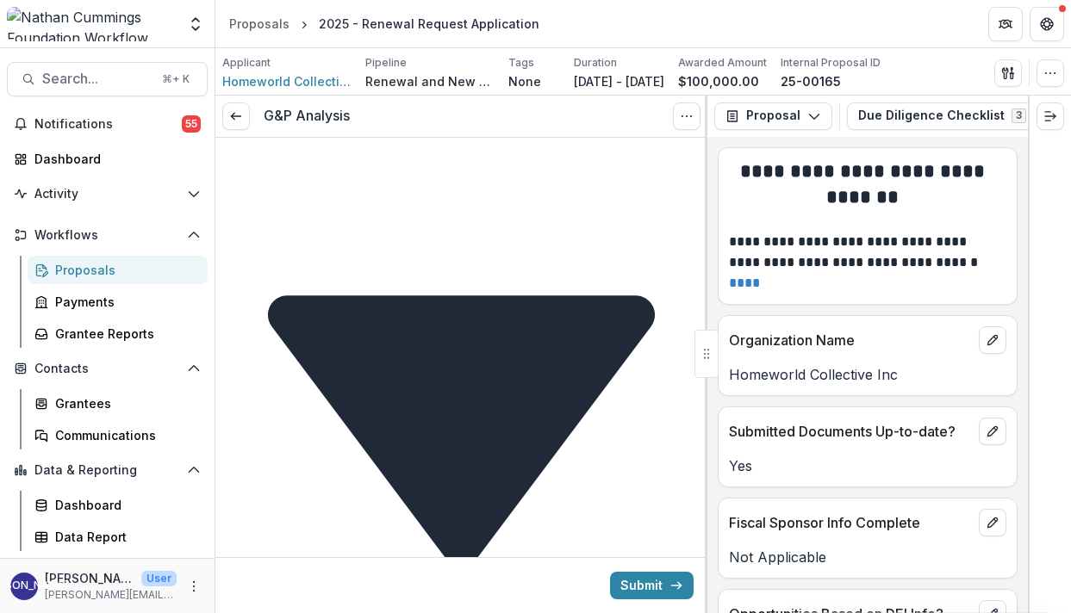
scroll to position [4919, 0]
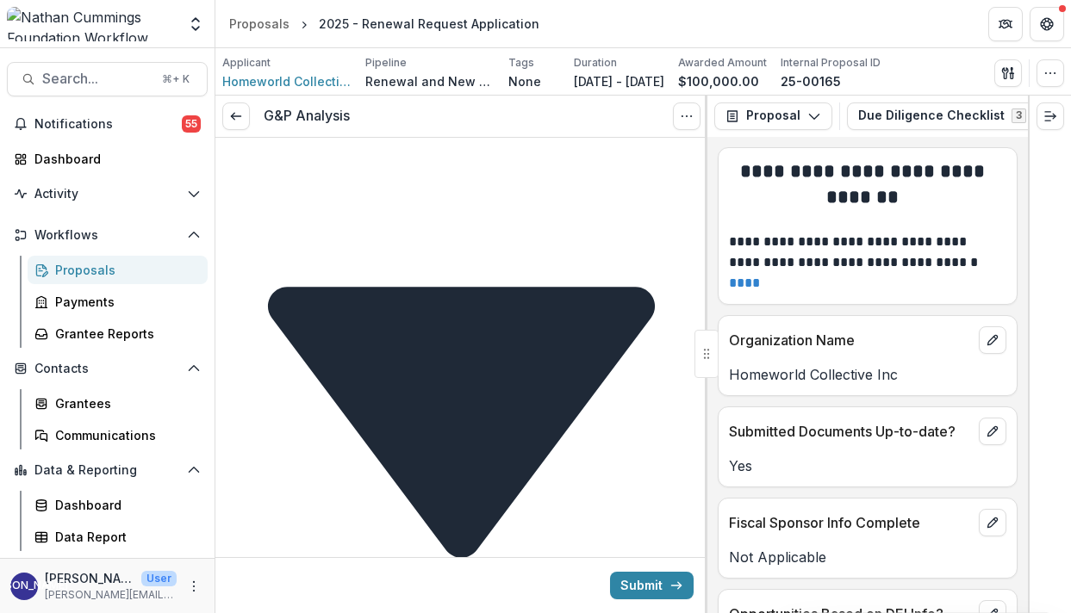
drag, startPoint x: 277, startPoint y: 420, endPoint x: 217, endPoint y: 423, distance: 59.5
type input "*"
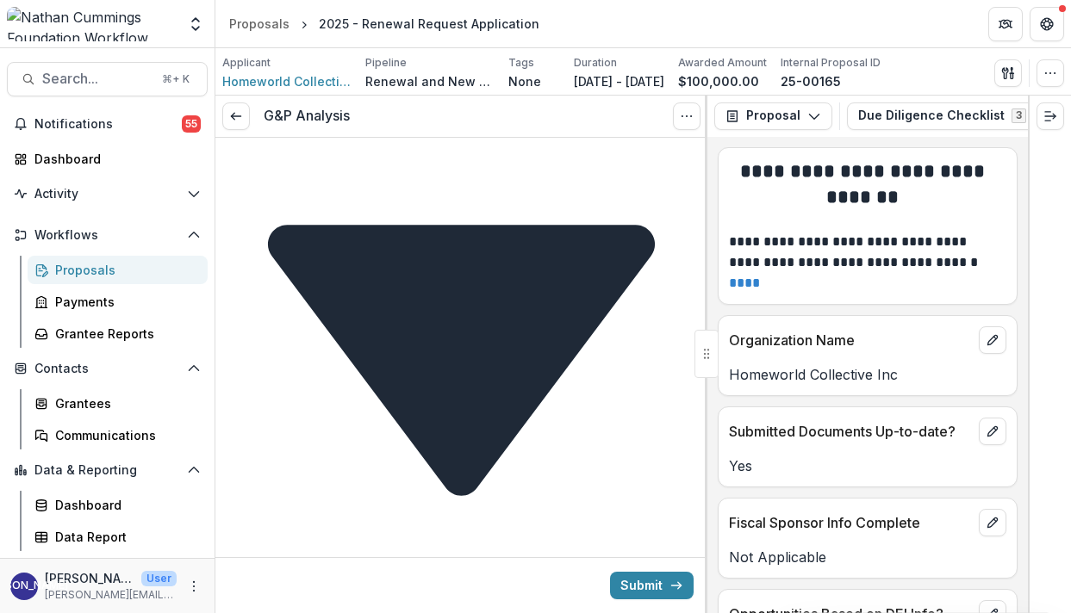
scroll to position [5938, 0]
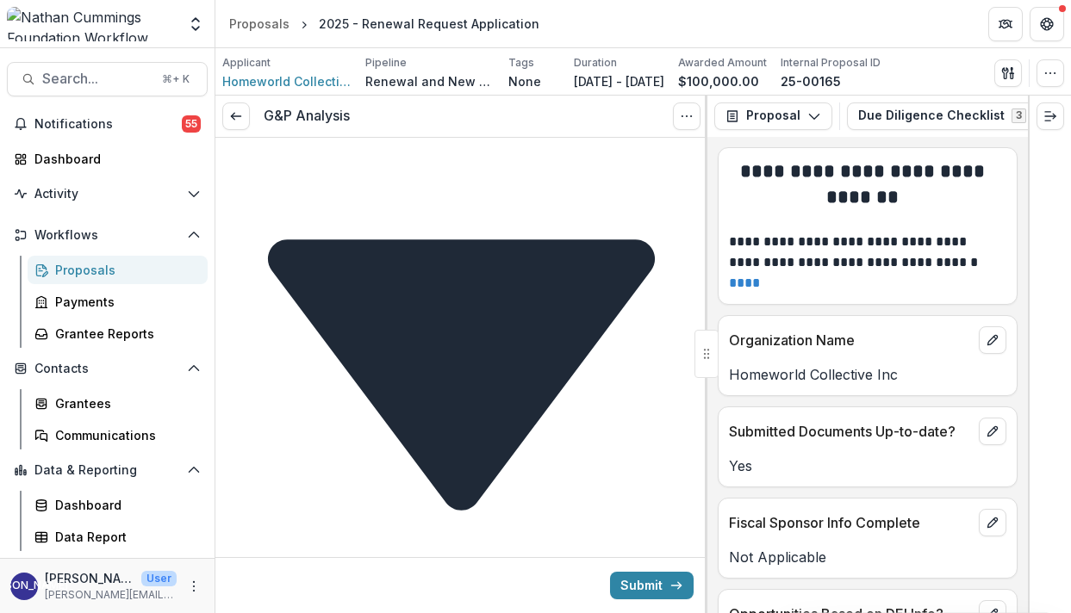
type input "*"
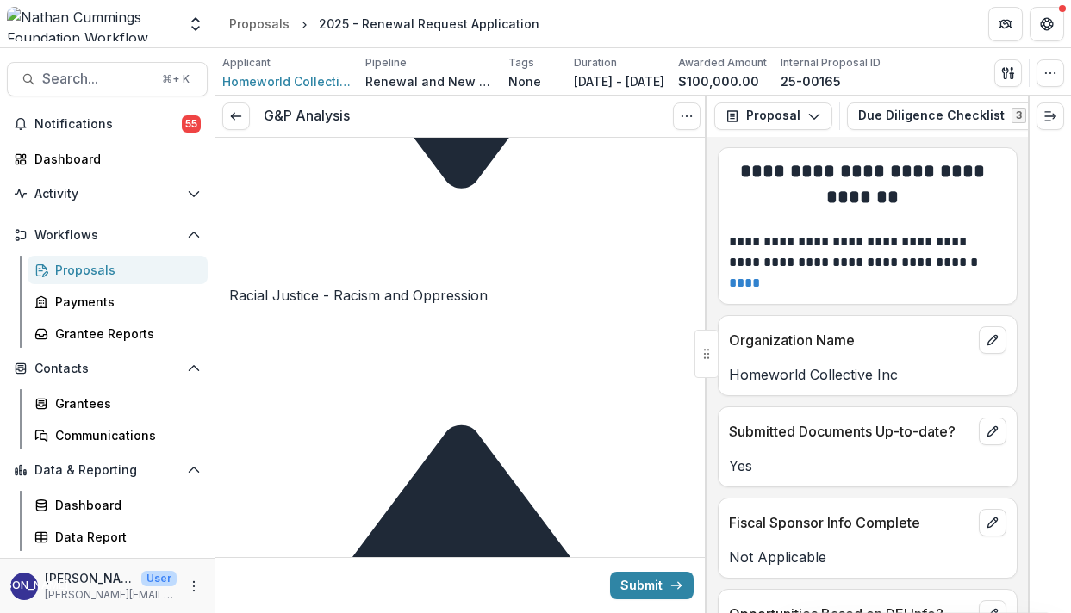
scroll to position [6302, 0]
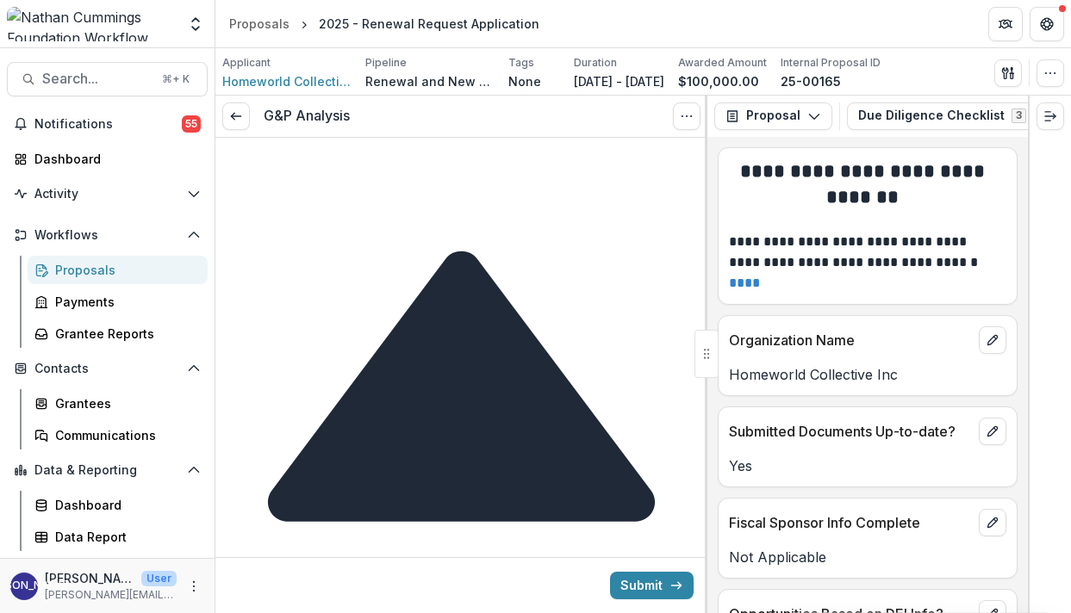
scroll to position [6437, 0]
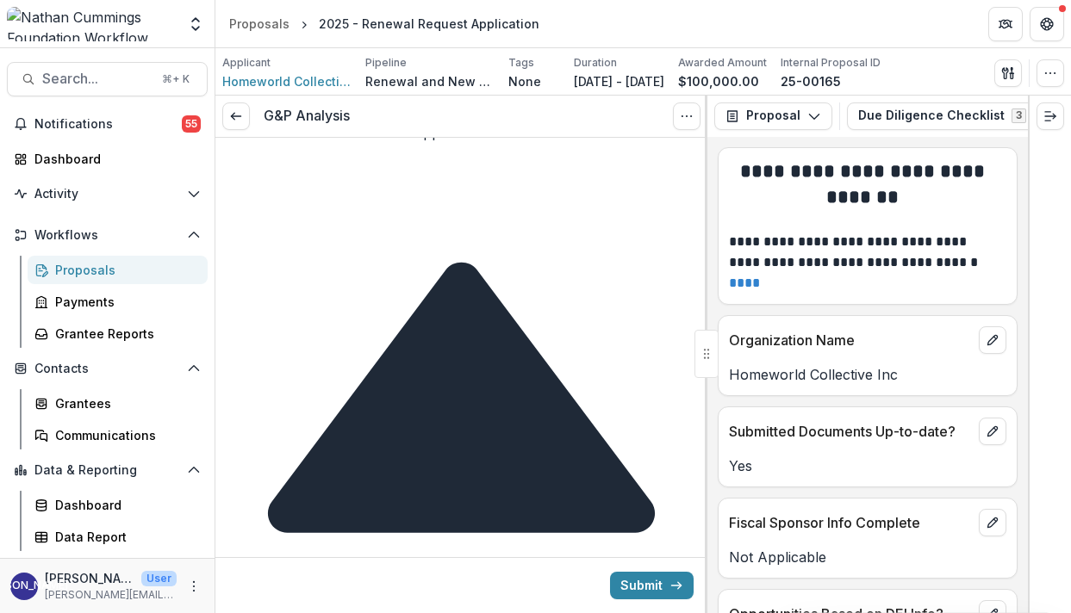
scroll to position [6422, 0]
drag, startPoint x: 505, startPoint y: 266, endPoint x: 339, endPoint y: 337, distance: 180.7
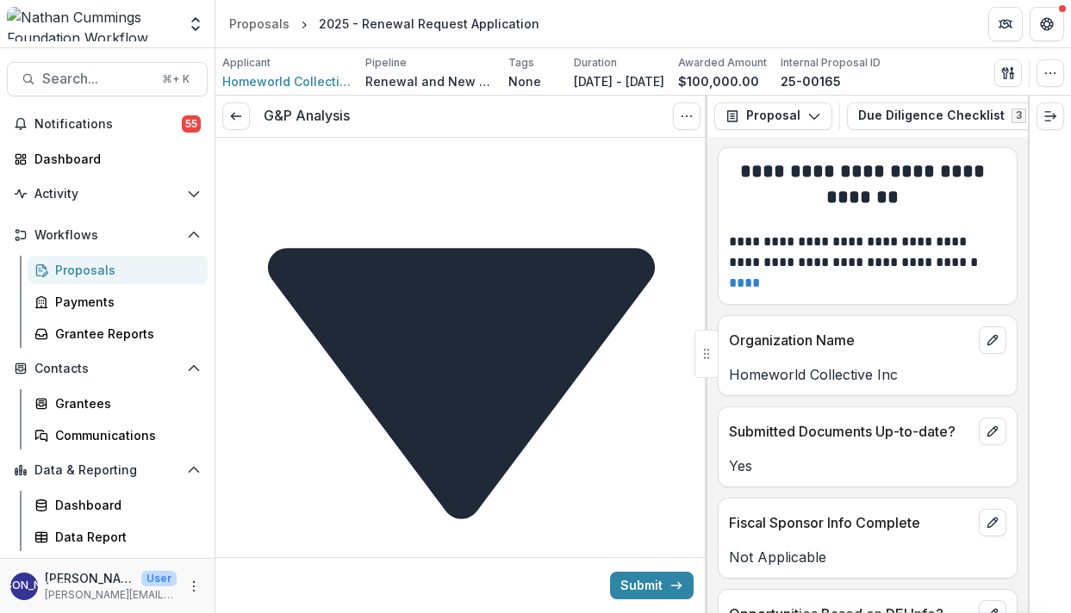
scroll to position [6899, 0]
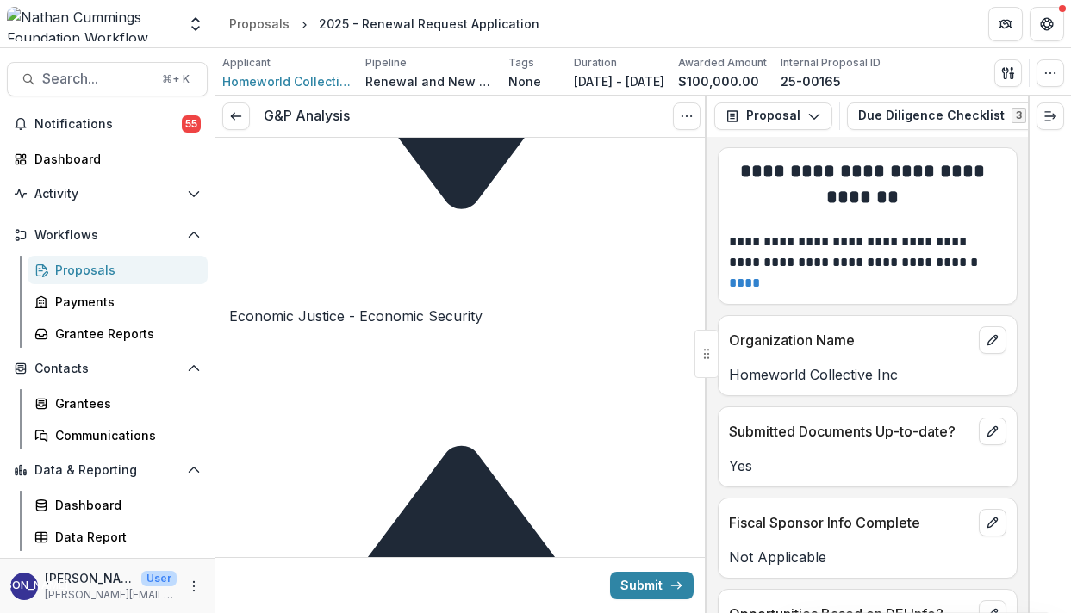
scroll to position [7214, 0]
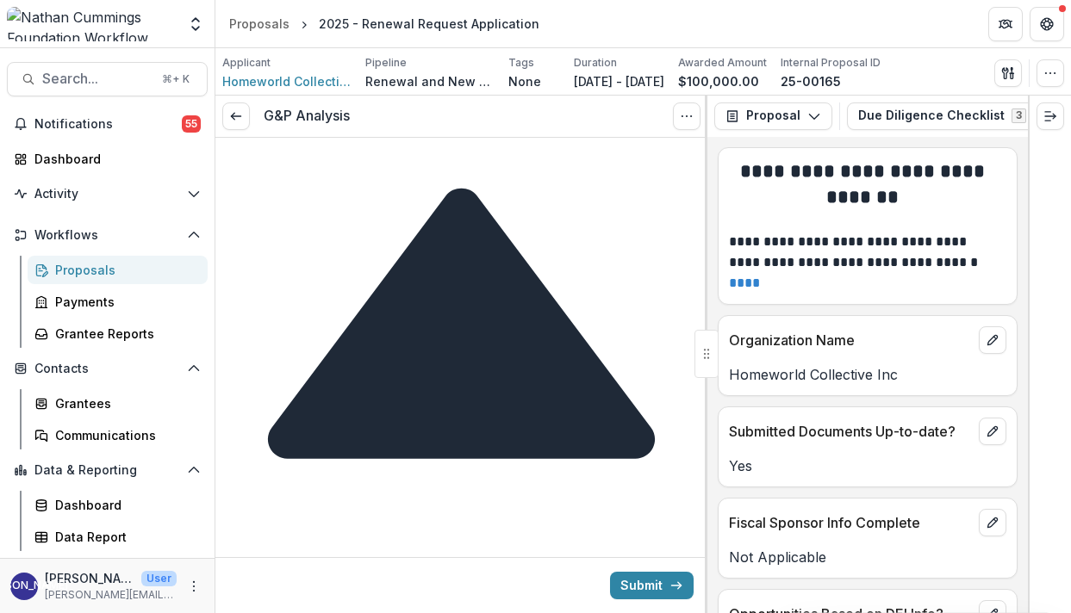
scroll to position [7472, 0]
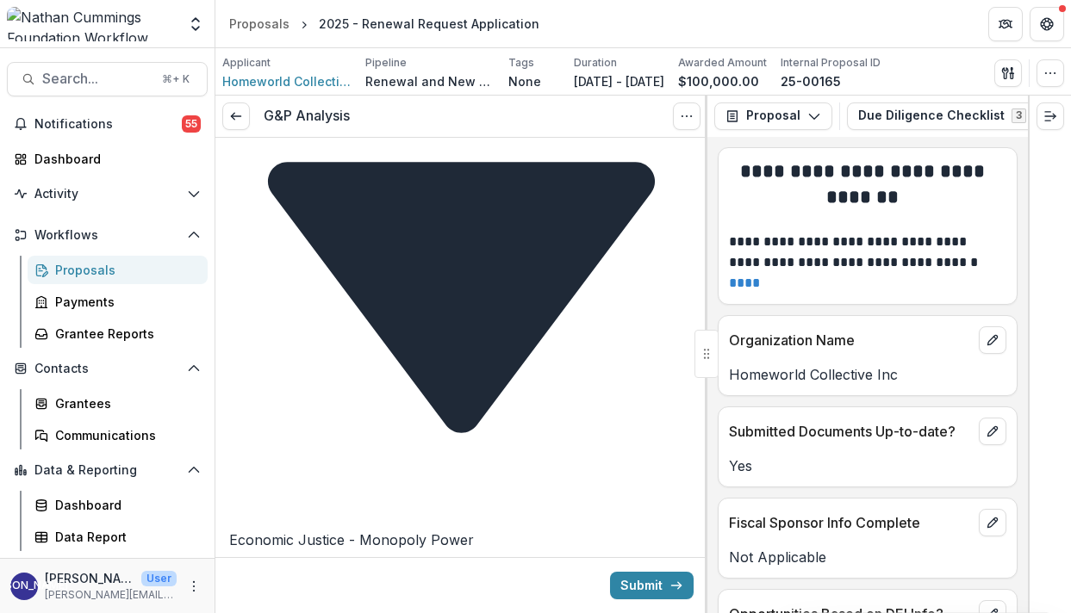
scroll to position [8932, 0]
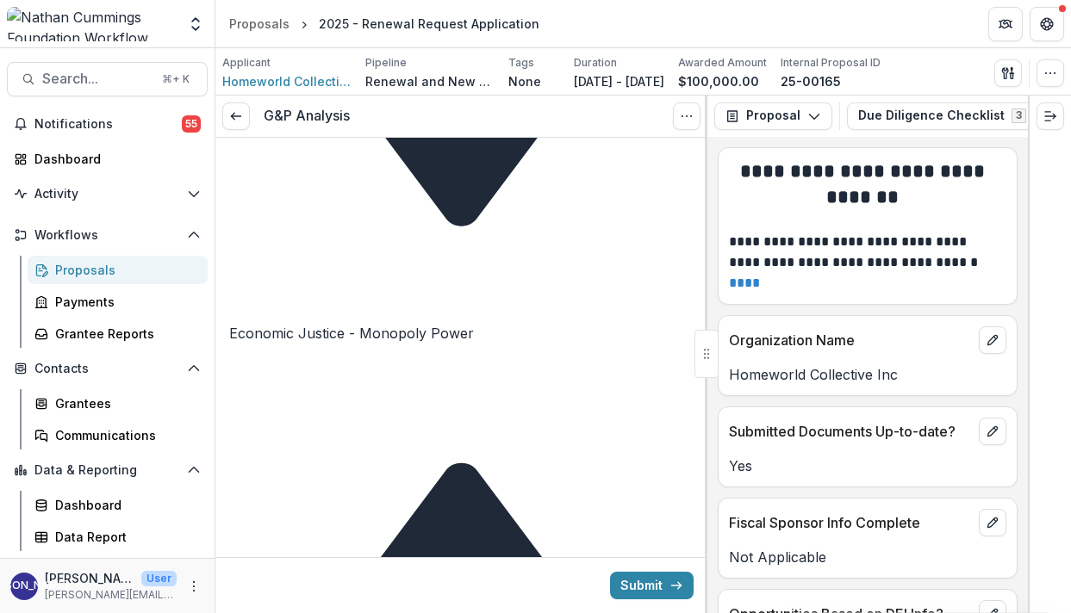
scroll to position [9140, 0]
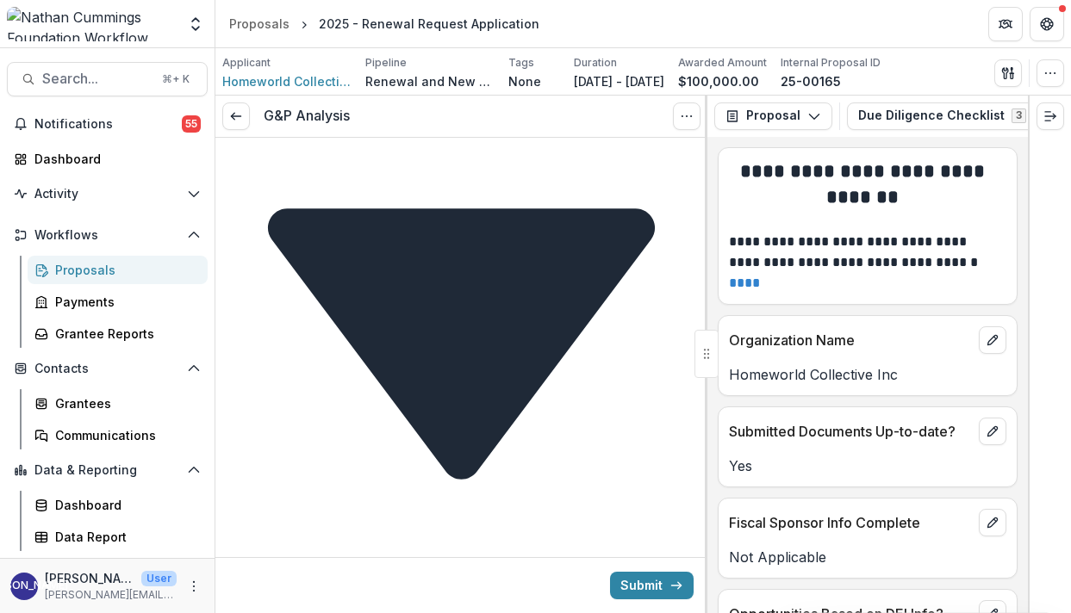
scroll to position [9868, 0]
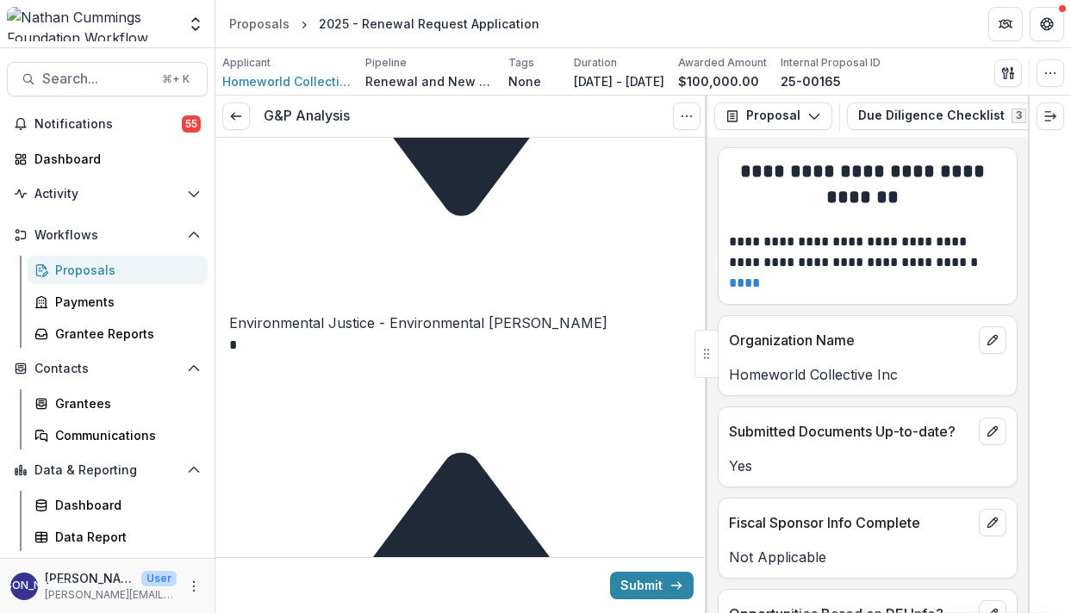
scroll to position [10122, 0]
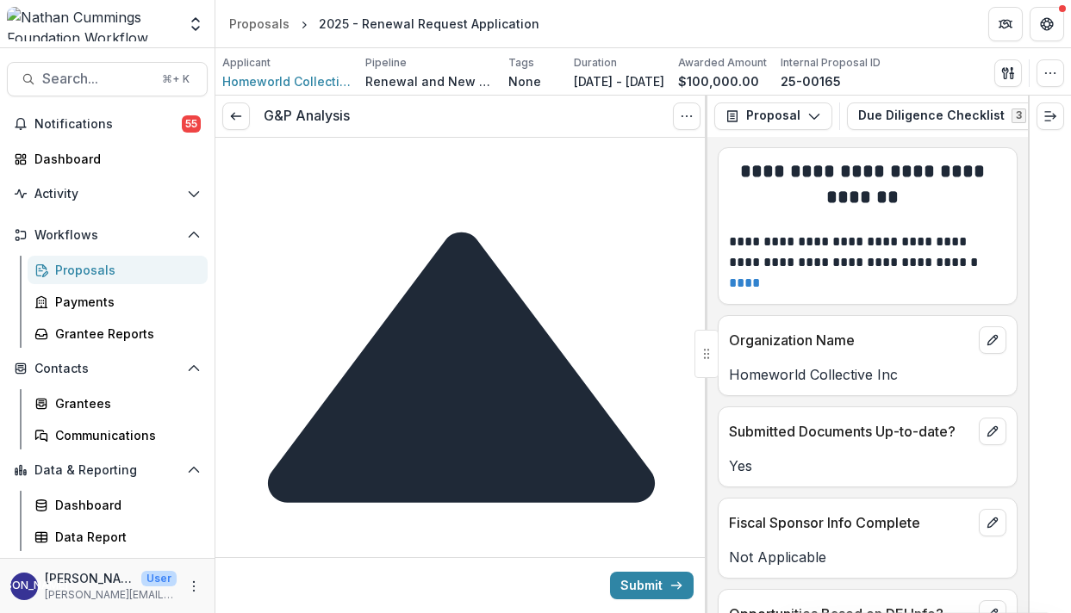
scroll to position [10361, 0]
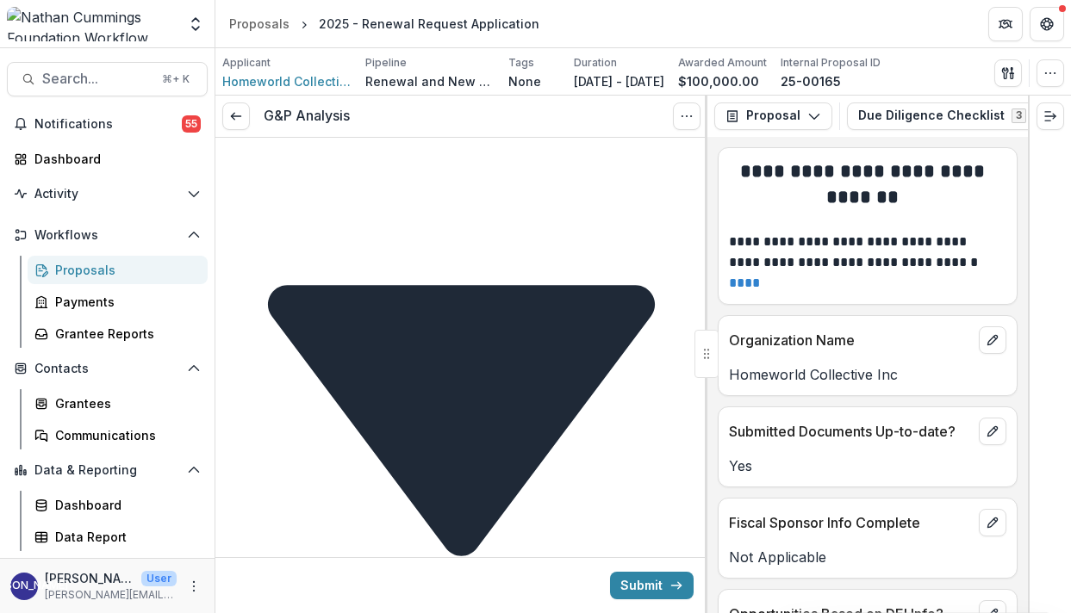
scroll to position [10751, 0]
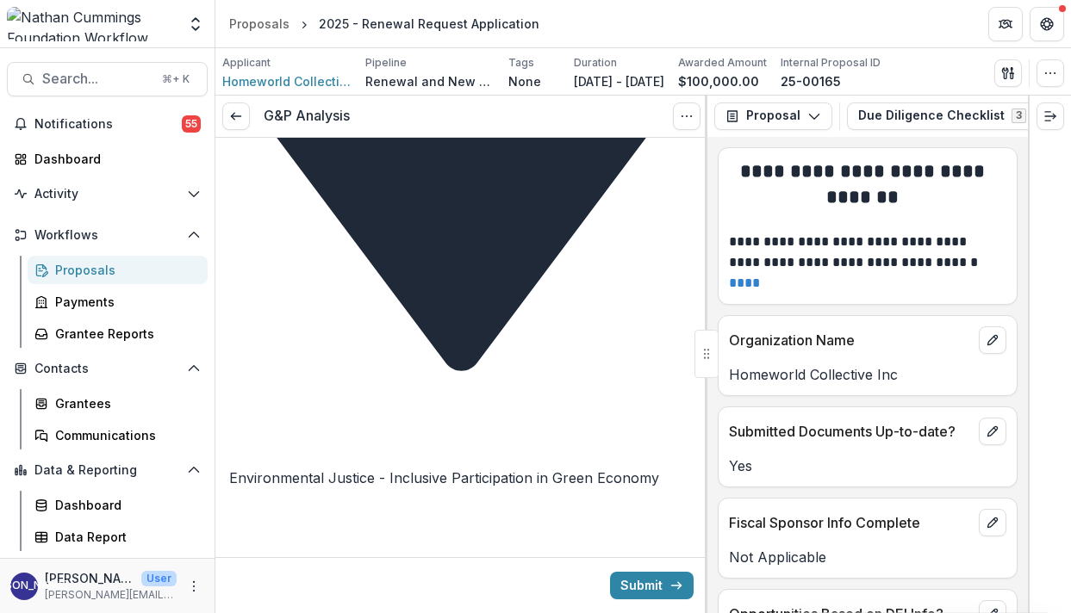
scroll to position [10940, 0]
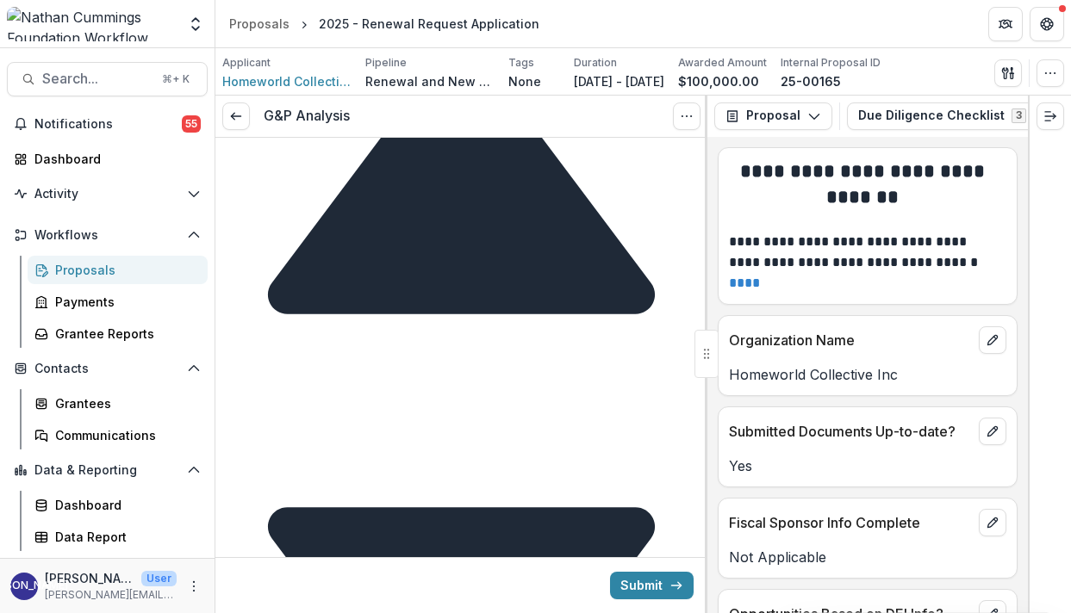
scroll to position [10526, 0]
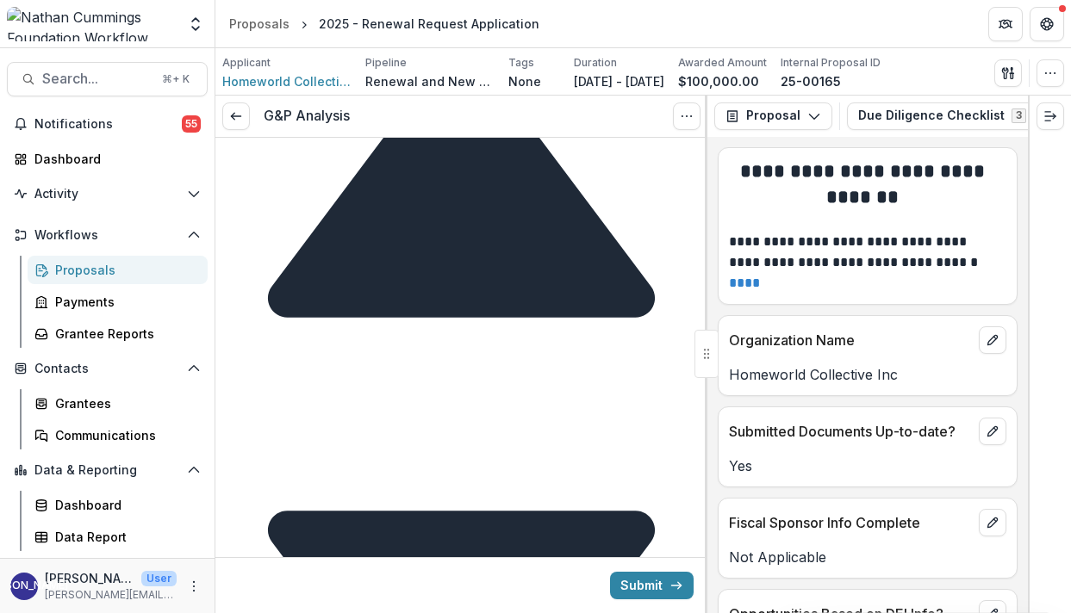
drag, startPoint x: 598, startPoint y: 322, endPoint x: 591, endPoint y: 261, distance: 61.6
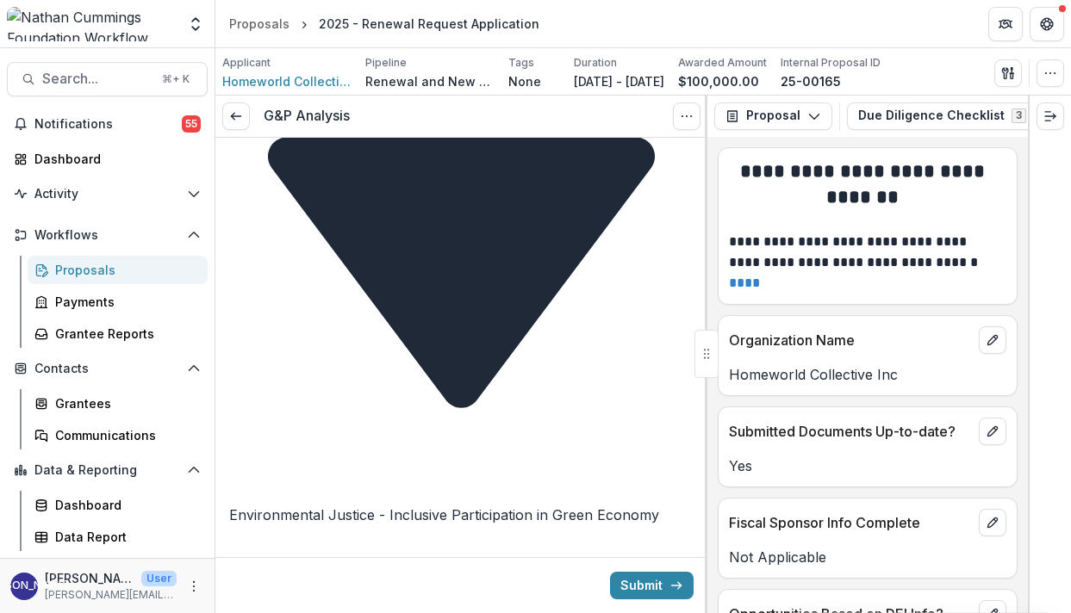
scroll to position [10925, 0]
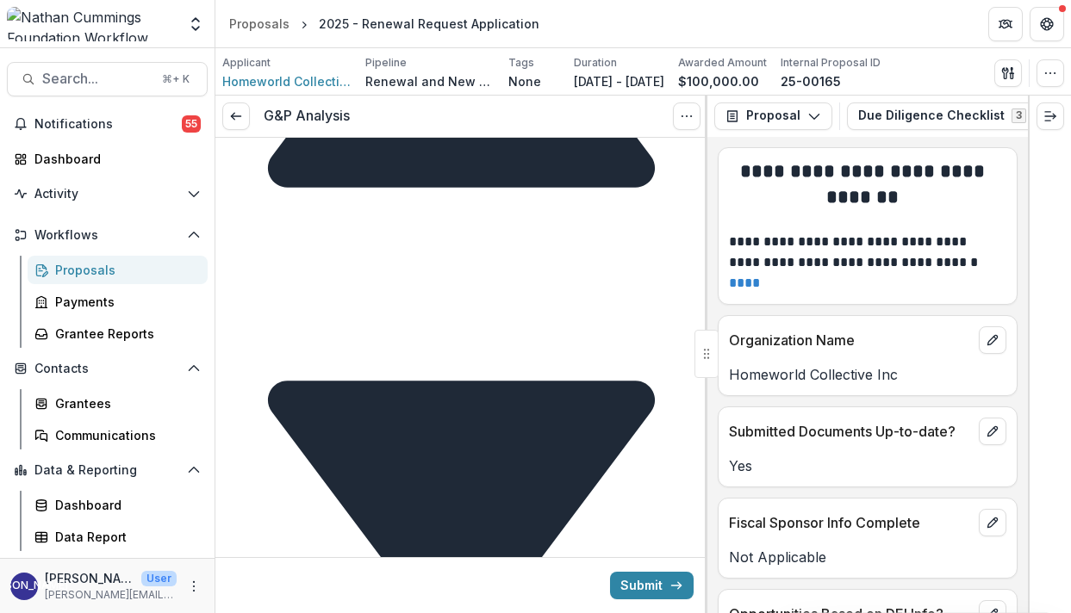
scroll to position [10625, 0]
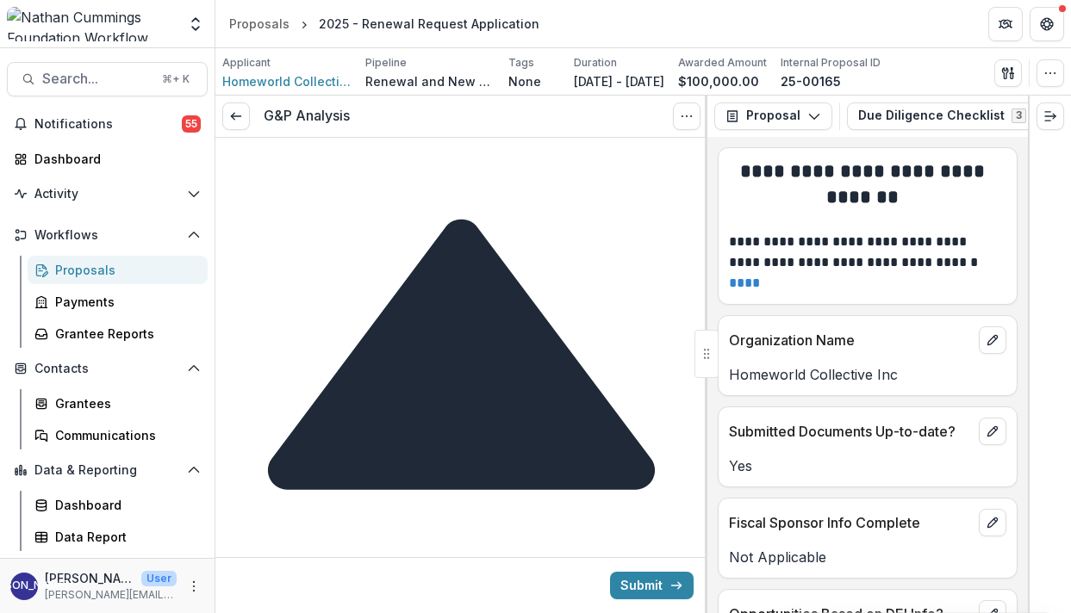
scroll to position [11327, 0]
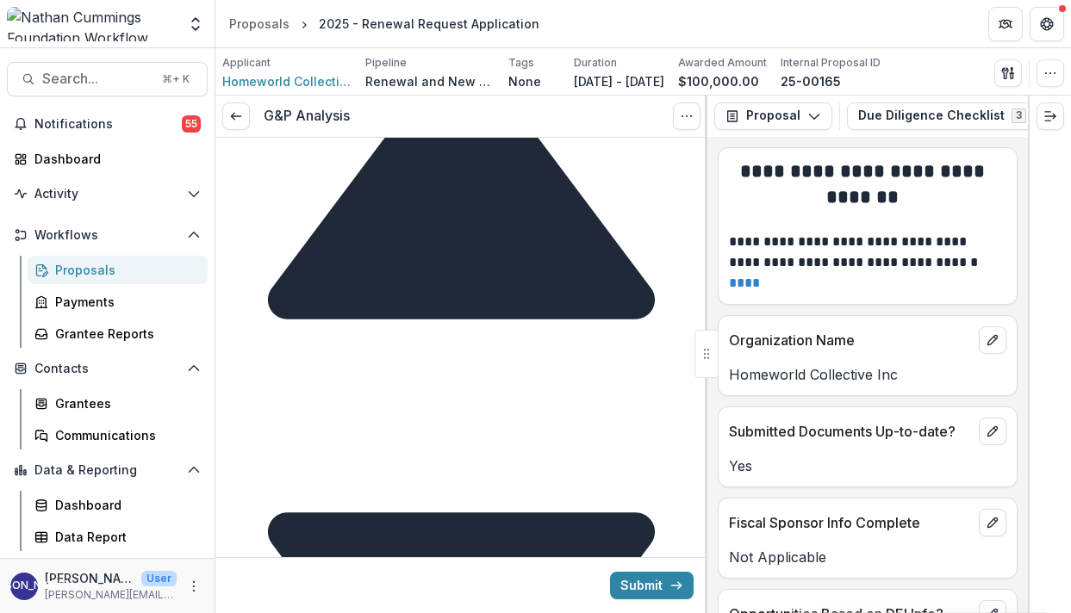
scroll to position [11510, 0]
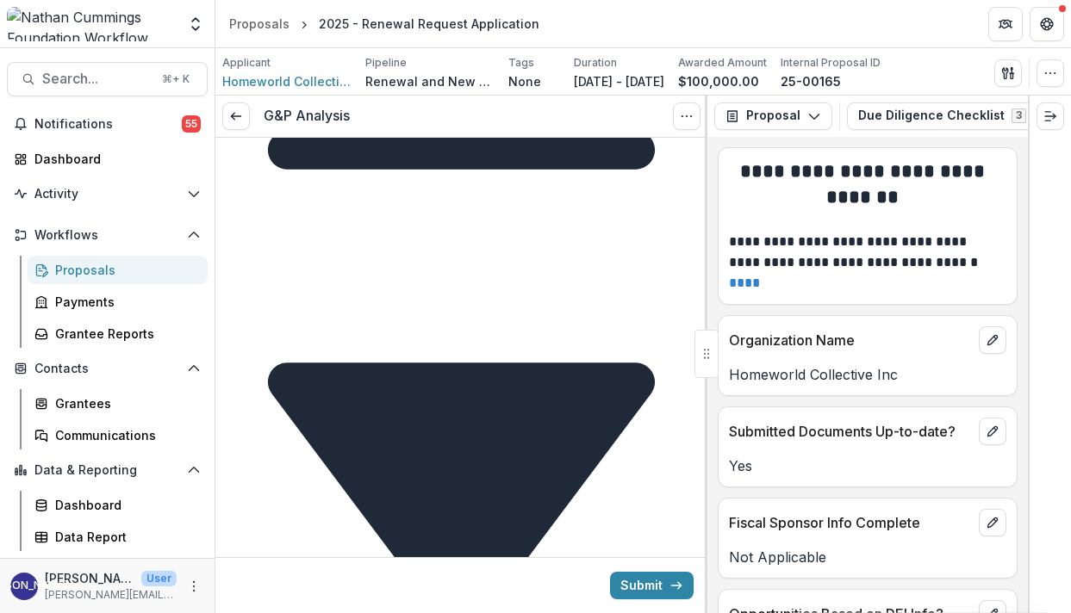
scroll to position [11675, 0]
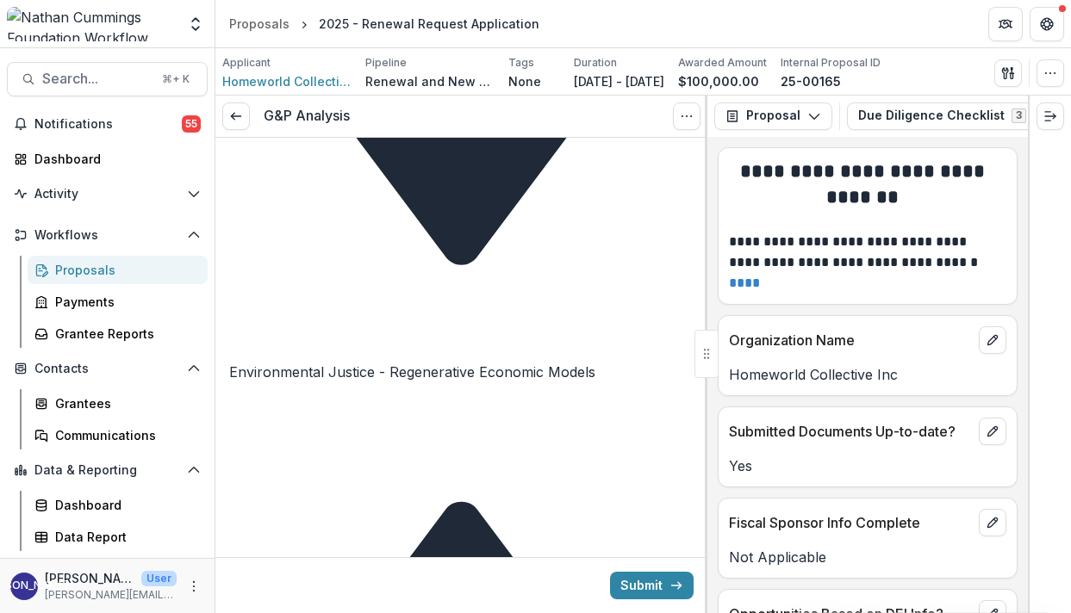
scroll to position [11991, 0]
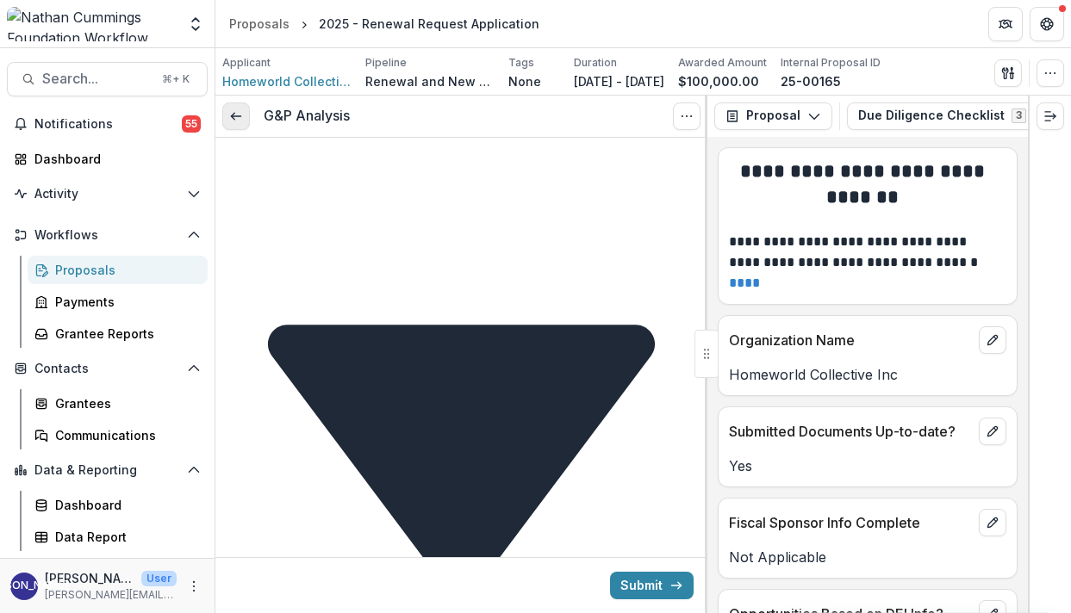
scroll to position [12674, 0]
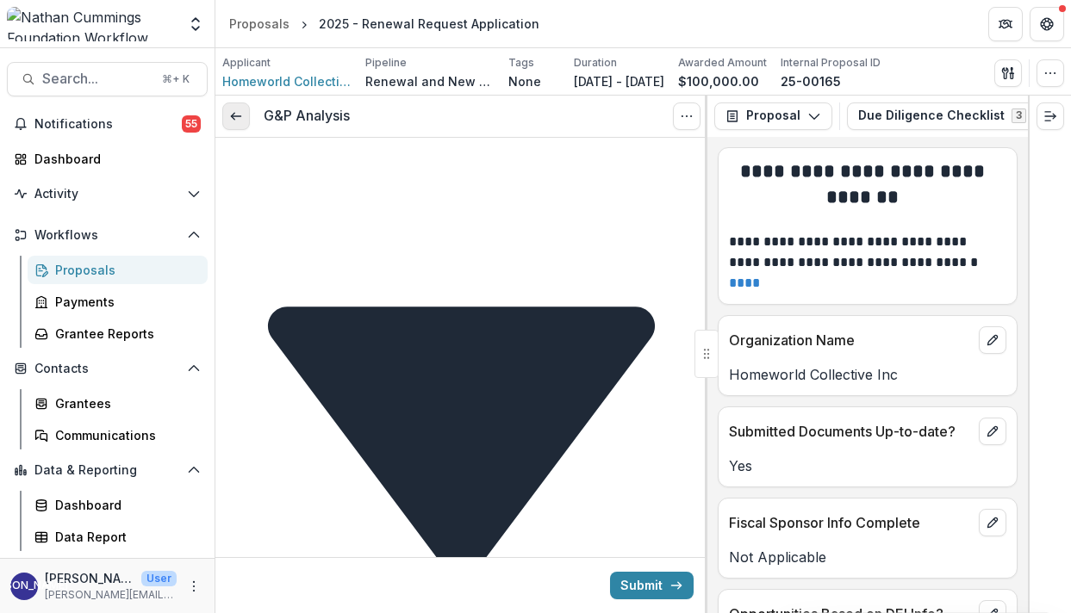
click at [241, 121] on icon at bounding box center [236, 116] width 14 height 14
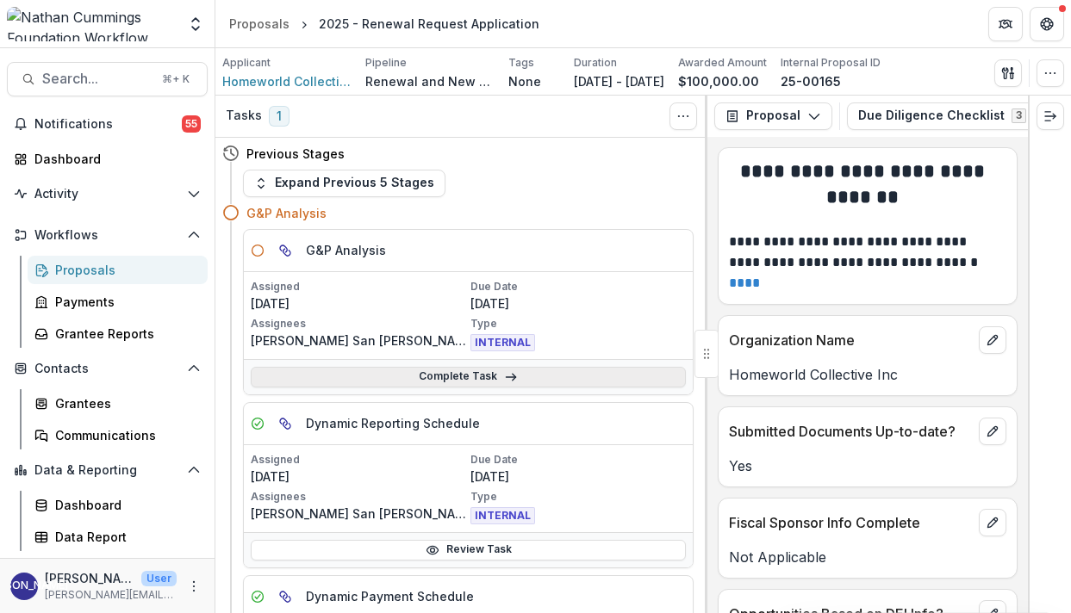
click at [385, 384] on link "Complete Task" at bounding box center [468, 377] width 435 height 21
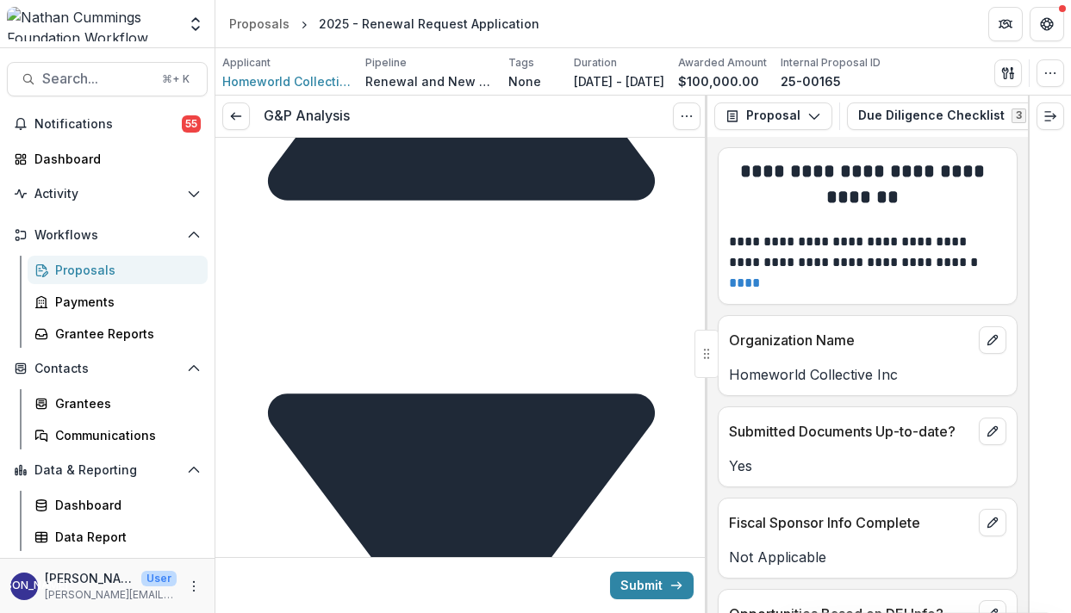
scroll to position [11911, 0]
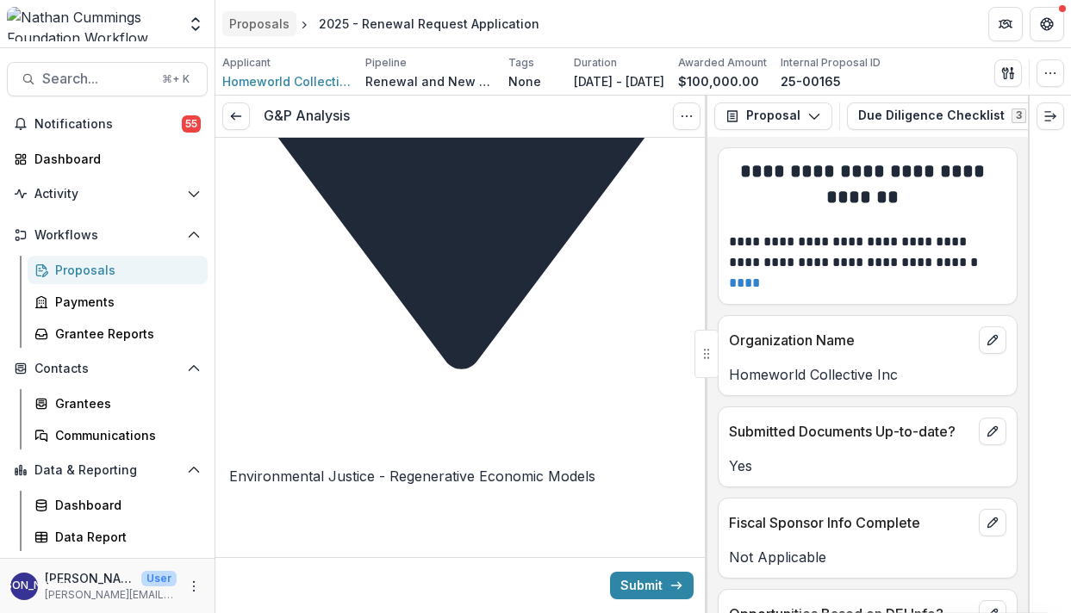
click at [253, 21] on div "Proposals" at bounding box center [259, 24] width 60 height 18
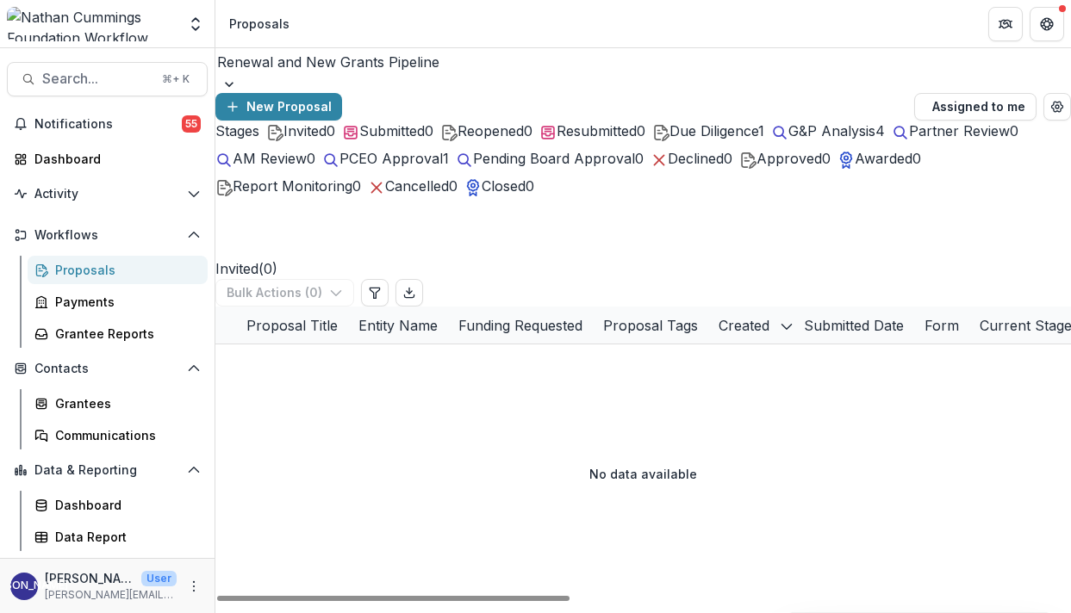
click at [788, 140] on span "G&P Analysis" at bounding box center [831, 130] width 87 height 17
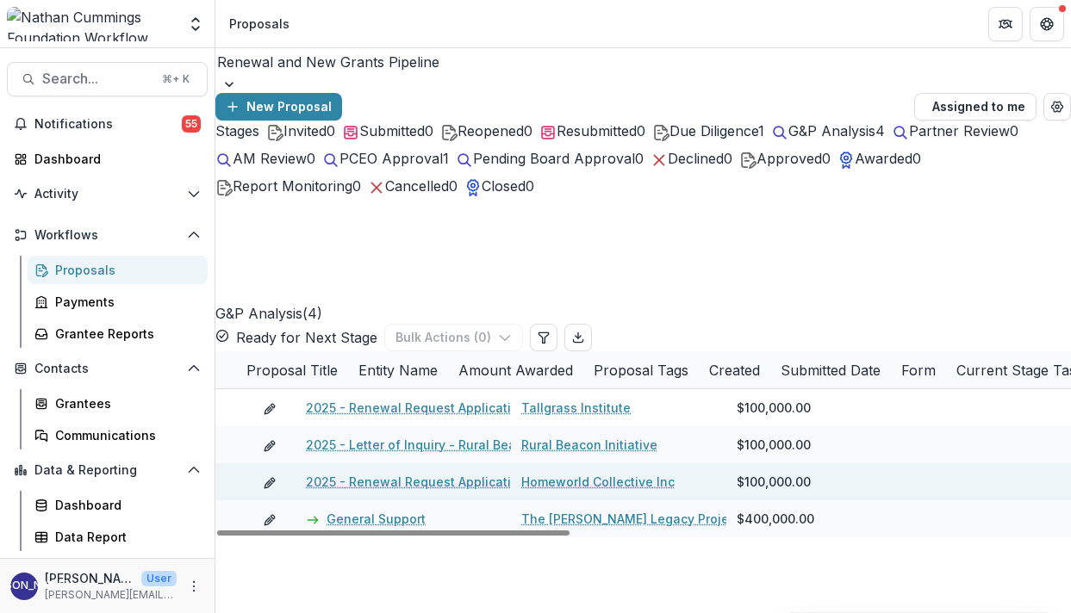
click at [384, 473] on link "2025 - Renewal Request Application" at bounding box center [416, 482] width 221 height 18
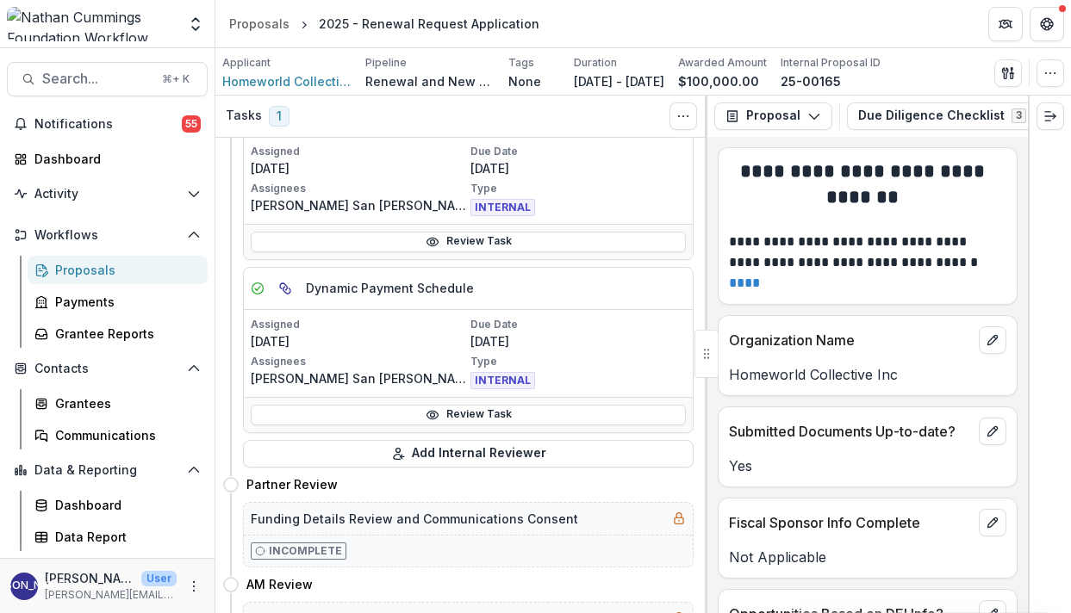
scroll to position [292, 0]
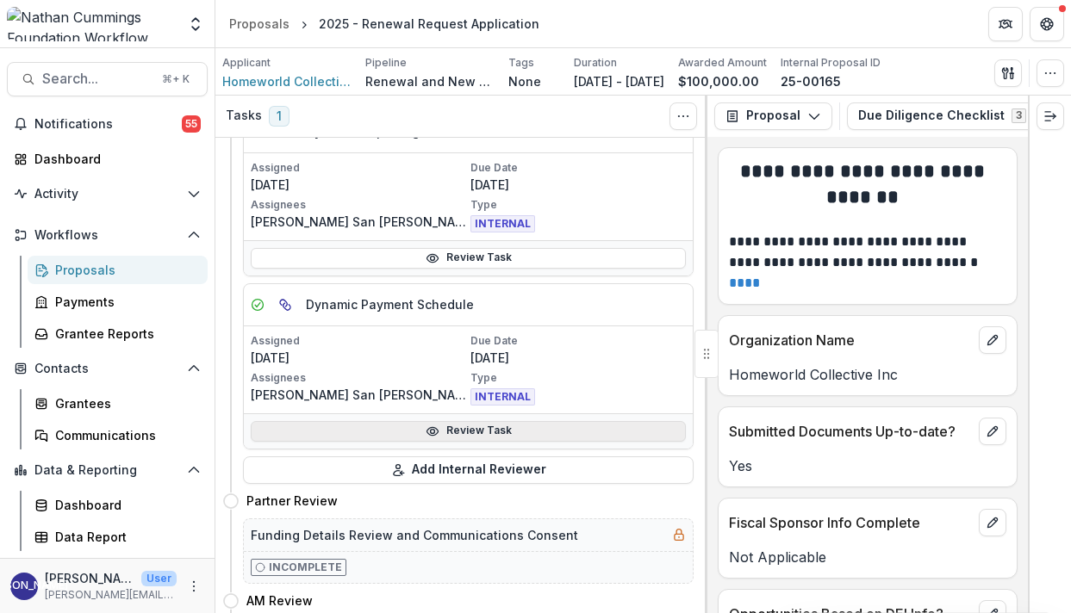
click at [408, 432] on link "Review Task" at bounding box center [468, 431] width 435 height 21
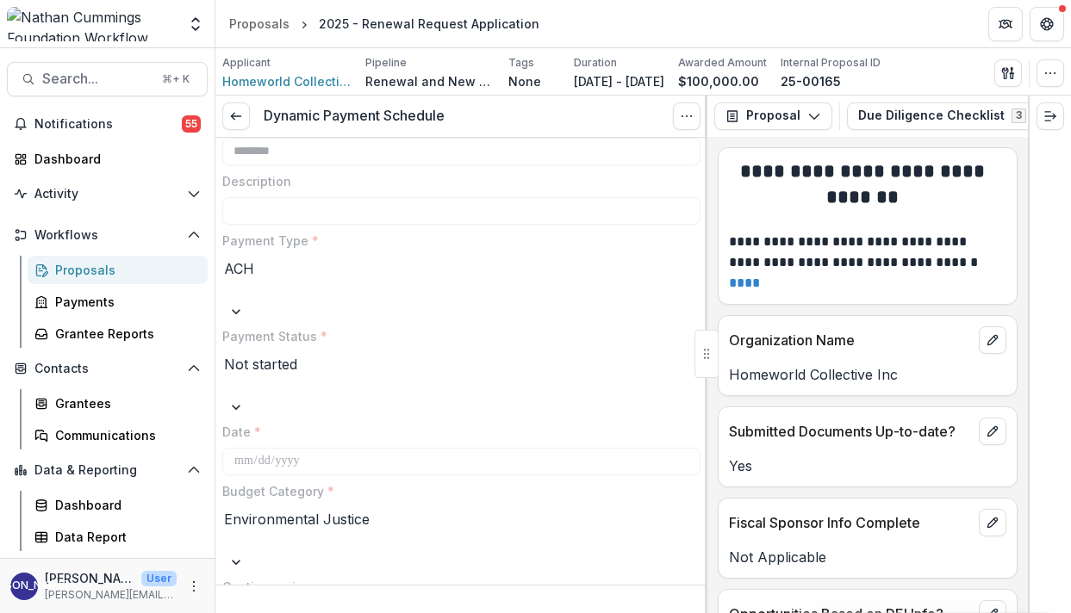
scroll to position [174, 0]
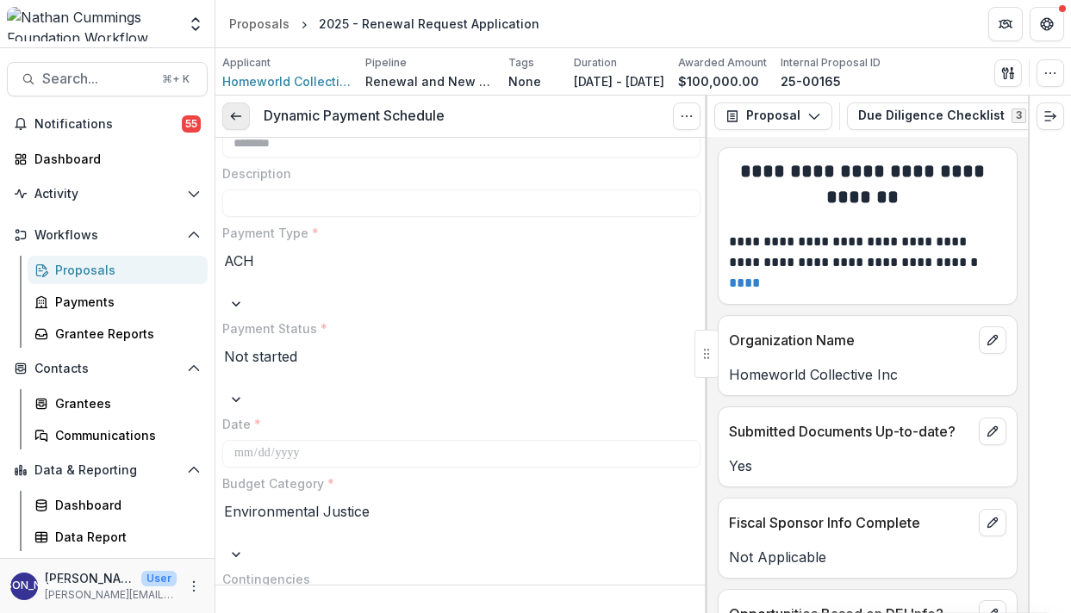
click at [239, 122] on icon at bounding box center [236, 116] width 14 height 14
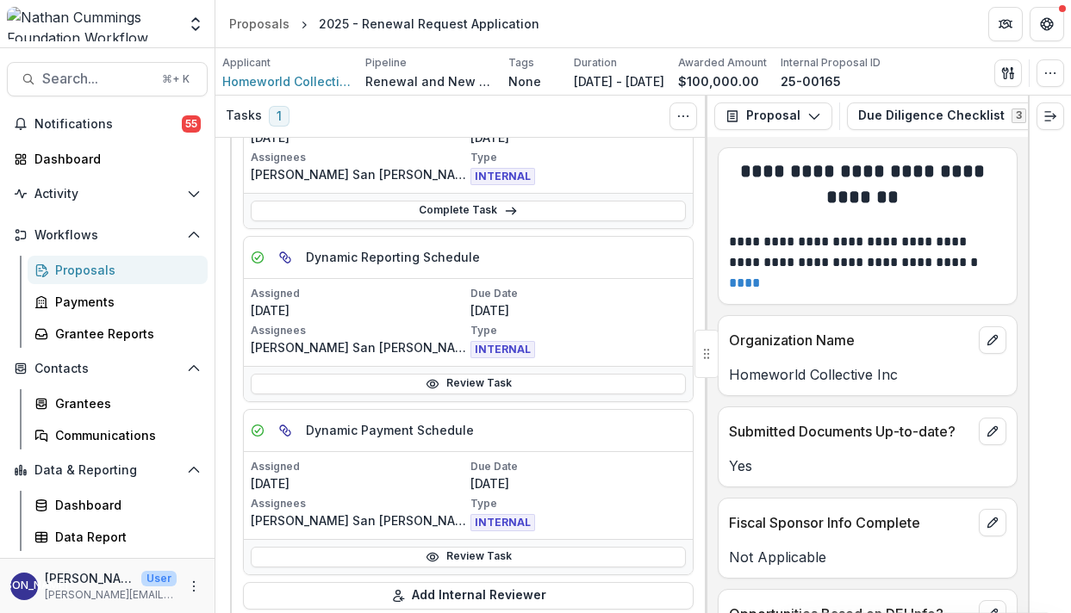
scroll to position [167, 0]
click at [390, 376] on link "Review Task" at bounding box center [468, 383] width 435 height 21
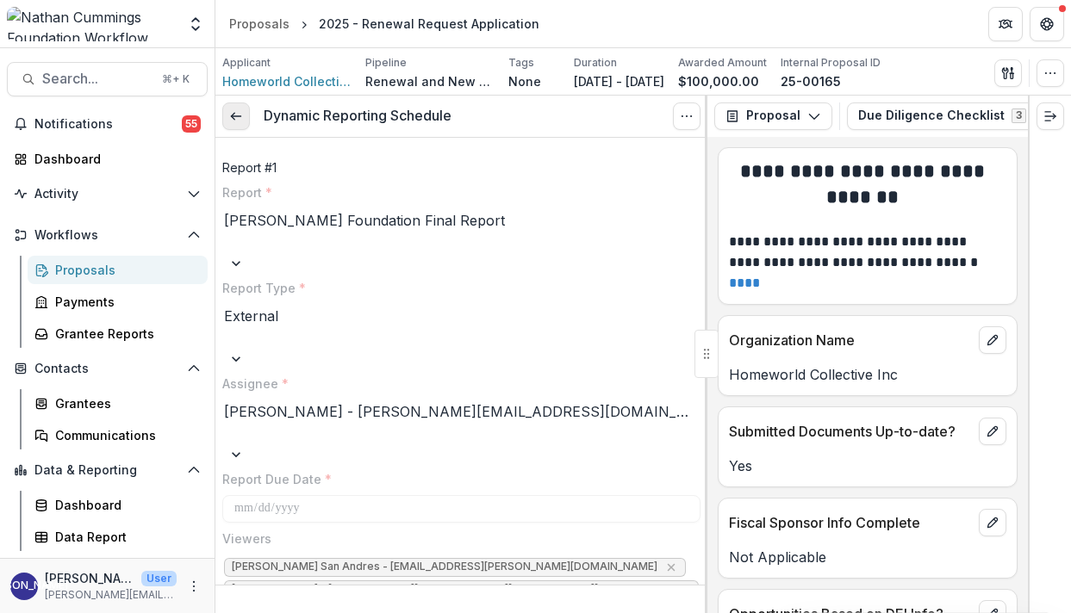
click at [227, 114] on link at bounding box center [236, 117] width 28 height 28
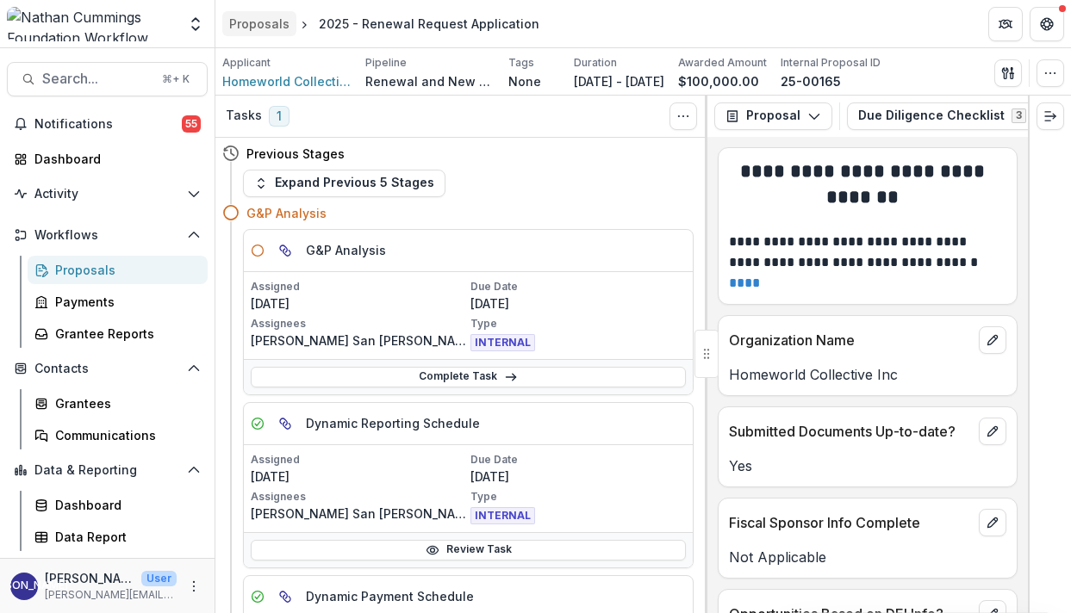
click at [254, 24] on div "Proposals" at bounding box center [259, 24] width 60 height 18
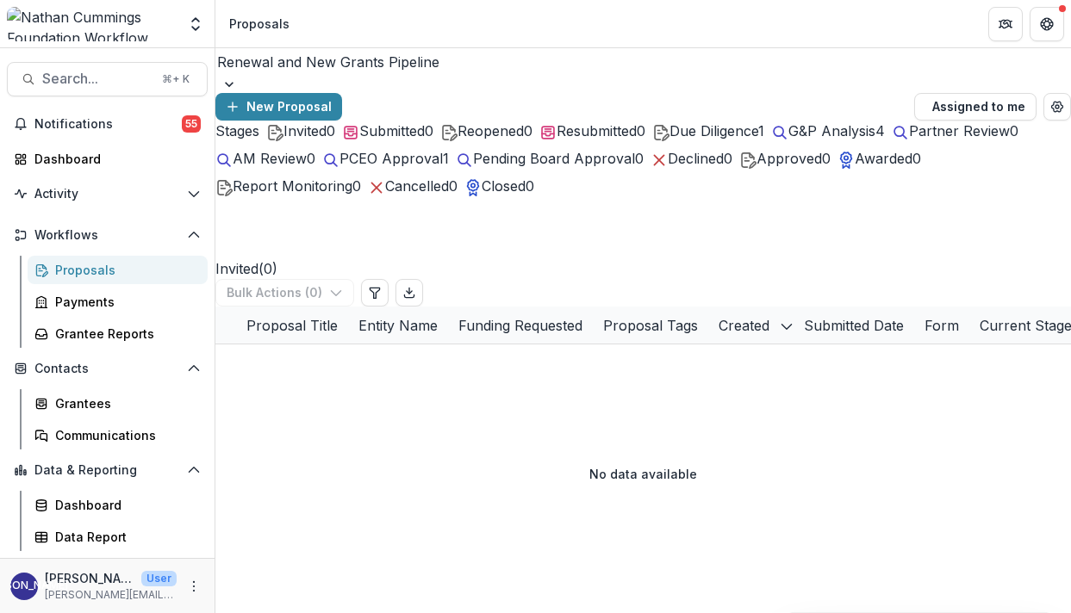
click at [771, 141] on div "G&P Analysis 4" at bounding box center [828, 131] width 114 height 21
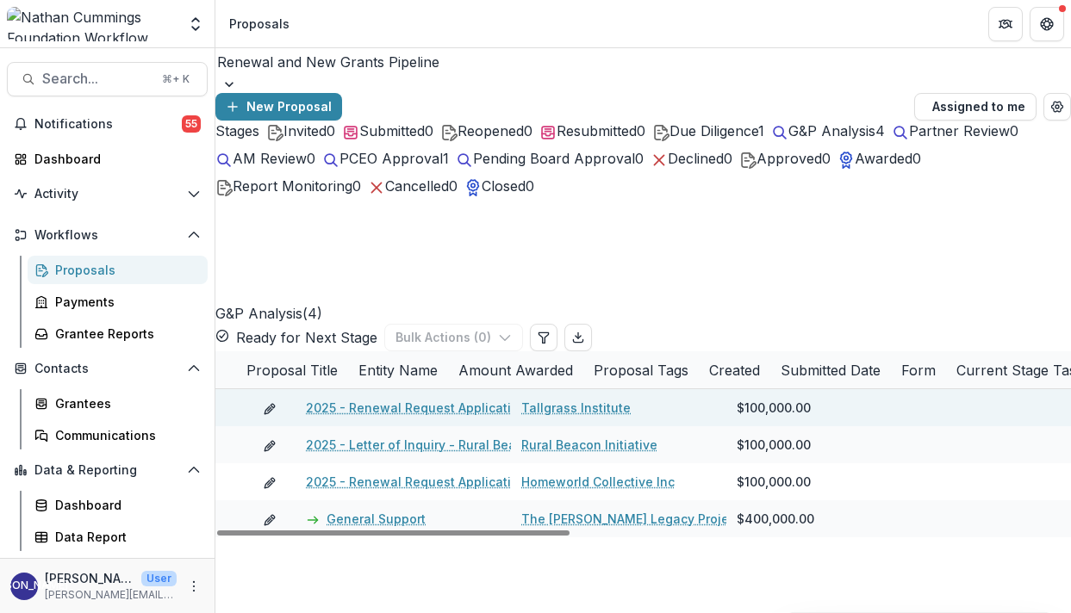
click at [380, 399] on link "2025 - Renewal Request Application" at bounding box center [416, 408] width 221 height 18
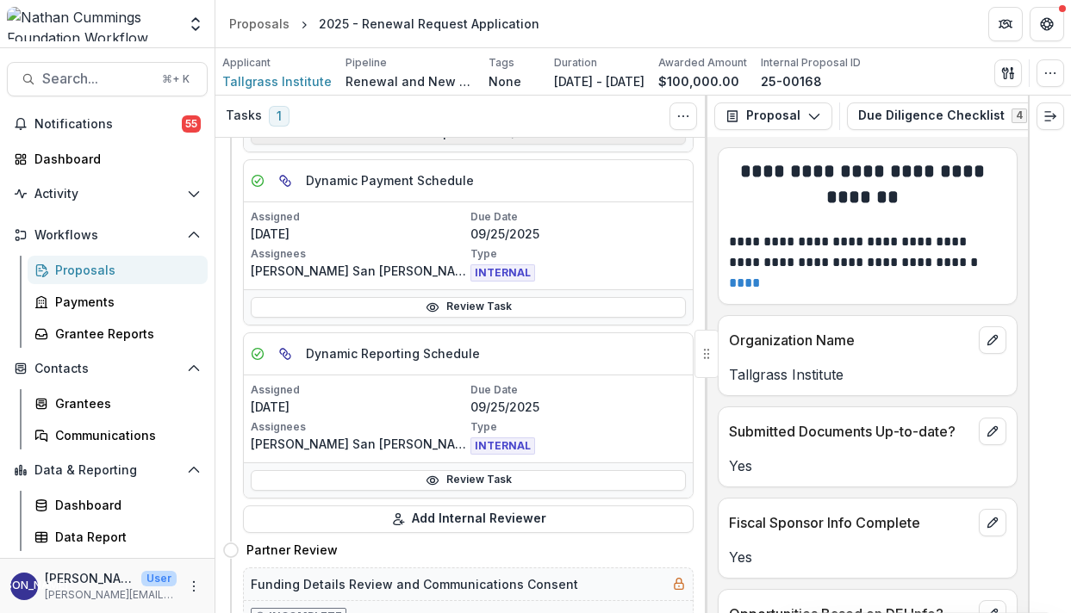
scroll to position [245, 0]
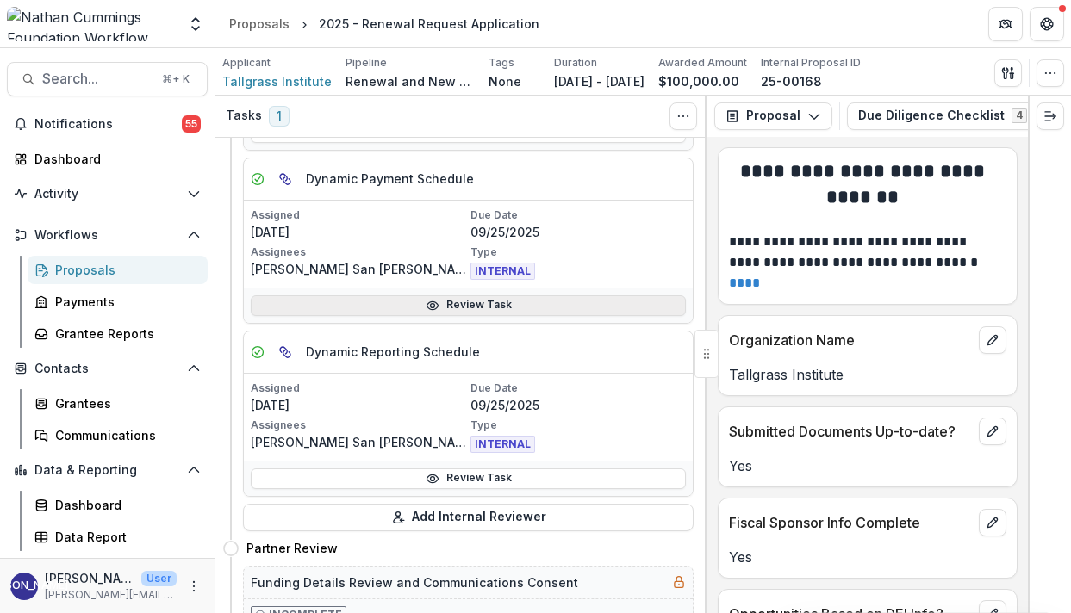
click at [404, 302] on link "Review Task" at bounding box center [468, 306] width 435 height 21
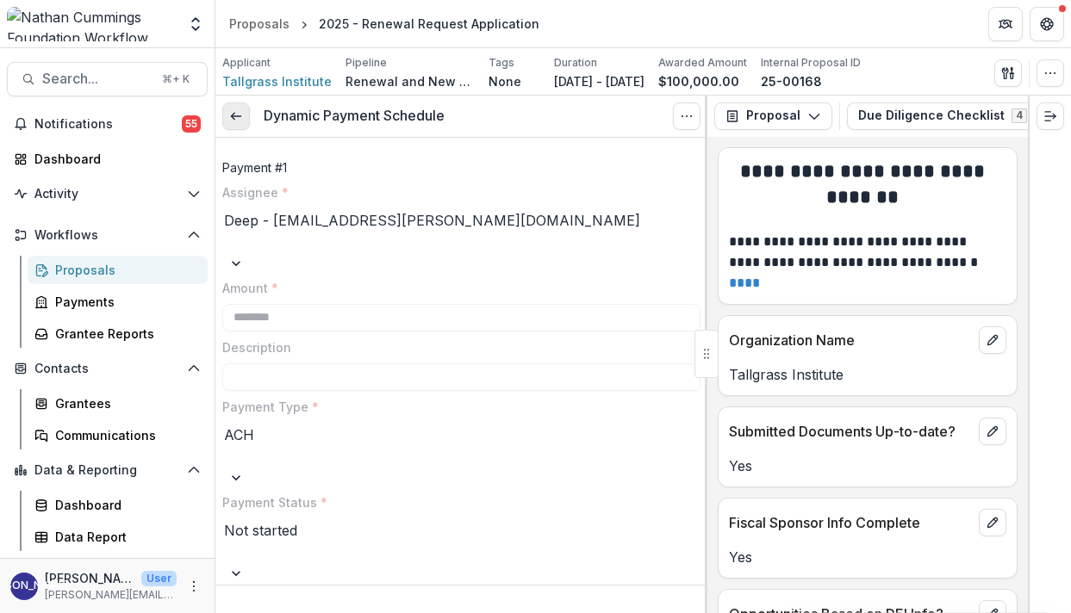
click at [227, 119] on link at bounding box center [236, 117] width 28 height 28
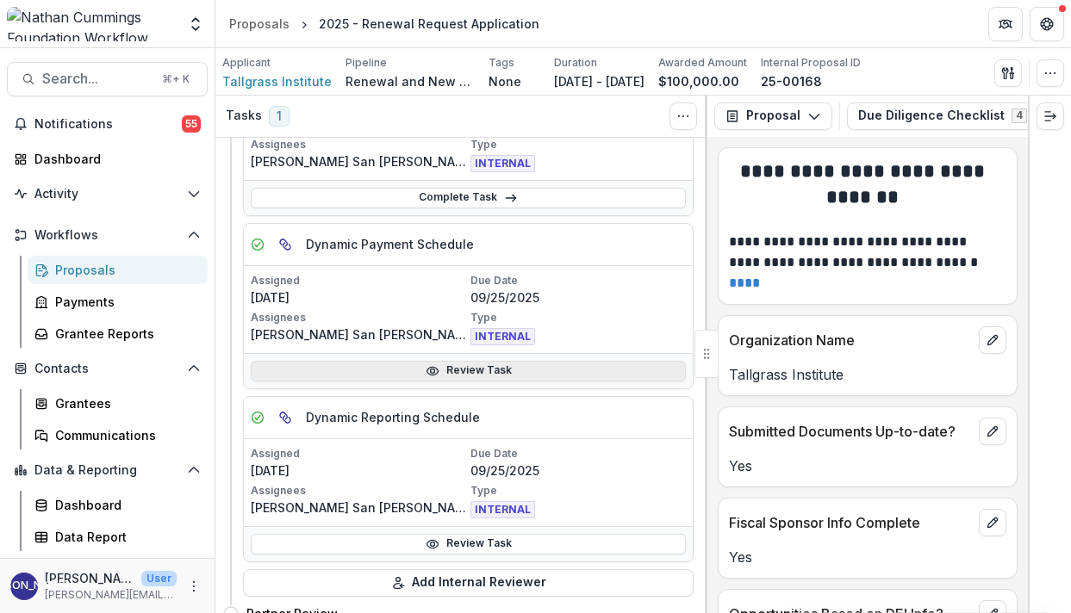
scroll to position [197, 0]
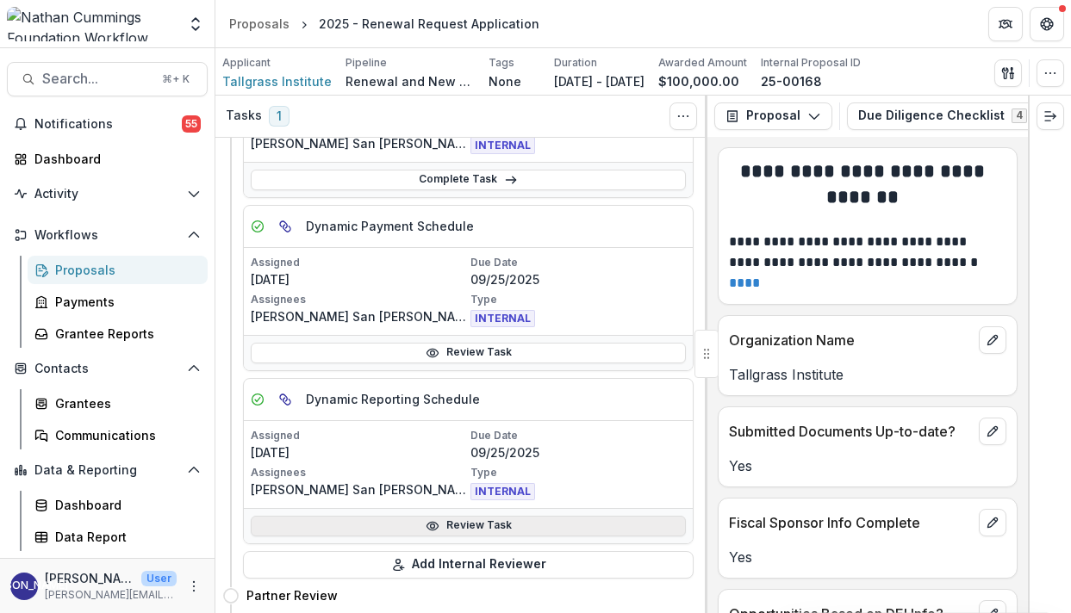
click at [399, 526] on link "Review Task" at bounding box center [468, 526] width 435 height 21
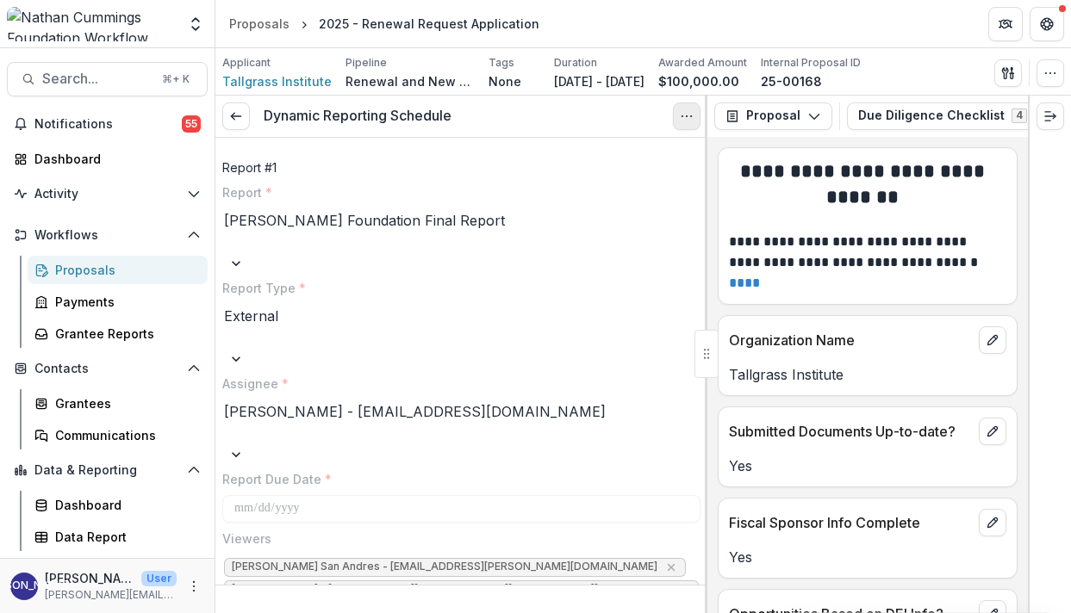
click at [696, 103] on button "Options" at bounding box center [687, 117] width 28 height 28
click at [628, 192] on button "Reopen Task" at bounding box center [604, 191] width 184 height 28
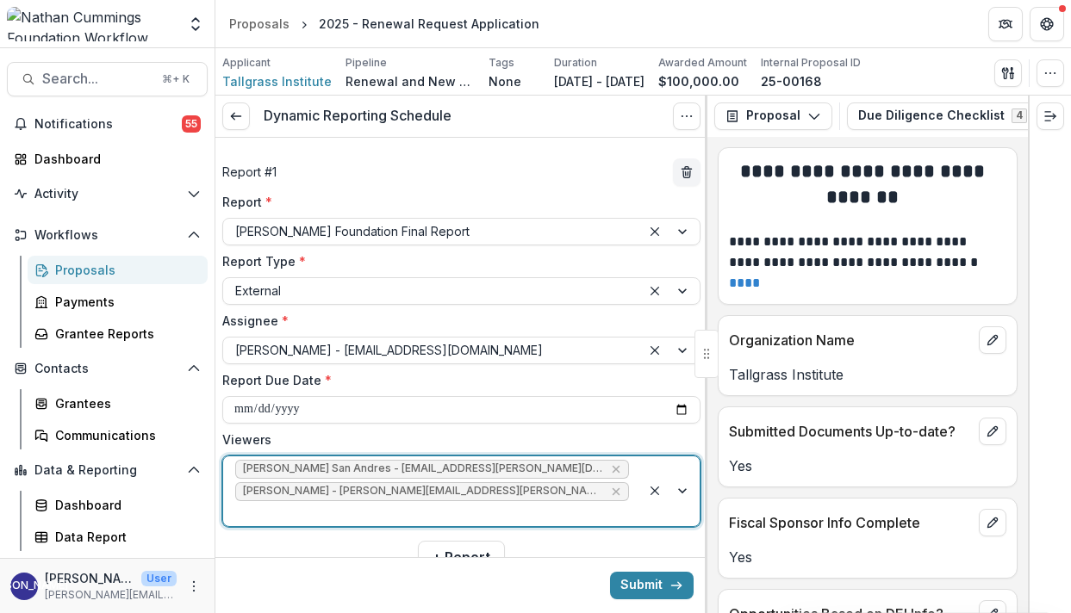
click at [574, 503] on div at bounding box center [432, 514] width 394 height 22
type input "***"
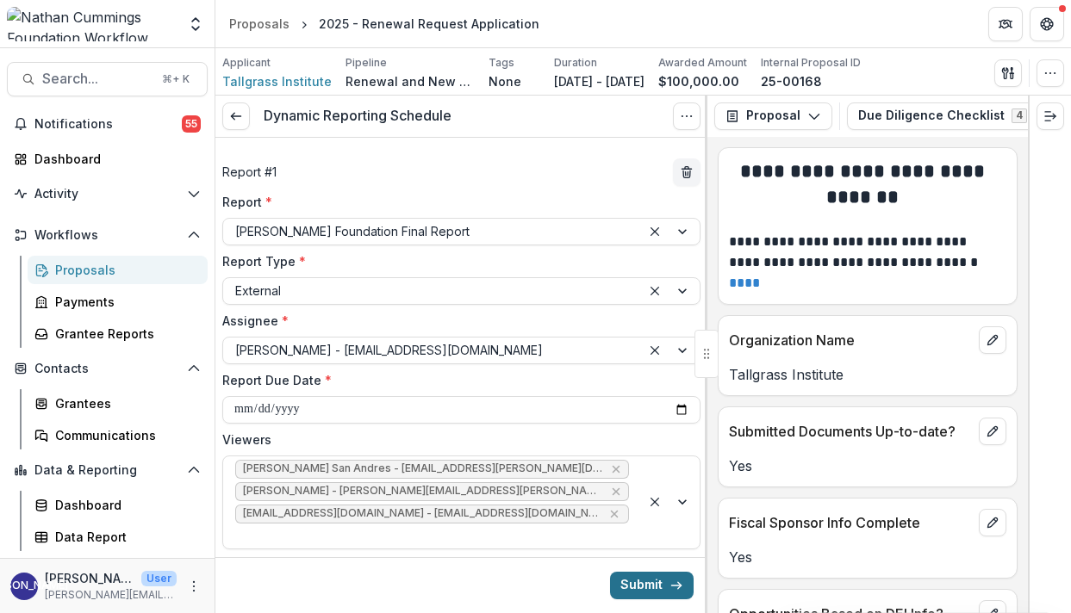
click at [652, 585] on button "Submit" at bounding box center [652, 586] width 84 height 28
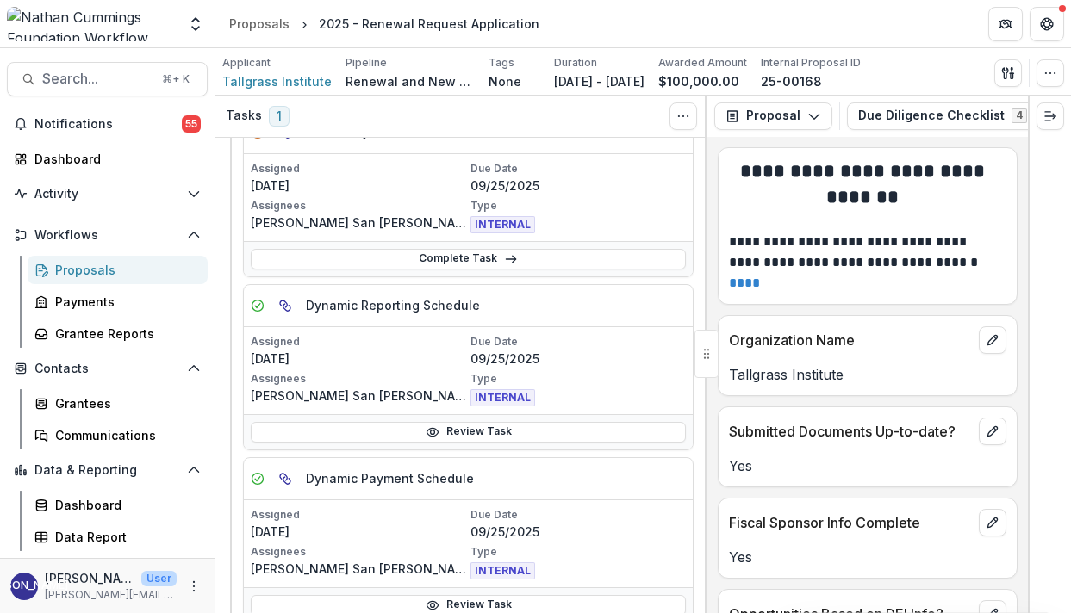
scroll to position [130, 0]
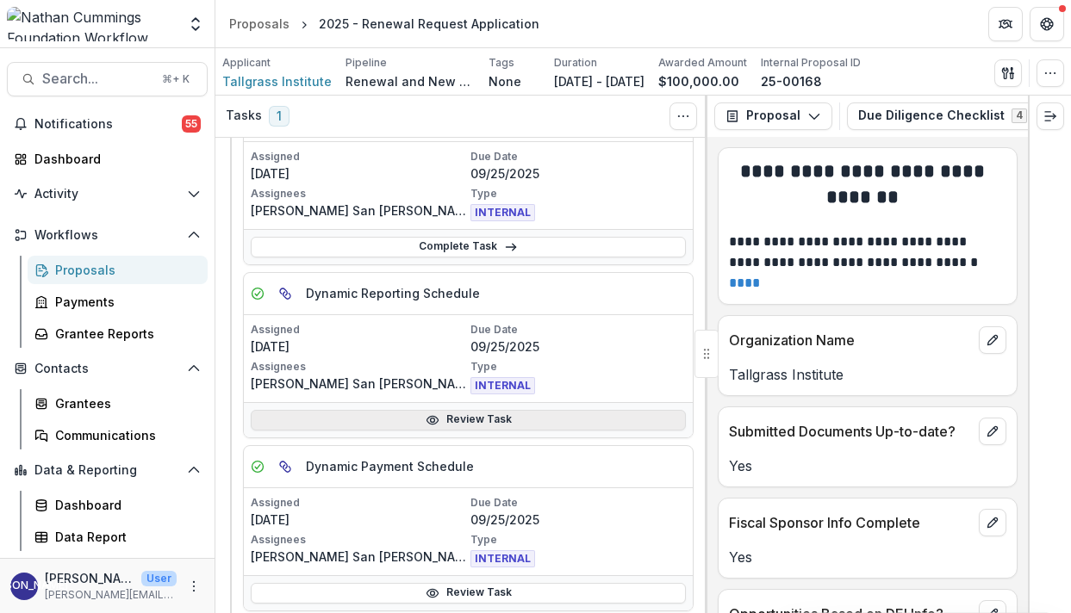
click at [490, 416] on link "Review Task" at bounding box center [468, 420] width 435 height 21
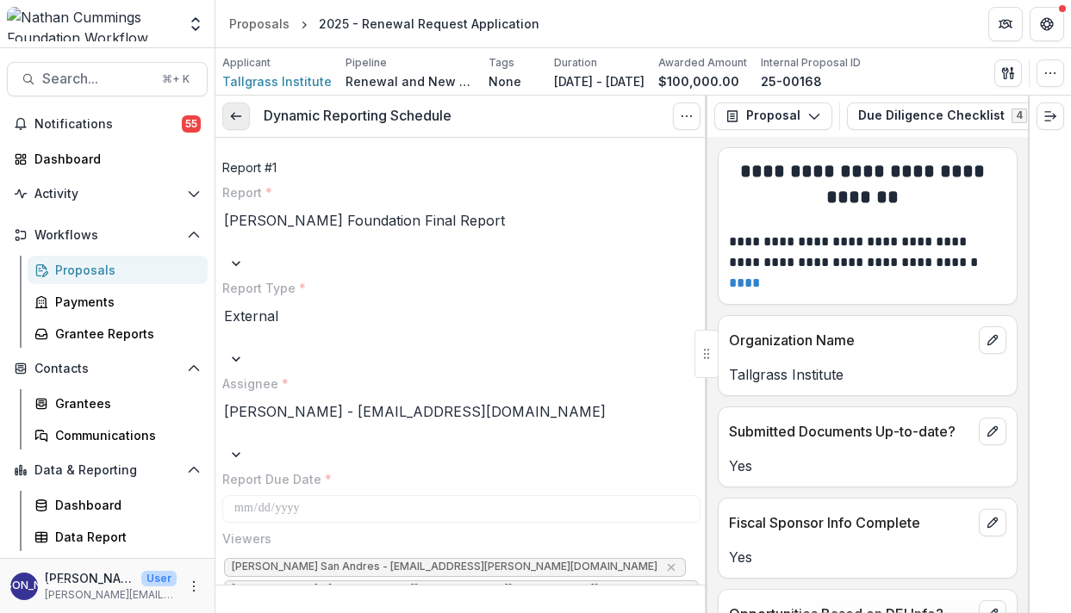
click at [232, 120] on icon at bounding box center [236, 116] width 14 height 14
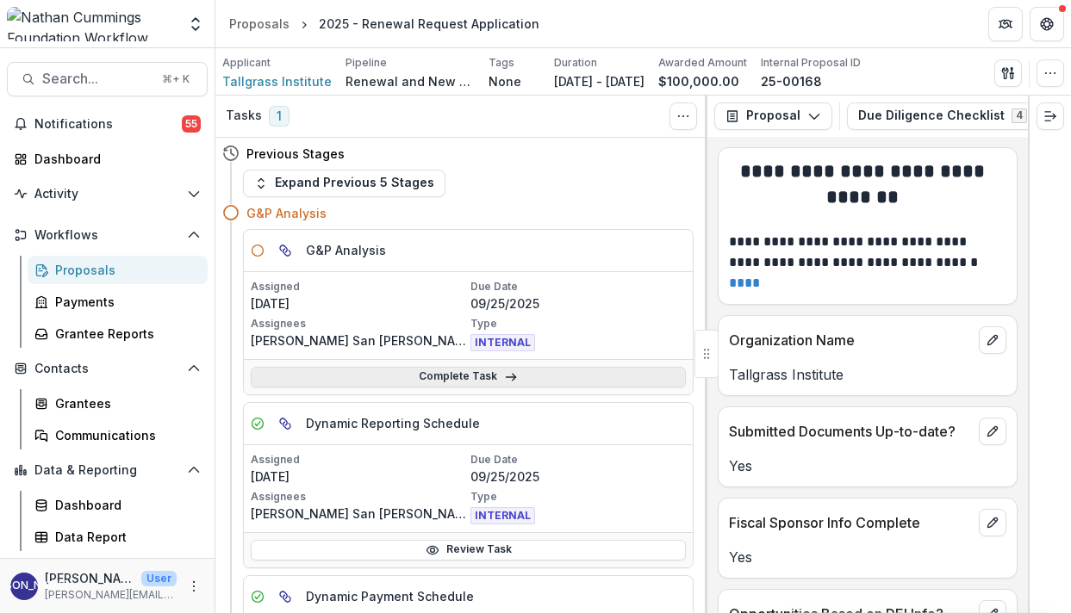
click at [471, 373] on link "Complete Task" at bounding box center [468, 377] width 435 height 21
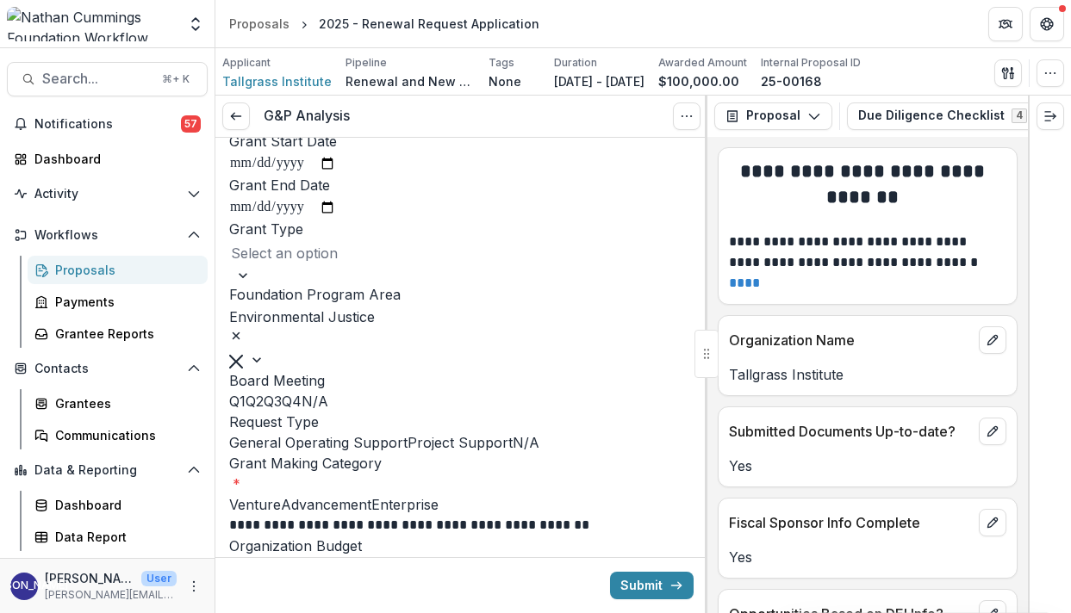
scroll to position [180, 0]
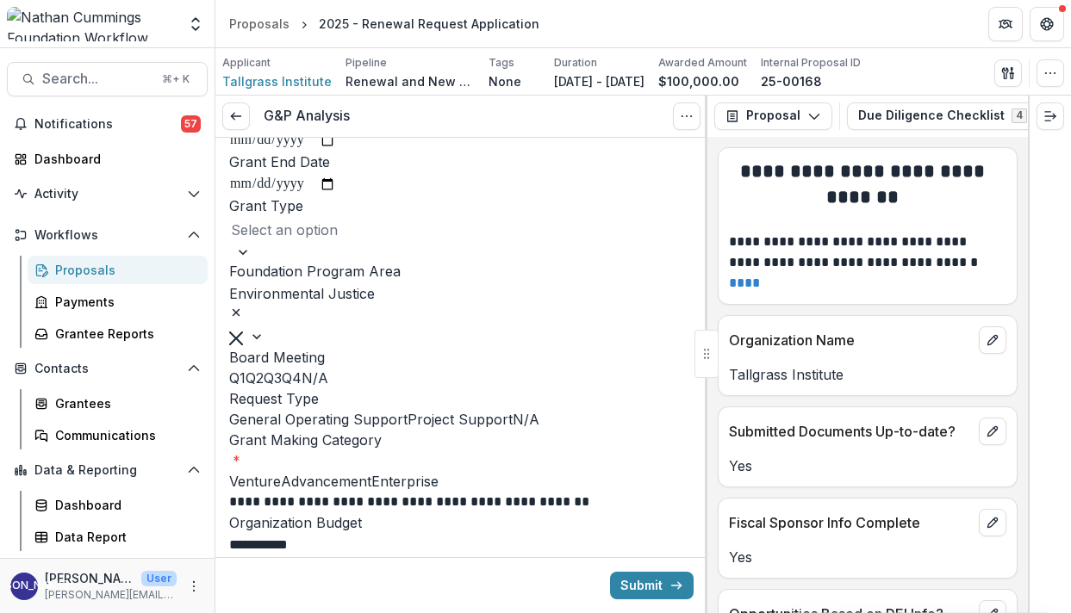
click at [461, 242] on div at bounding box center [461, 230] width 461 height 24
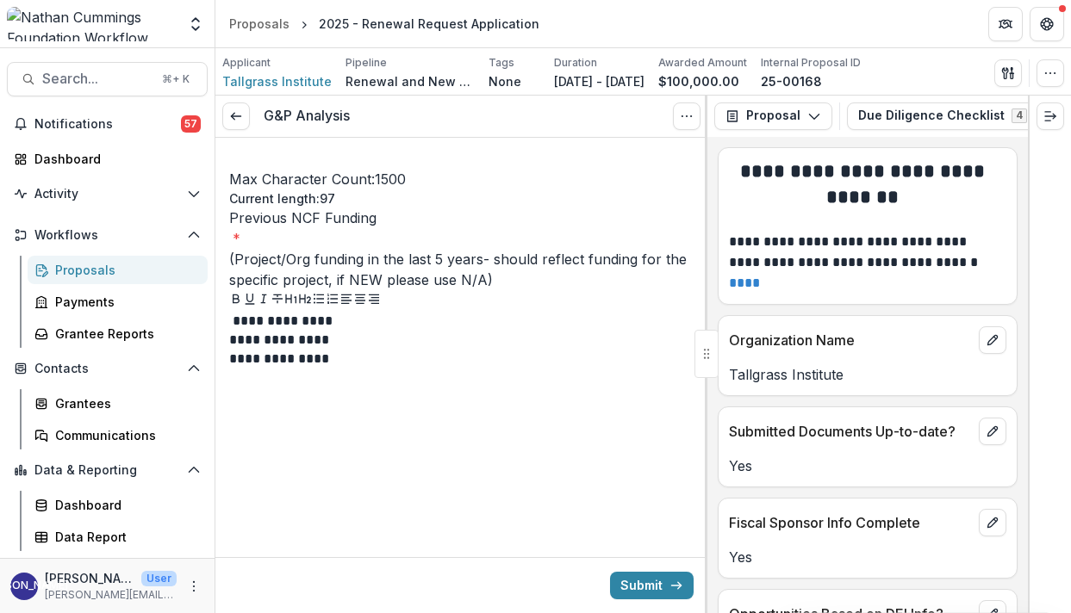
scroll to position [1461, 0]
click at [241, 329] on p "**********" at bounding box center [451, 319] width 444 height 19
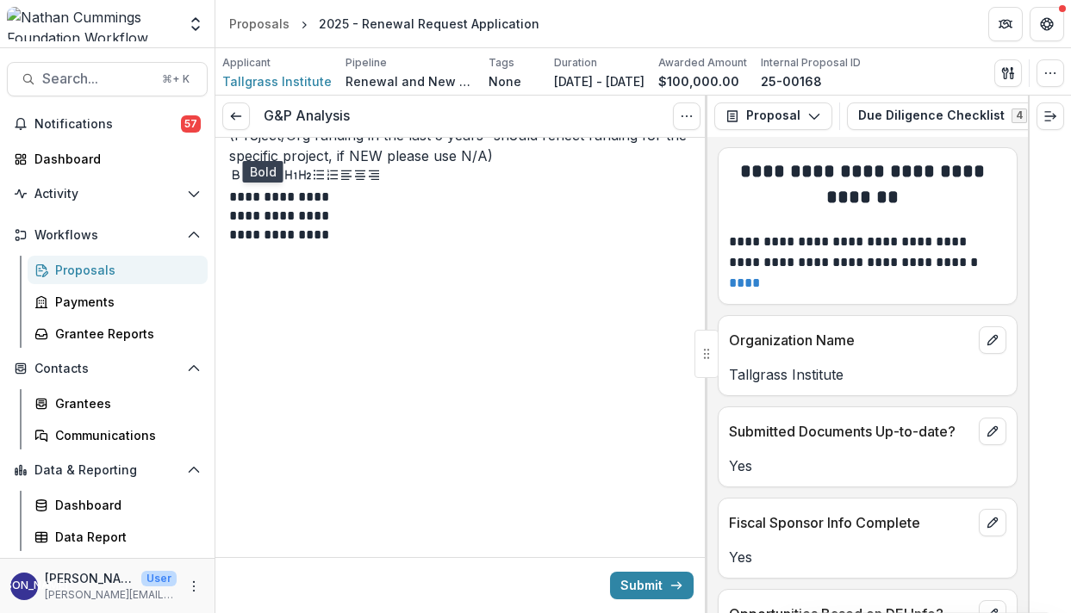
scroll to position [1951, 0]
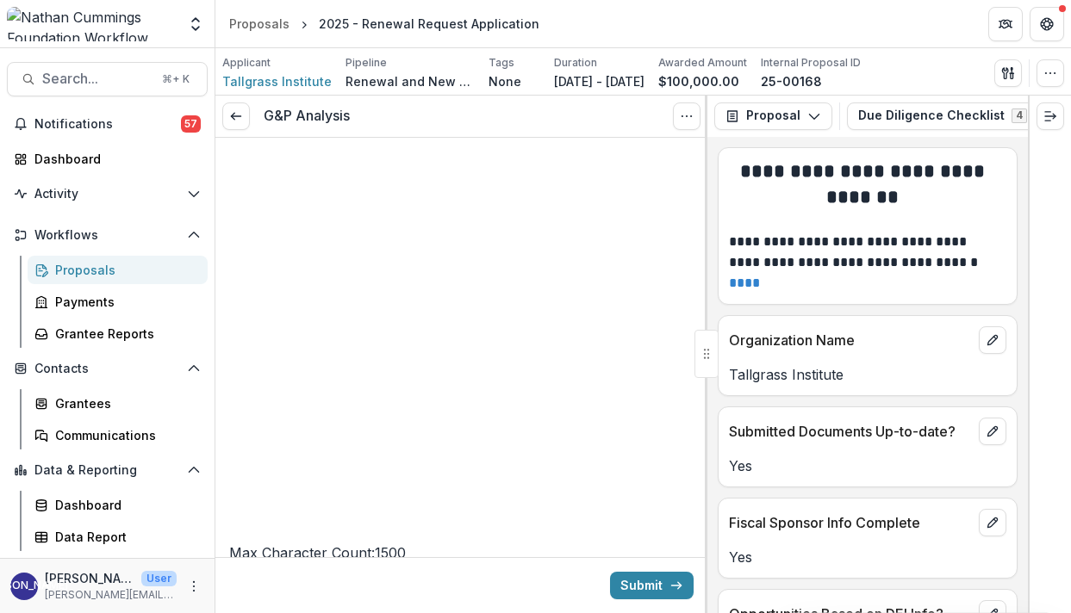
click at [229, 604] on span at bounding box center [229, 612] width 0 height 17
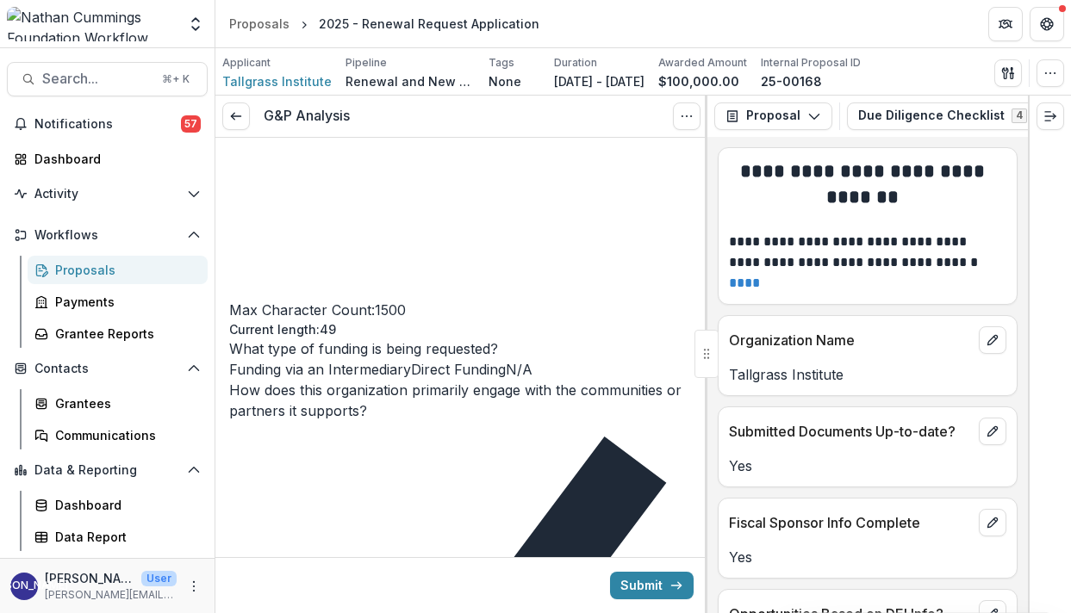
scroll to position [2195, 0]
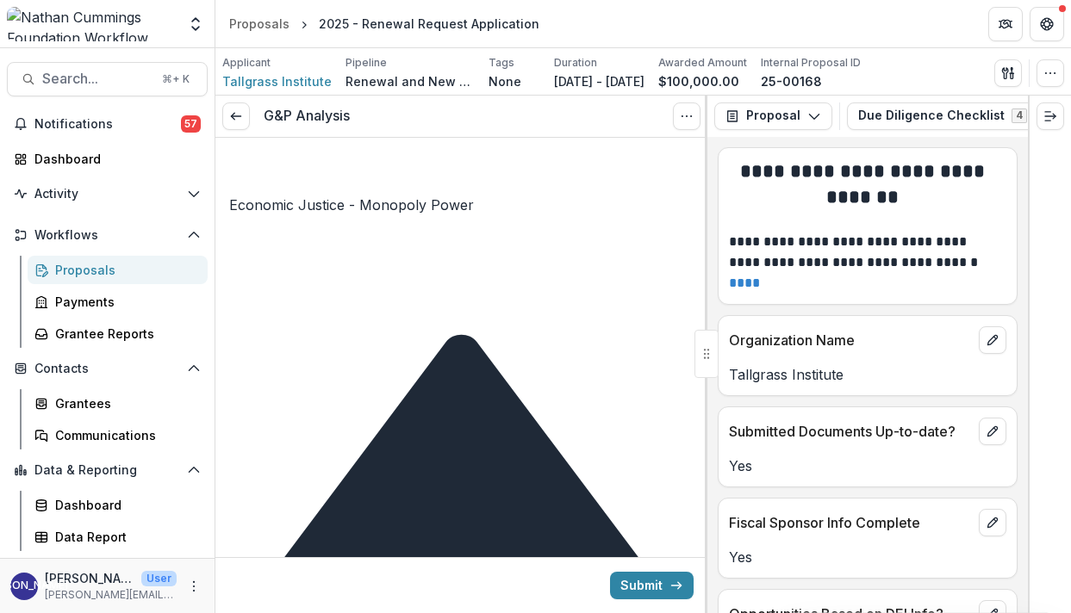
scroll to position [9296, 0]
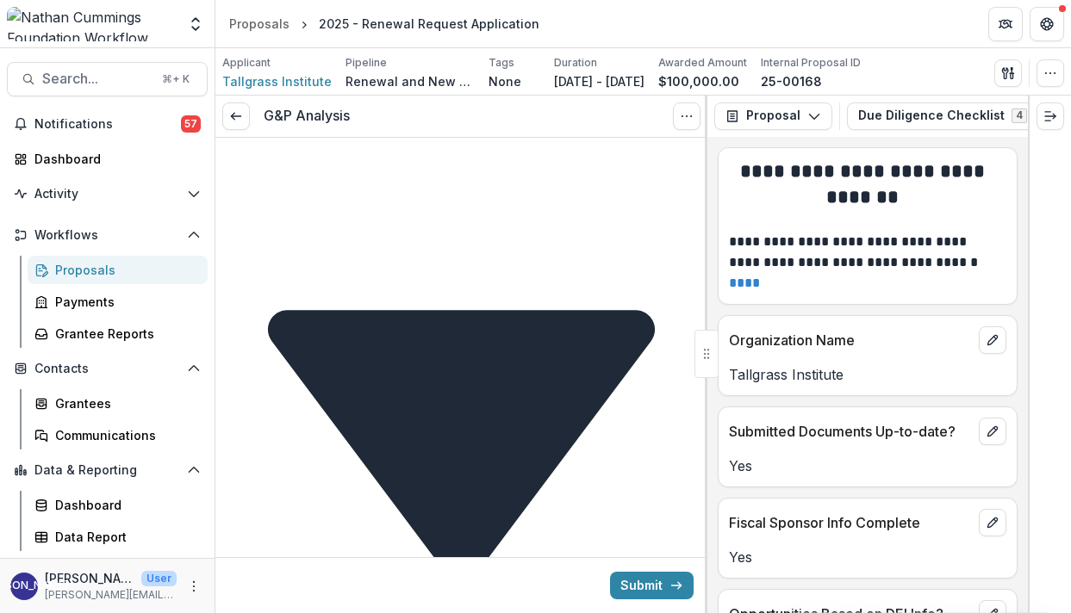
scroll to position [12864, 0]
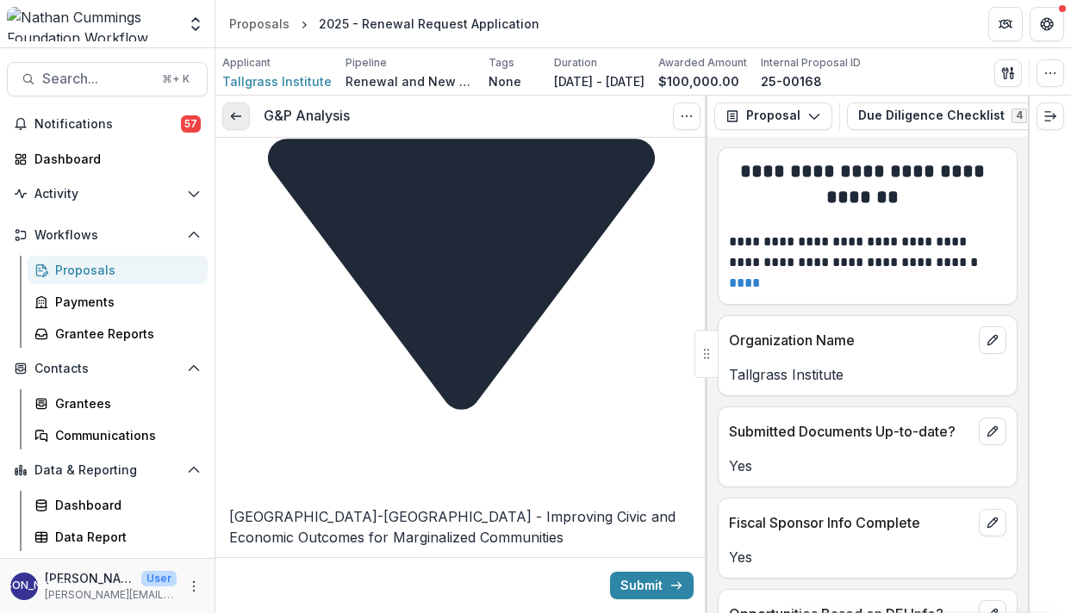
click at [233, 128] on link at bounding box center [236, 117] width 28 height 28
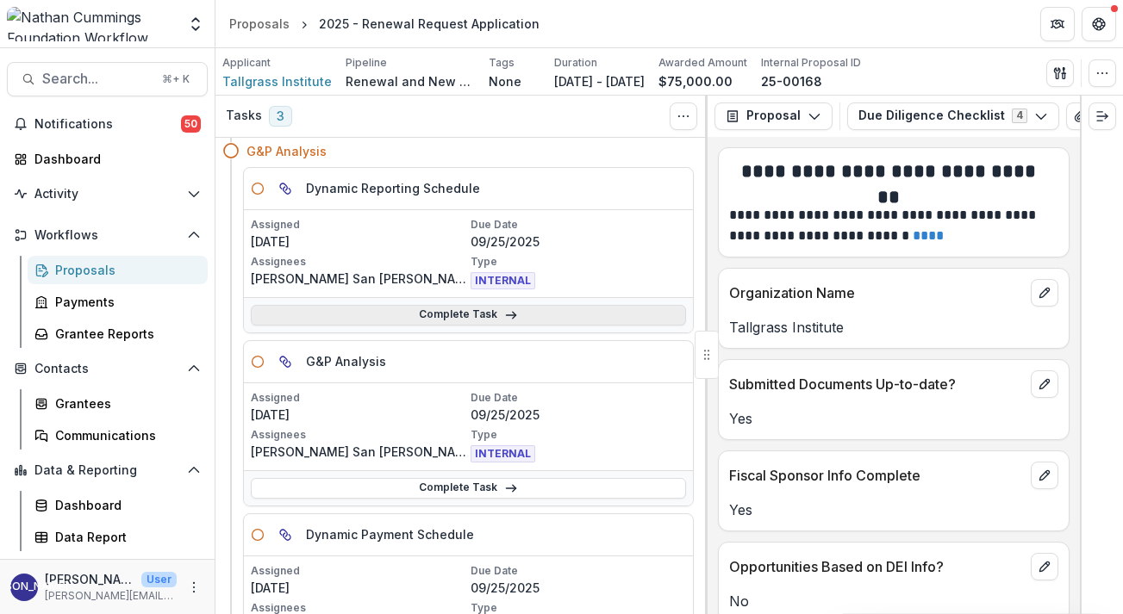
scroll to position [63, 0]
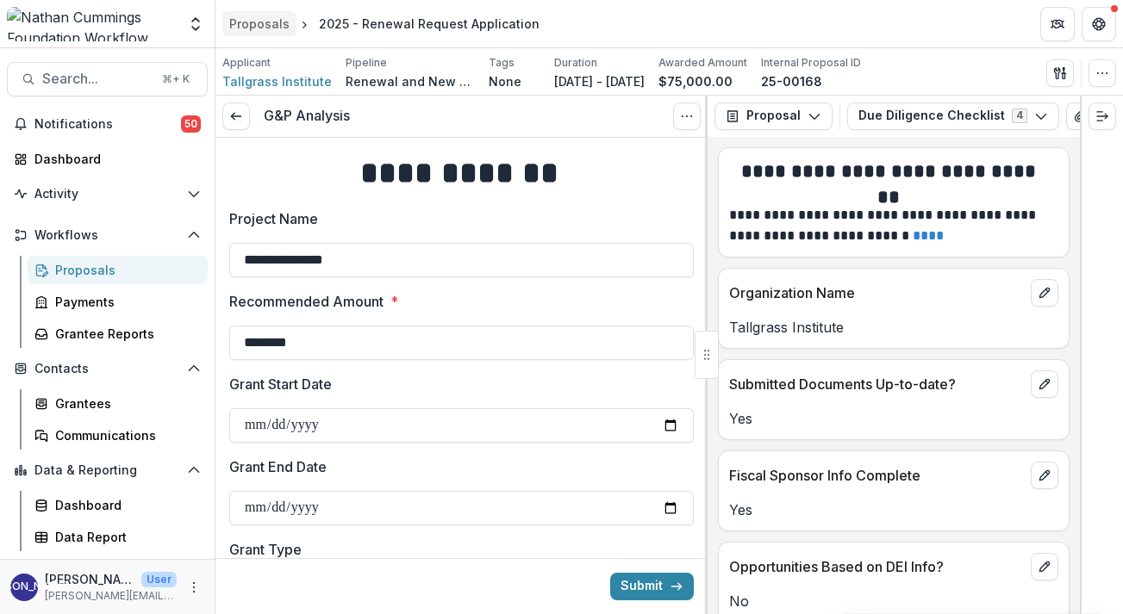
click at [275, 22] on div "Proposals" at bounding box center [259, 24] width 60 height 18
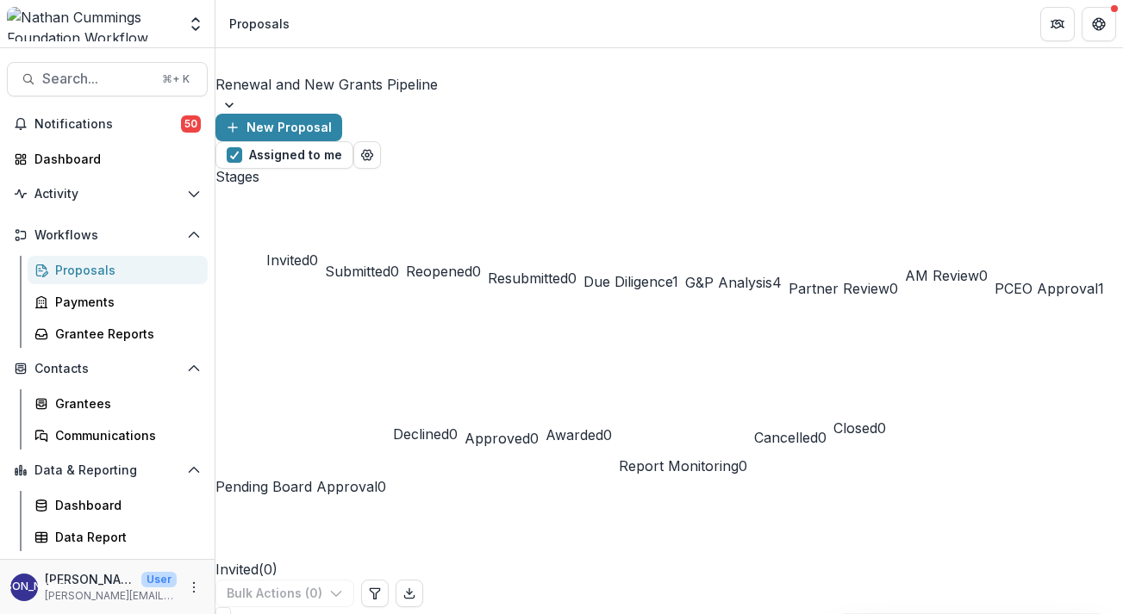
click at [772, 274] on span "G&P Analysis" at bounding box center [728, 282] width 87 height 17
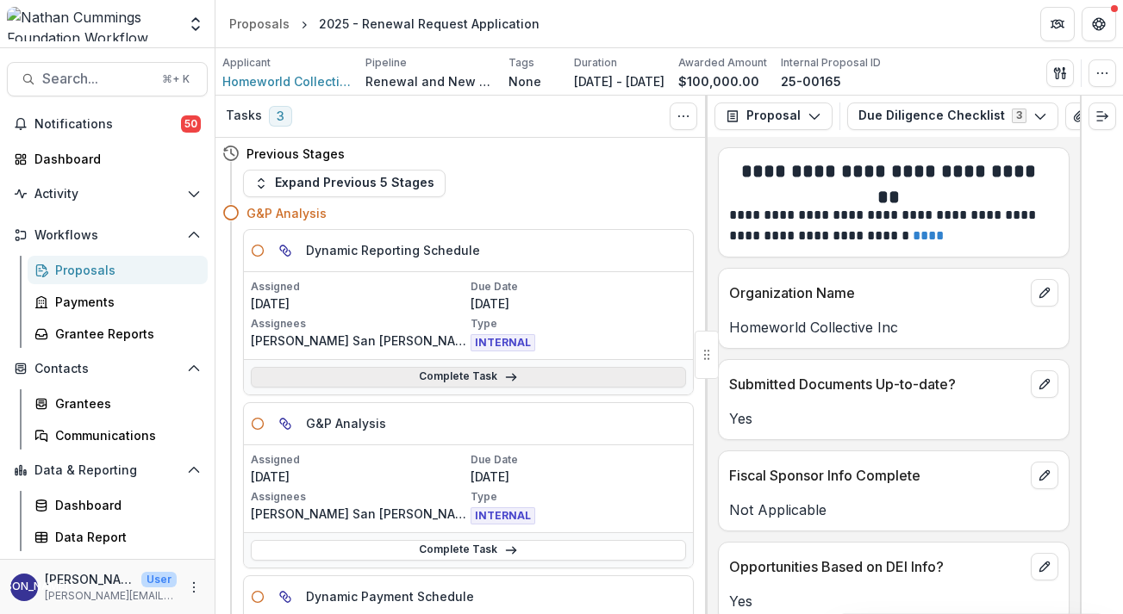
click at [464, 377] on link "Complete Task" at bounding box center [468, 377] width 435 height 21
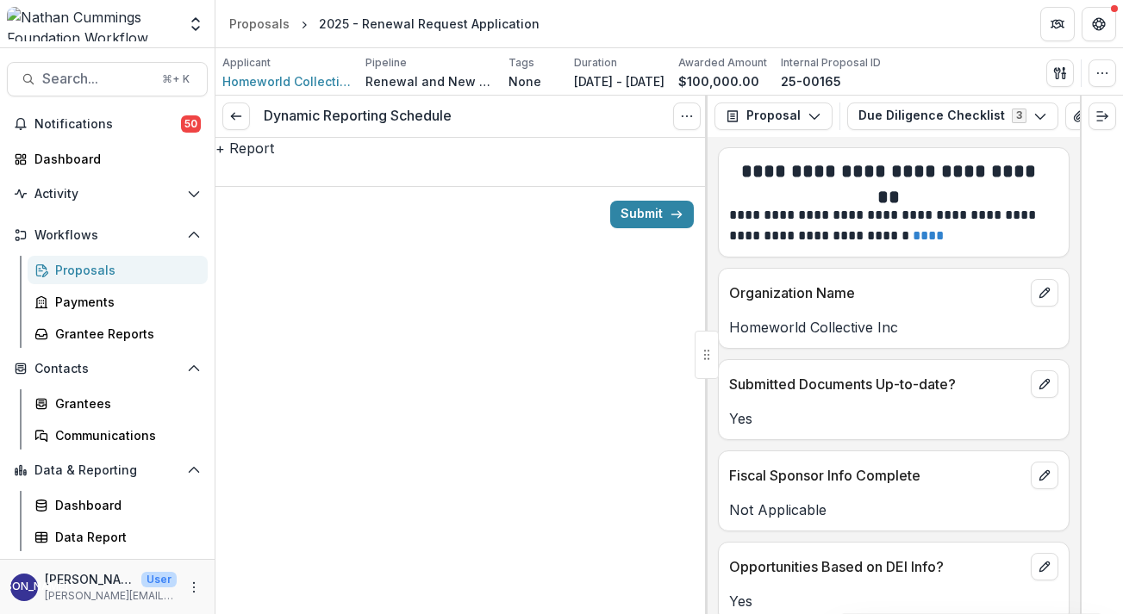
click at [274, 159] on button "+ Report" at bounding box center [244, 148] width 59 height 21
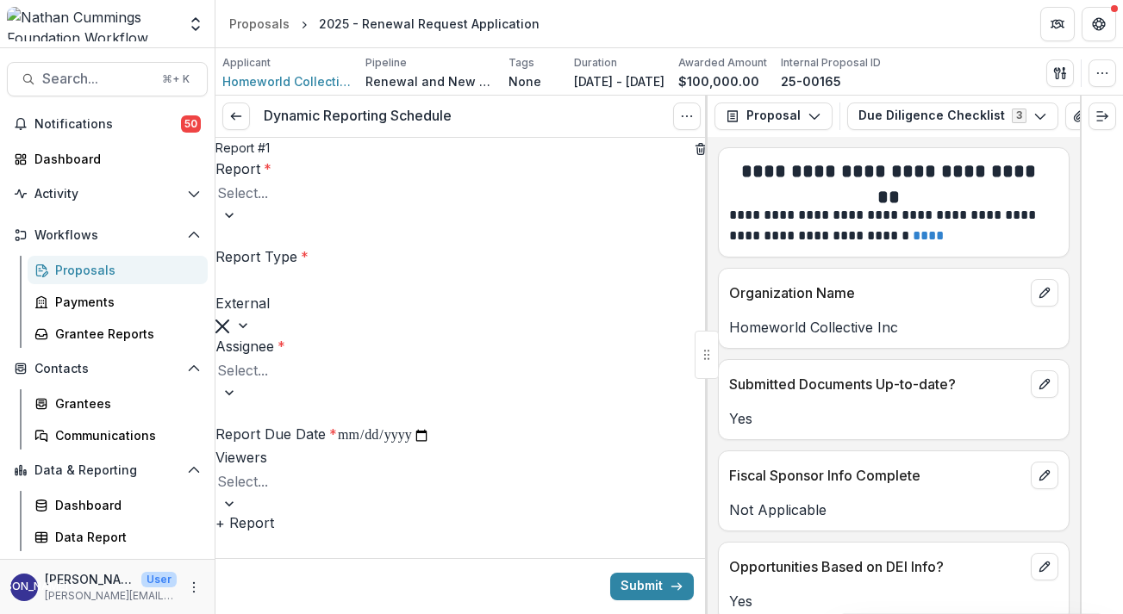
click at [456, 215] on div "Report * Select..." at bounding box center [461, 203] width 492 height 88
click at [456, 205] on div at bounding box center [461, 193] width 489 height 24
click at [404, 291] on div at bounding box center [461, 283] width 489 height 24
click at [308, 252] on label "Report Type *" at bounding box center [261, 258] width 93 height 17
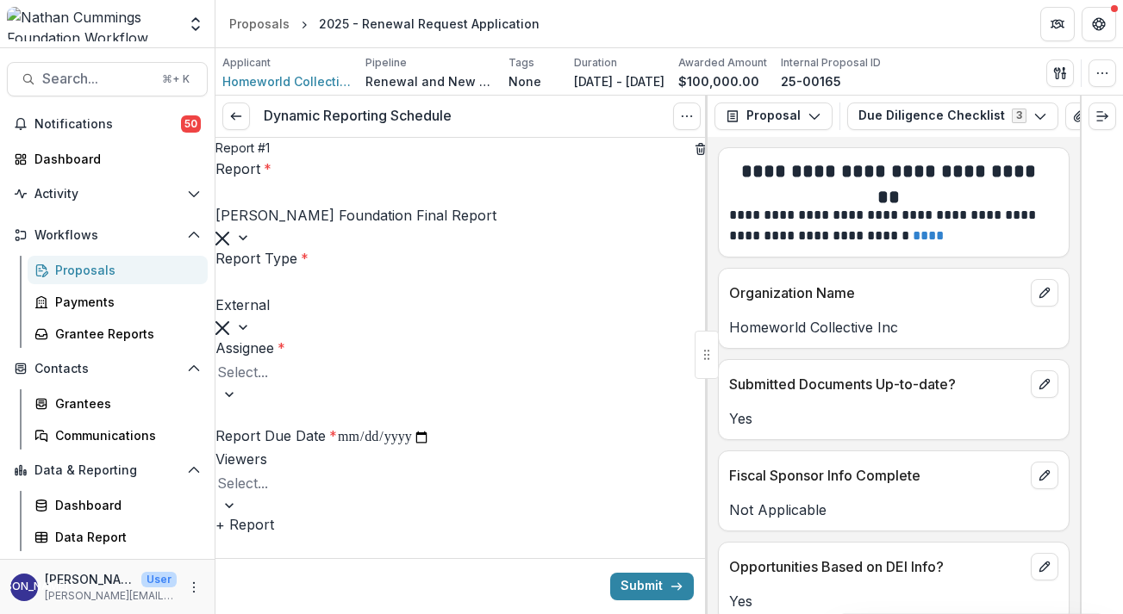
click at [221, 272] on input "Report Type *" at bounding box center [219, 282] width 4 height 21
click at [367, 360] on div at bounding box center [461, 372] width 489 height 24
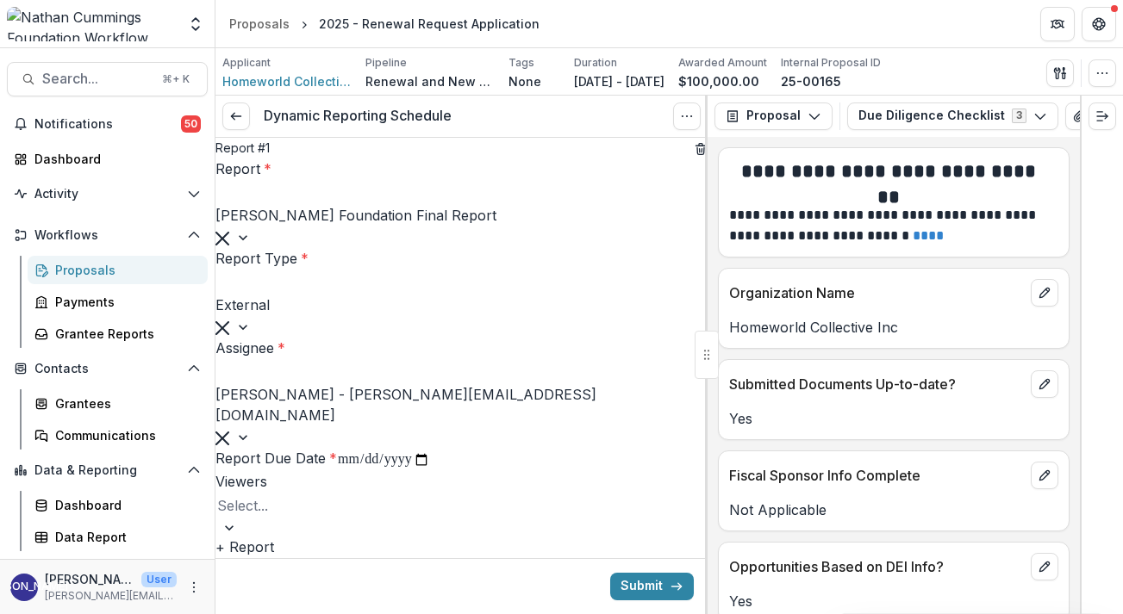
click at [361, 449] on input "**********" at bounding box center [383, 460] width 93 height 22
click at [355, 449] on input "**********" at bounding box center [383, 460] width 93 height 22
type input "**********"
click at [319, 494] on div at bounding box center [461, 506] width 489 height 24
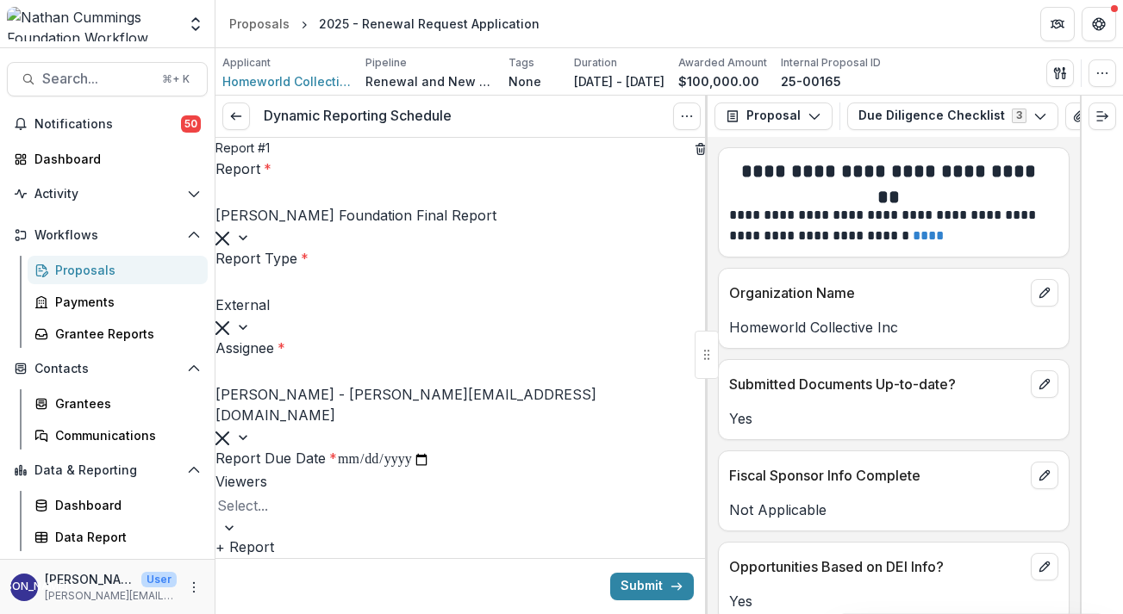
click at [312, 613] on div "[PERSON_NAME] San Andres - [EMAIL_ADDRESS][PERSON_NAME][DOMAIN_NAME]" at bounding box center [561, 624] width 1123 height 21
type input "**"
click at [541, 613] on div "[EMAIL_ADDRESS][DOMAIN_NAME] - [EMAIL_ADDRESS][DOMAIN_NAME]" at bounding box center [561, 624] width 1123 height 21
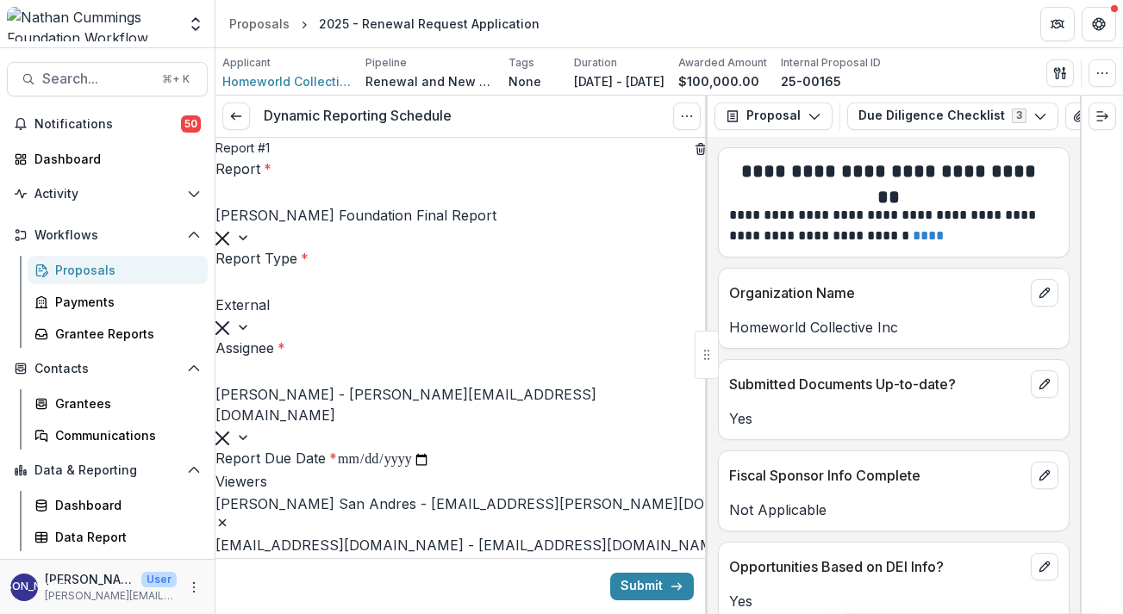
type input "***"
click at [505, 613] on div "[PERSON_NAME] - [PERSON_NAME][EMAIL_ADDRESS][PERSON_NAME][DOMAIN_NAME]" at bounding box center [561, 624] width 1123 height 21
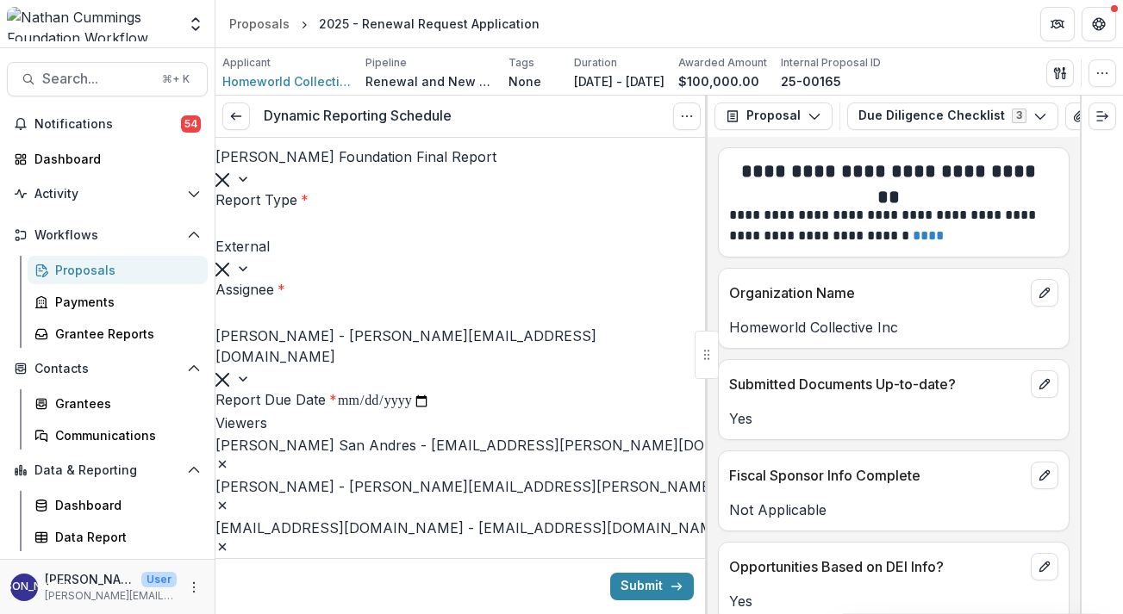
drag, startPoint x: 633, startPoint y: 590, endPoint x: 559, endPoint y: 394, distance: 210.0
click at [559, 394] on form "**********" at bounding box center [461, 394] width 492 height 631
click at [640, 590] on button "Submit" at bounding box center [652, 587] width 84 height 28
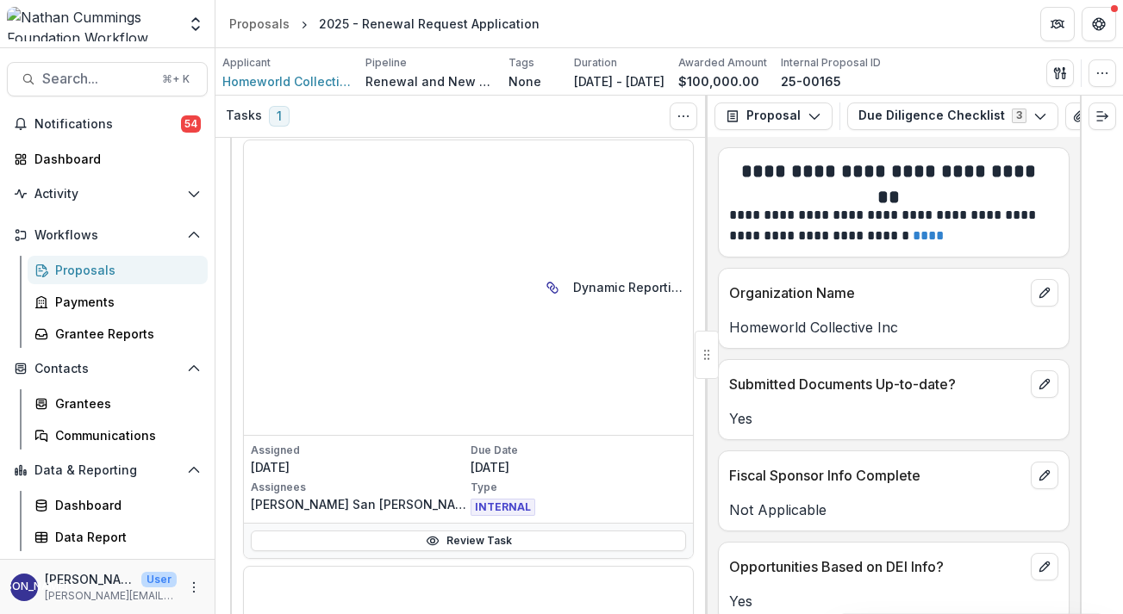
scroll to position [130, 0]
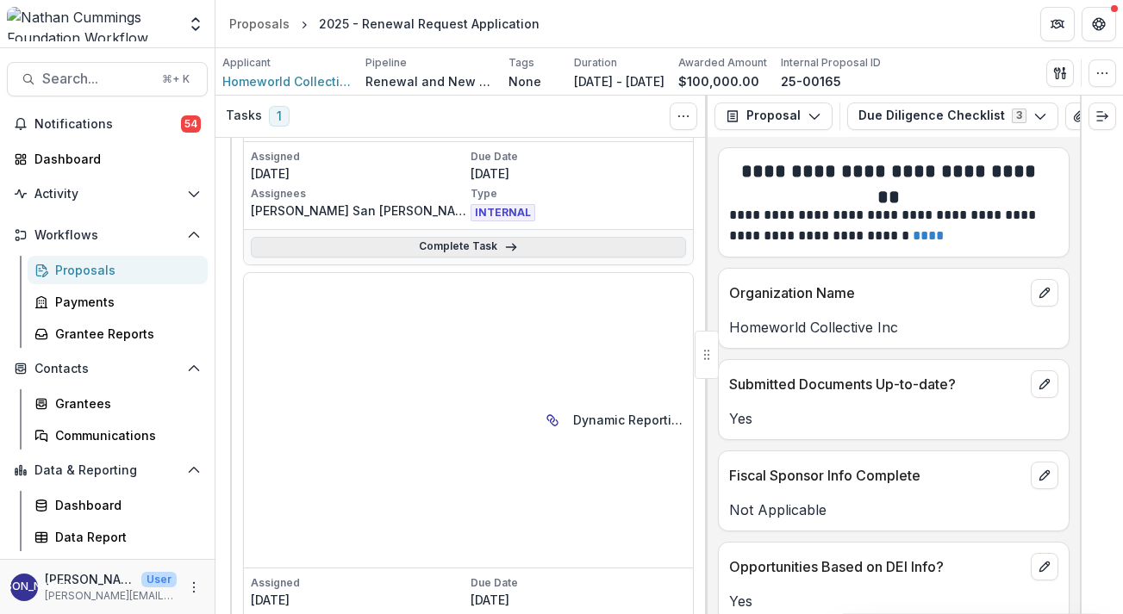
click at [453, 245] on link "Complete Task" at bounding box center [468, 247] width 435 height 21
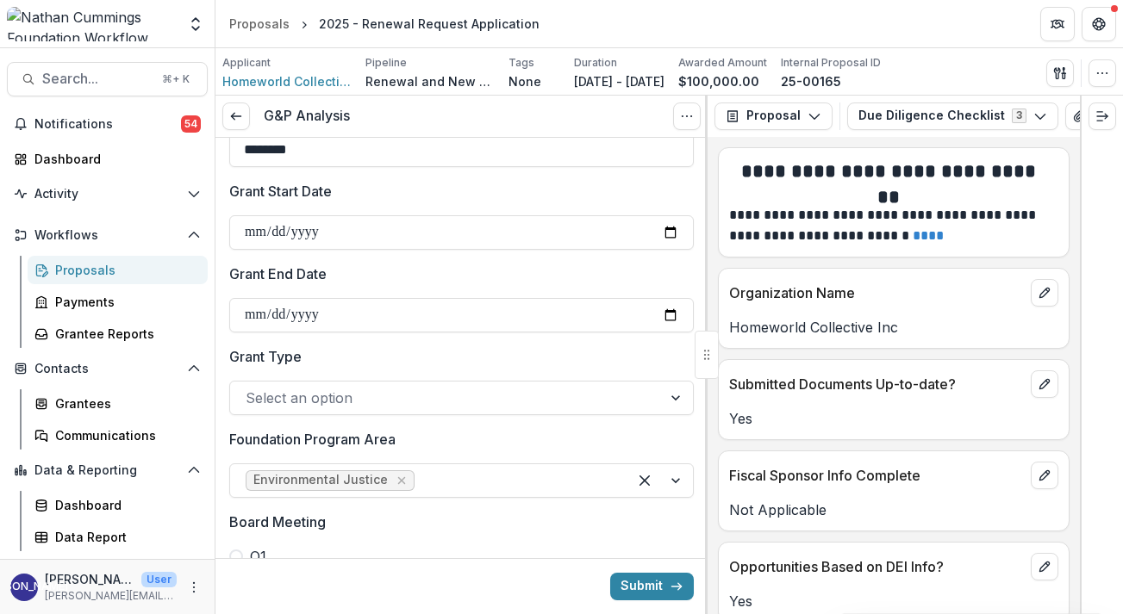
scroll to position [225, 0]
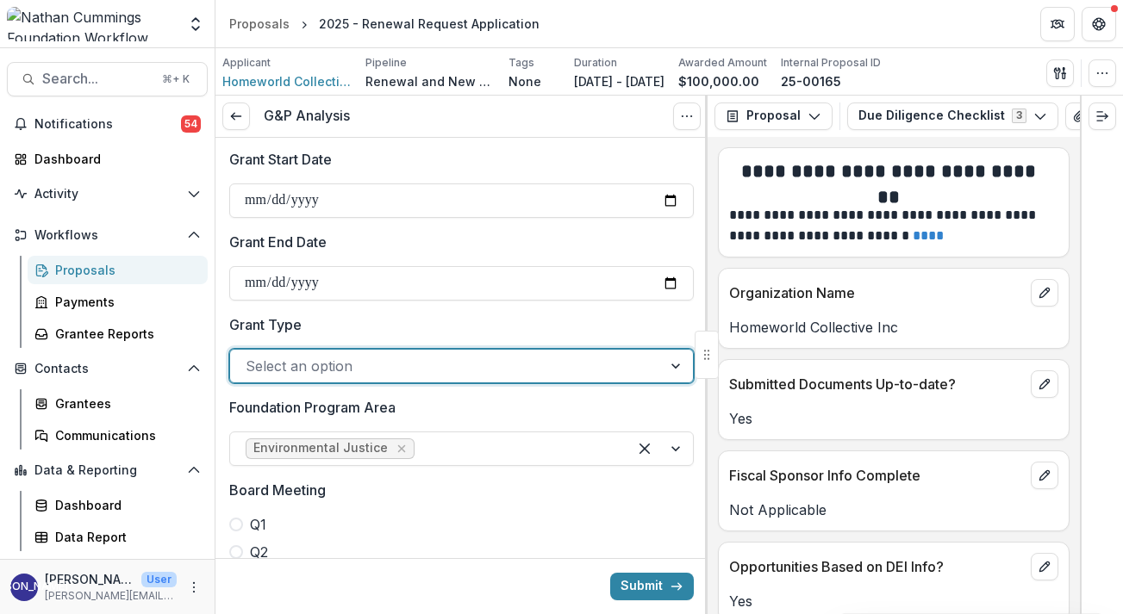
click at [474, 380] on div "Select an option" at bounding box center [461, 366] width 464 height 34
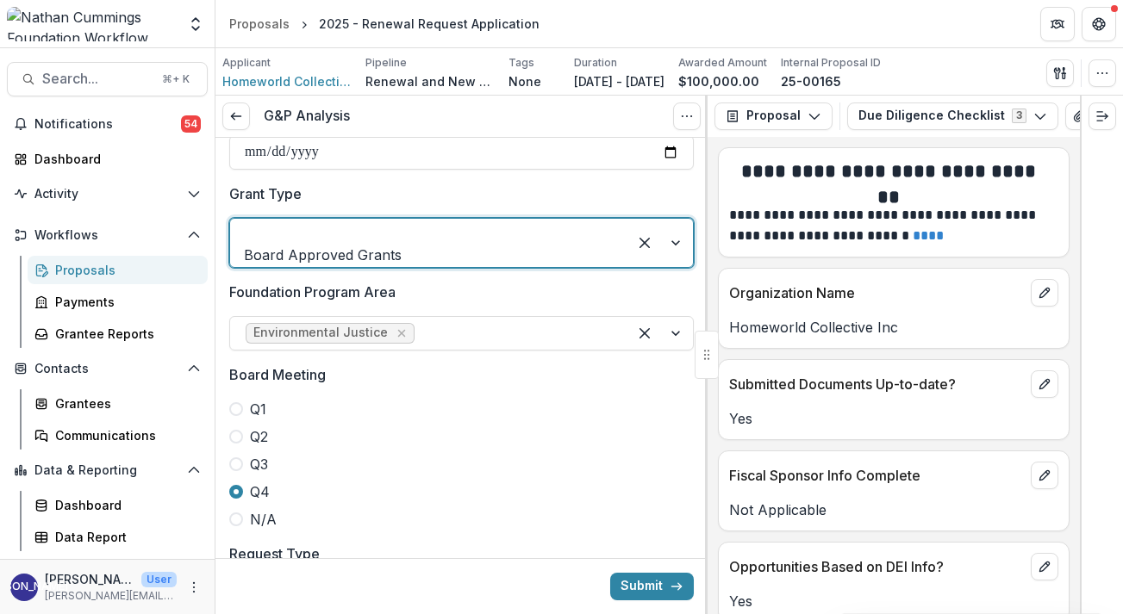
scroll to position [357, 0]
